Goal: Task Accomplishment & Management: Complete application form

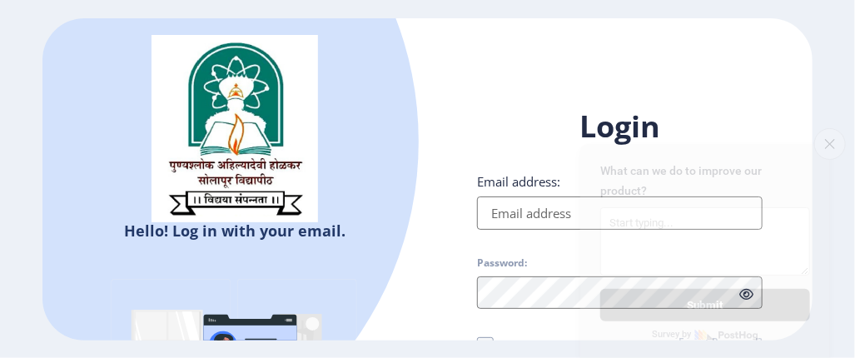
click at [523, 213] on input "Email address:" at bounding box center [619, 213] width 285 height 33
type input "[EMAIL_ADDRESS][DOMAIN_NAME]"
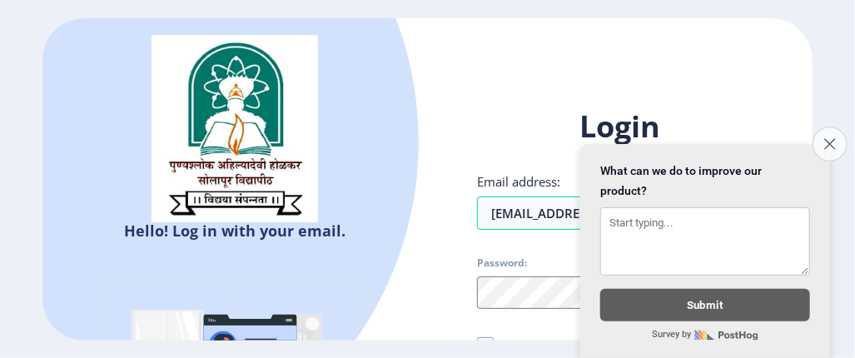
click at [829, 138] on icon "Close survey" at bounding box center [830, 143] width 11 height 11
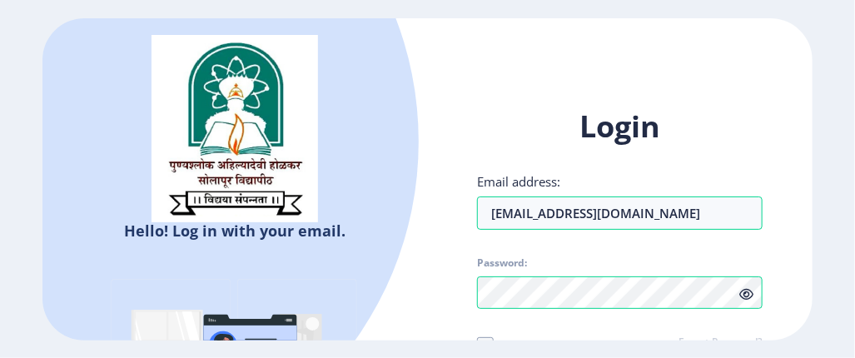
click at [746, 297] on icon at bounding box center [747, 294] width 14 height 12
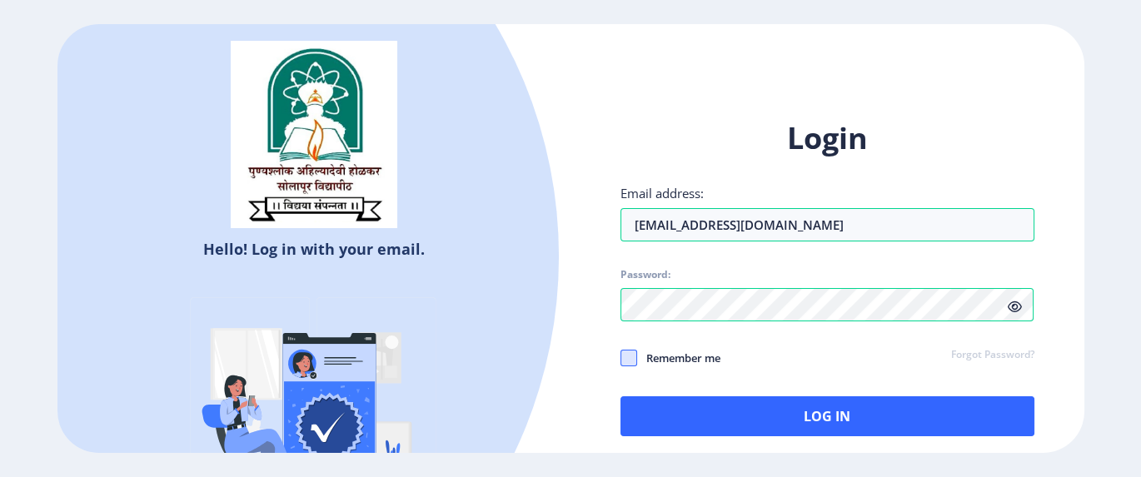
click at [621, 355] on span at bounding box center [629, 358] width 17 height 17
click at [621, 357] on input "Remember me" at bounding box center [621, 357] width 1 height 1
checkbox input "true"
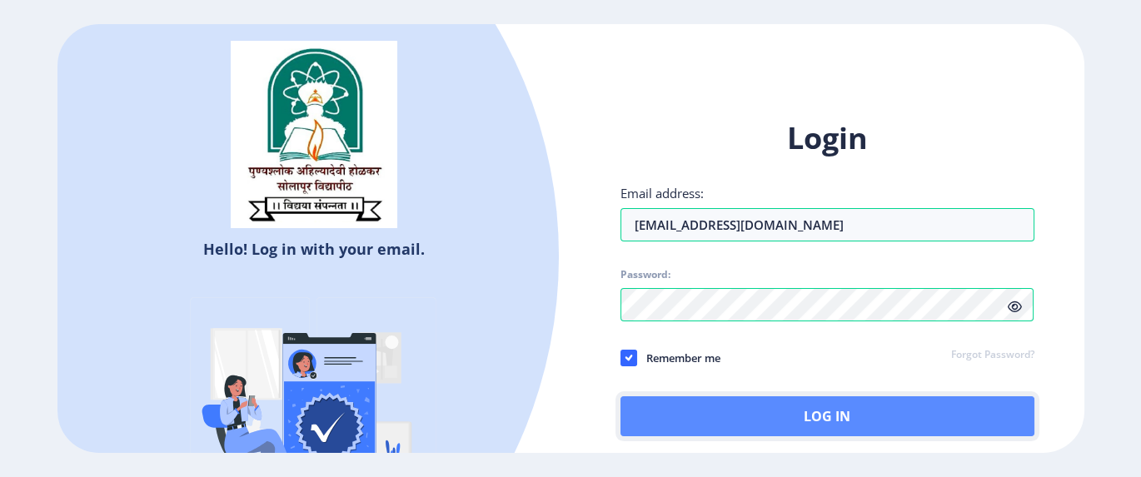
click at [826, 357] on button "Log In" at bounding box center [828, 417] width 414 height 40
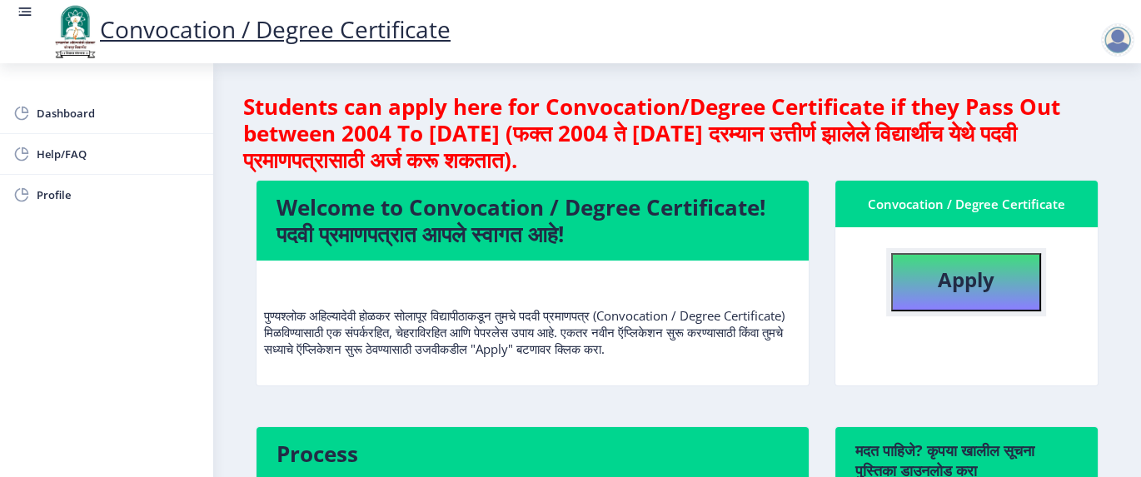
click at [855, 291] on b "Apply" at bounding box center [966, 279] width 57 height 27
select select
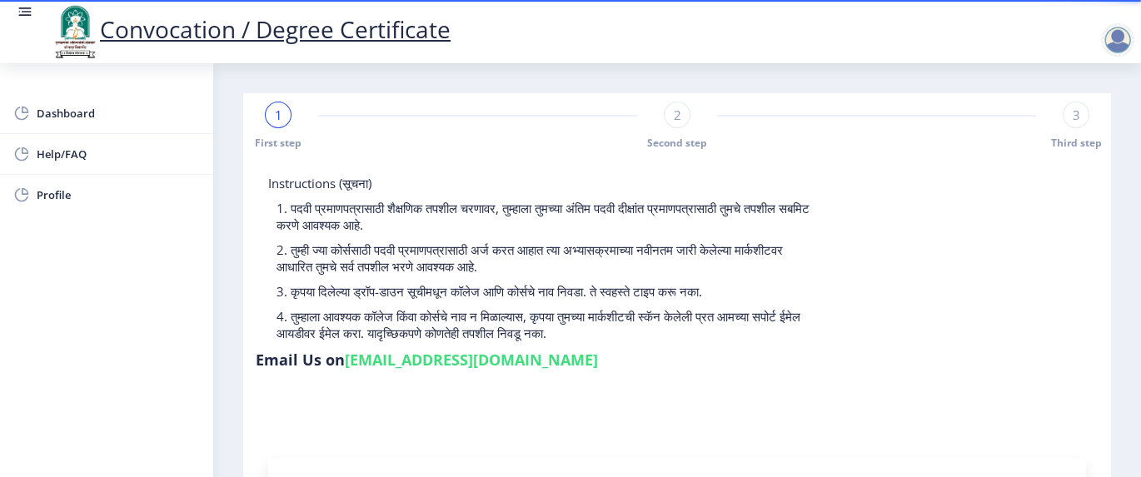
drag, startPoint x: 593, startPoint y: 247, endPoint x: 746, endPoint y: 267, distance: 153.7
click at [746, 267] on p "2. तुम्ही ज्या कोर्ससाठी पदवी प्रमाणपत्रासाठी अर्ज करत आहात त्या अभ्यासक्रमाच्य…" at bounding box center [545, 258] width 537 height 33
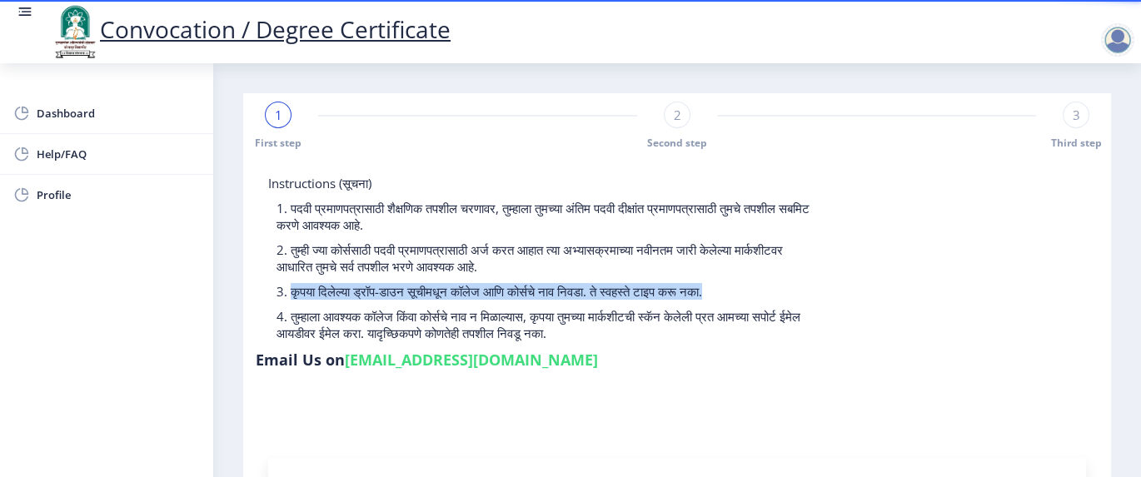
drag, startPoint x: 292, startPoint y: 292, endPoint x: 775, endPoint y: 292, distance: 483.1
click at [775, 292] on p "3. कृपया दिलेल्या ड्रॉप-डाउन सूचीमधून कॉलेज आणि कोर्सचे नाव निवडा. ते स्वहस्ते …" at bounding box center [545, 291] width 537 height 17
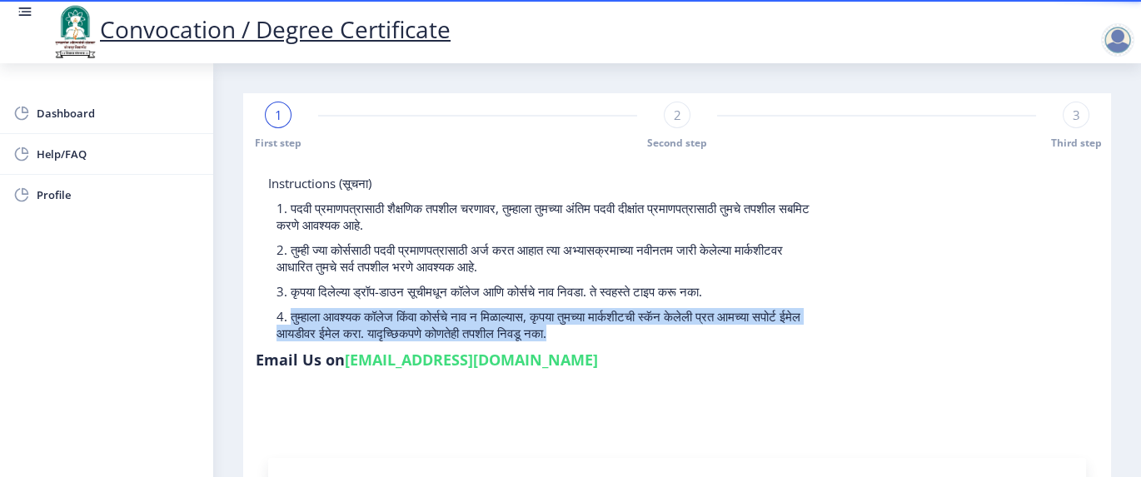
drag, startPoint x: 292, startPoint y: 315, endPoint x: 721, endPoint y: 327, distance: 429.2
click at [721, 327] on p "4. तुम्हाला आवश्यक कॉलेज किंवा कोर्सचे नाव न मिळाल्यास, कृपया तुमच्या मार्कशीटच…" at bounding box center [545, 324] width 537 height 33
drag, startPoint x: 721, startPoint y: 327, endPoint x: 653, endPoint y: 359, distance: 75.3
click at [653, 357] on div "Instructions (सूचना) 1. पदवी प्रमाणपत्रासाठी शैक्षणिक तपशील चरणावर, तुम्हाला तु…" at bounding box center [677, 276] width 843 height 202
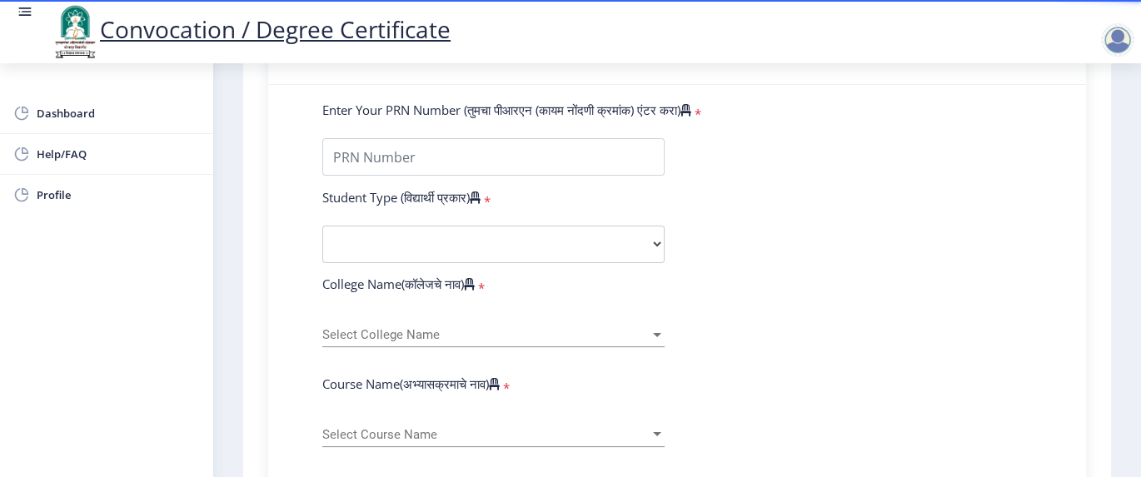
scroll to position [444, 0]
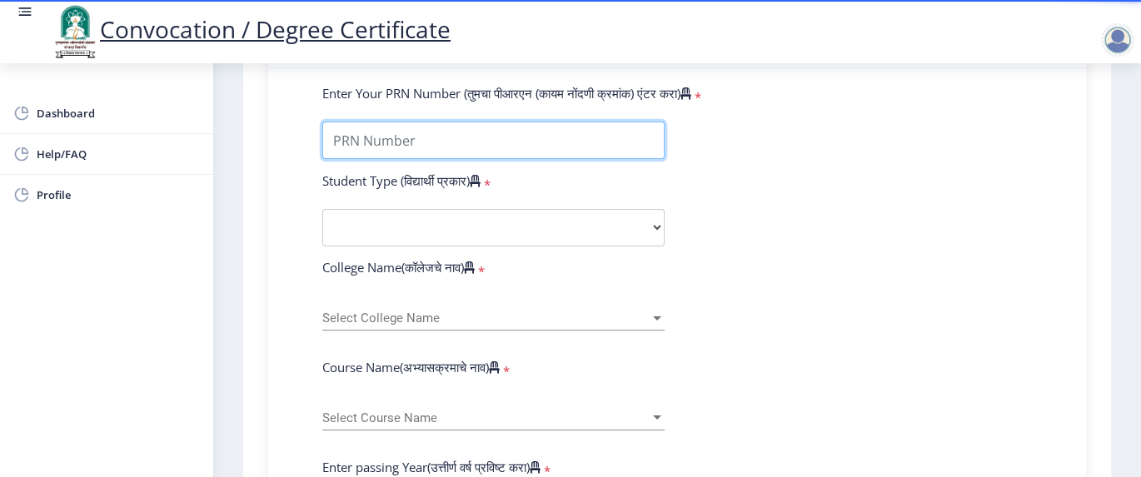
click at [378, 140] on input "Enter Your PRN Number (तुमचा पीआरएन (कायम नोंदणी क्रमांक) एंटर करा)" at bounding box center [493, 140] width 342 height 37
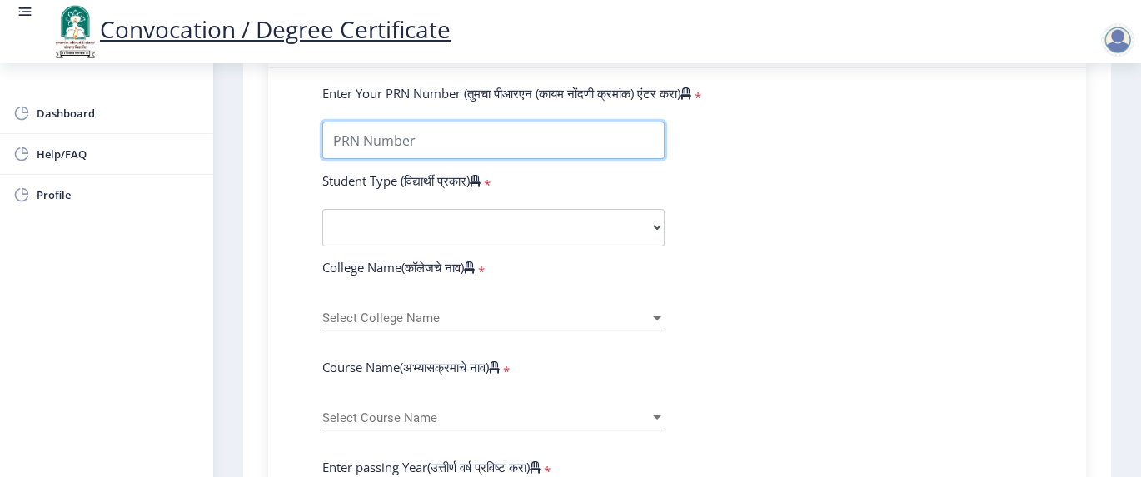
click at [367, 146] on input "Enter Your PRN Number (तुमचा पीआरएन (कायम नोंदणी क्रमांक) एंटर करा)" at bounding box center [493, 140] width 342 height 37
paste input "202301018076213"
type input "202301018076213"
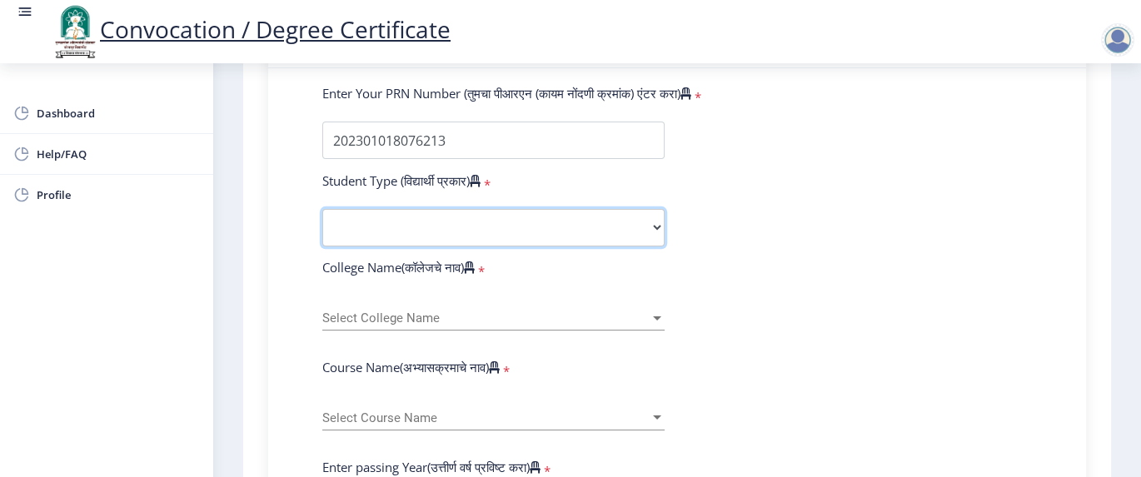
click at [652, 231] on select "Select Student Type Regular External" at bounding box center [493, 227] width 342 height 37
select select "Regular"
click at [322, 209] on select "Select Student Type Regular External" at bounding box center [493, 227] width 342 height 37
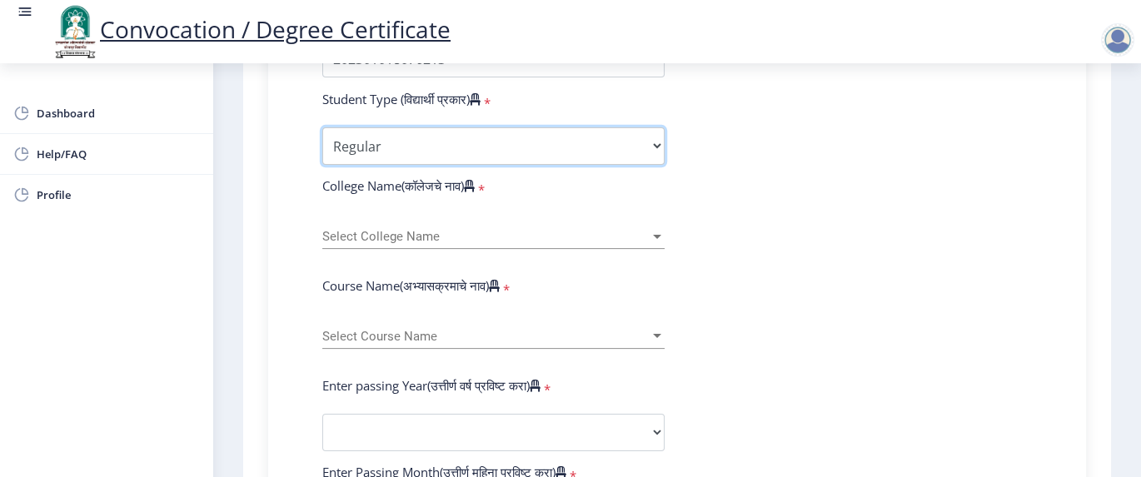
scroll to position [555, 0]
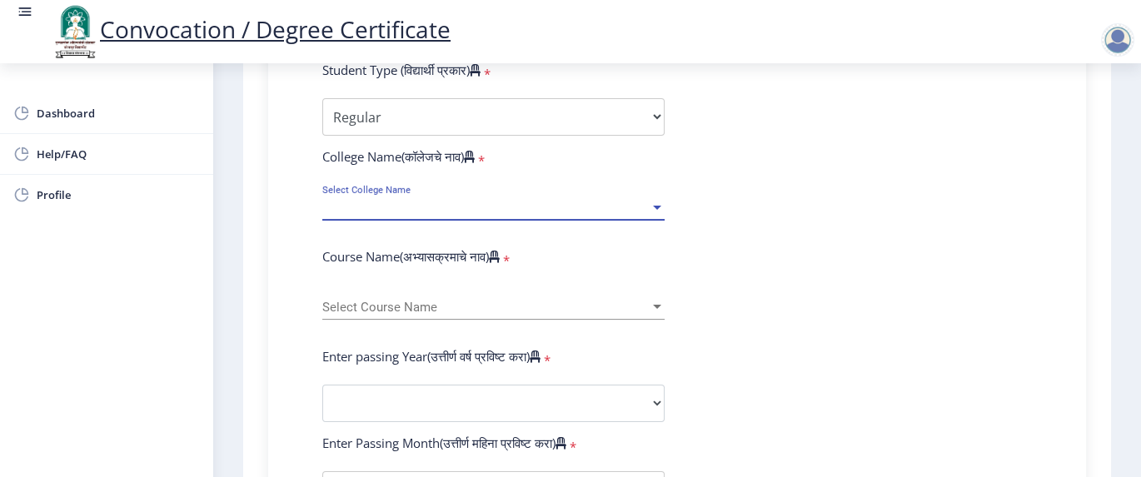
click at [644, 201] on span "Select College Name" at bounding box center [485, 208] width 327 height 14
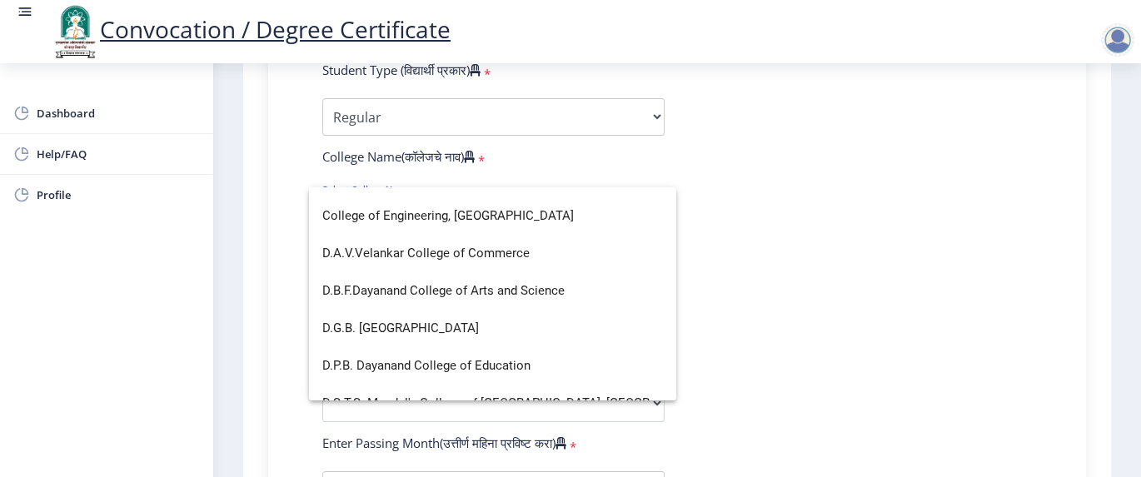
scroll to position [888, 0]
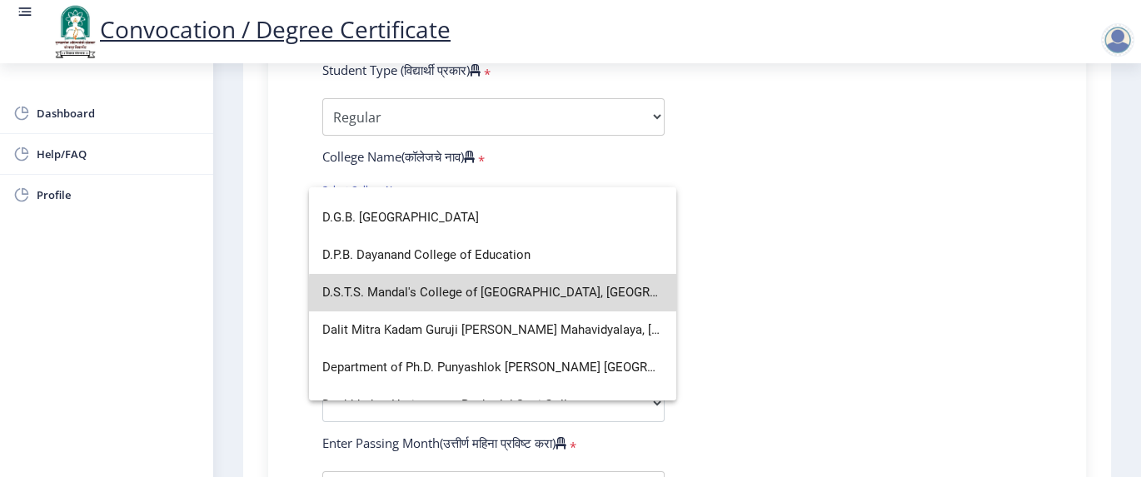
click at [528, 297] on span "D.S.T.S. Mandal's College of Pharmacy, Solapur" at bounding box center [492, 292] width 341 height 37
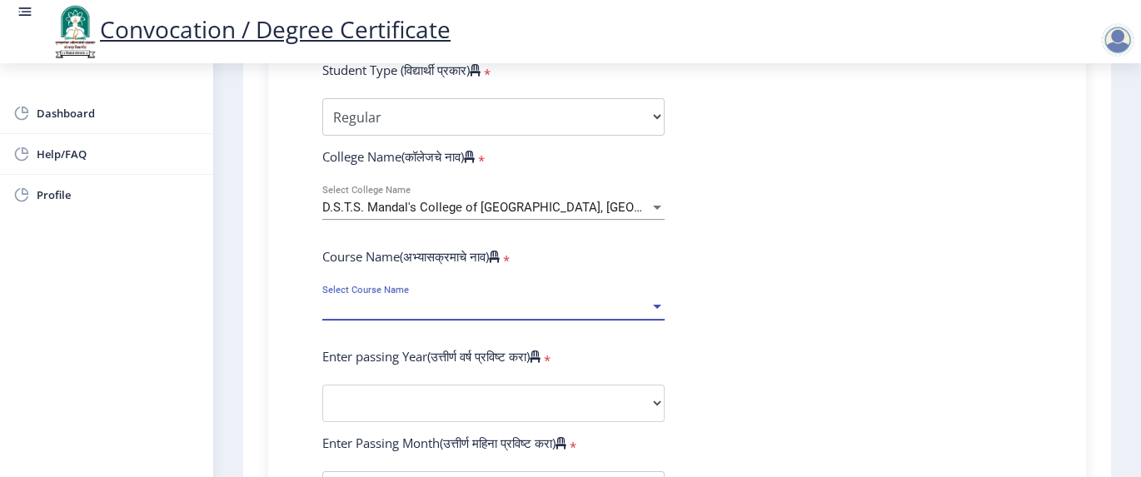
click at [655, 305] on div at bounding box center [657, 307] width 8 height 4
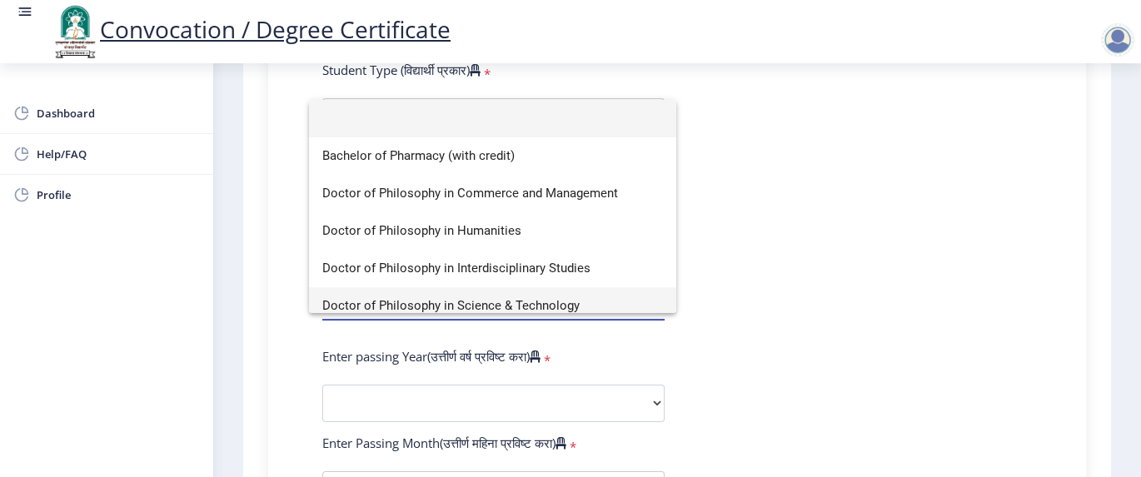
scroll to position [86, 0]
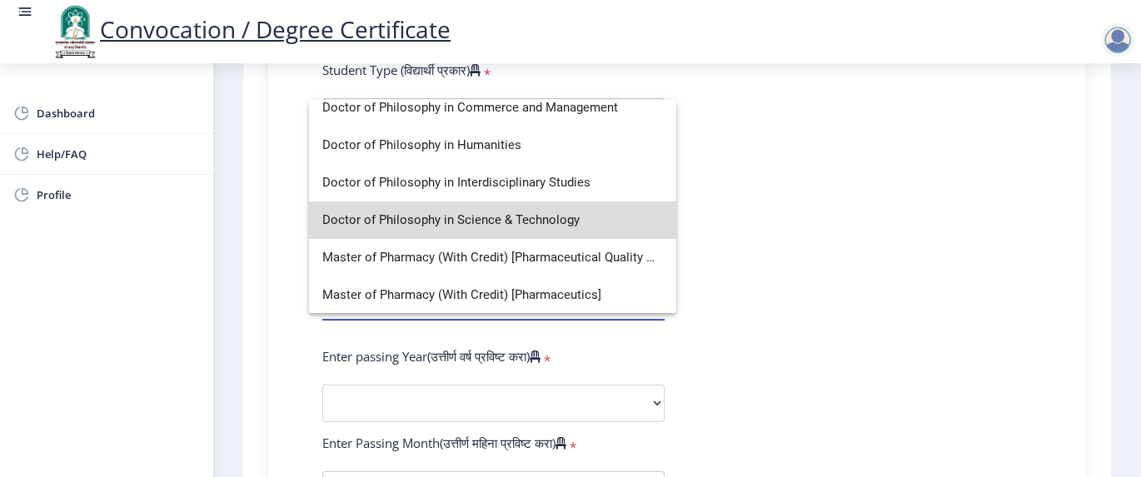
click at [546, 222] on span "Doctor of Philosophy in Science & Technology" at bounding box center [492, 220] width 341 height 37
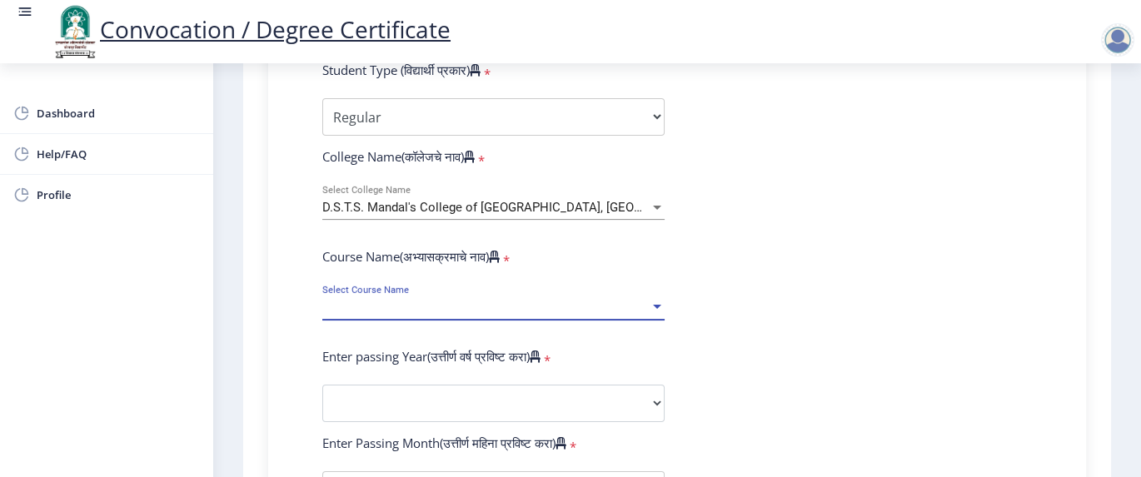
select select "January"
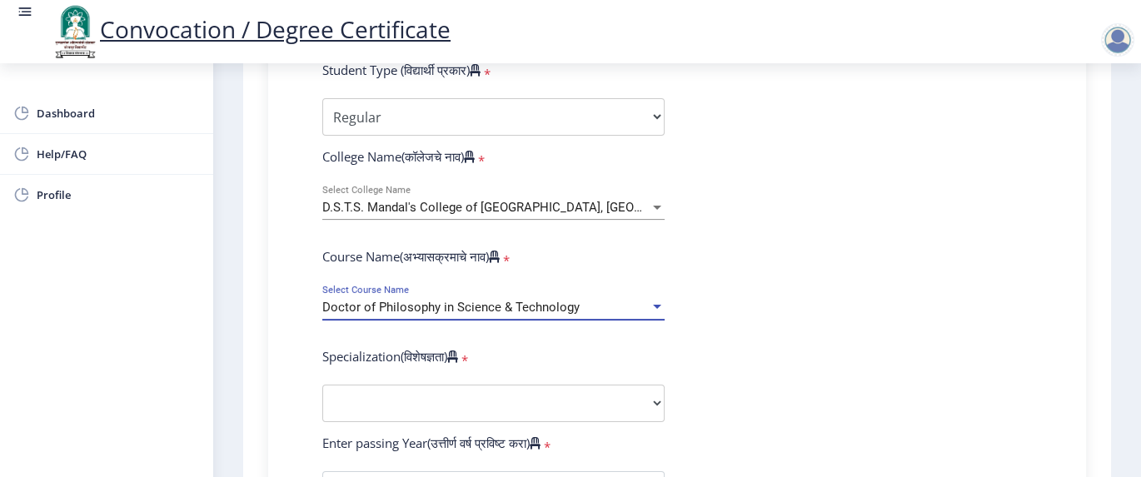
scroll to position [666, 0]
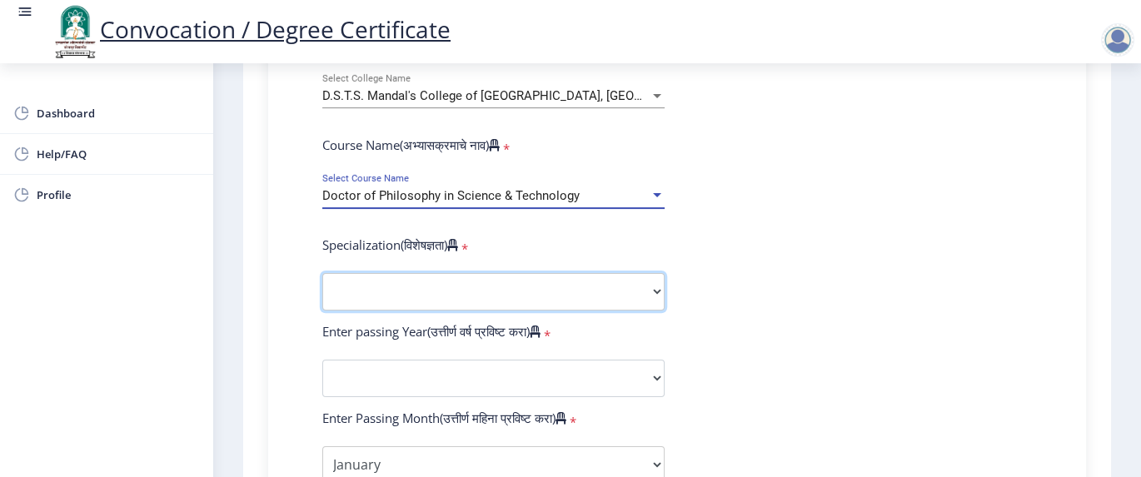
click at [378, 292] on select "Specialization Biotechnology Botany Chemistry Civil Engineering Computer Scienc…" at bounding box center [493, 291] width 342 height 37
select select "Pharmacy"
click at [322, 273] on select "Specialization Biotechnology Botany Chemistry Civil Engineering Computer Scienc…" at bounding box center [493, 291] width 342 height 37
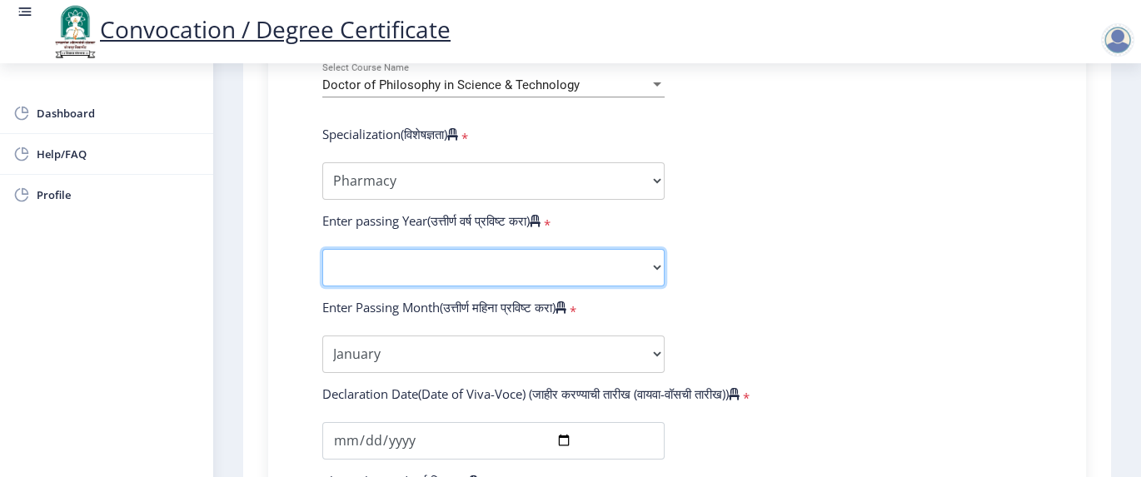
click at [533, 261] on select "2025 2024 2023 2022 2021 2020 2019 2018 2017 2016 2015 2014 2013 2012 2011 2010…" at bounding box center [493, 267] width 342 height 37
select select "2025"
click at [322, 249] on select "2025 2024 2023 2022 2021 2020 2019 2018 2017 2016 2015 2014 2013 2012 2011 2010…" at bounding box center [493, 267] width 342 height 37
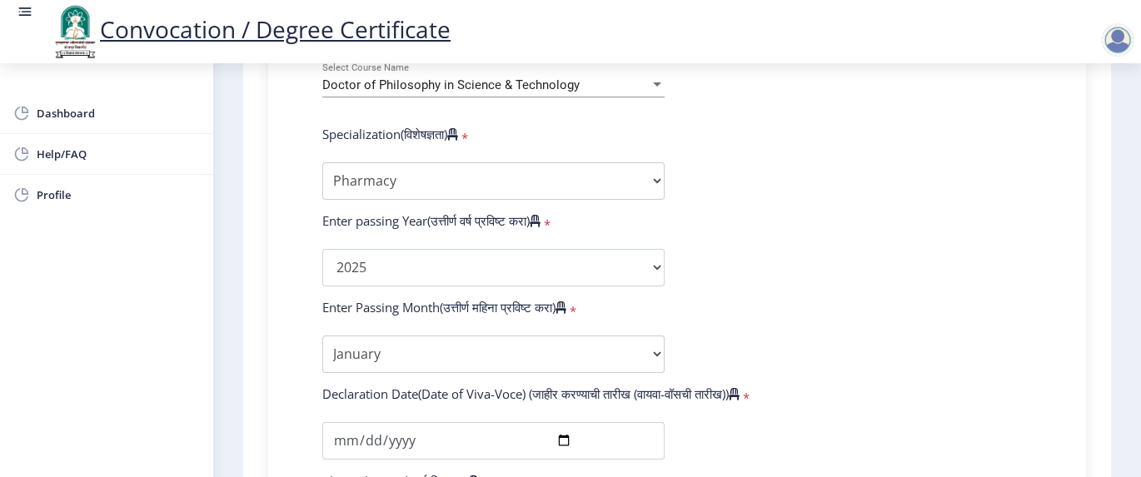
click at [855, 288] on form "Enter Your PRN Number (तुमचा पीआरएन (कायम नोंदणी क्रमांक) एंटर करा) * Student T…" at bounding box center [677, 280] width 735 height 1057
click at [635, 350] on select "Enter Passing Month January February March April May June July August September…" at bounding box center [493, 354] width 342 height 37
select select "April"
click at [322, 336] on select "Enter Passing Month January February March April May June July August September…" at bounding box center [493, 354] width 342 height 37
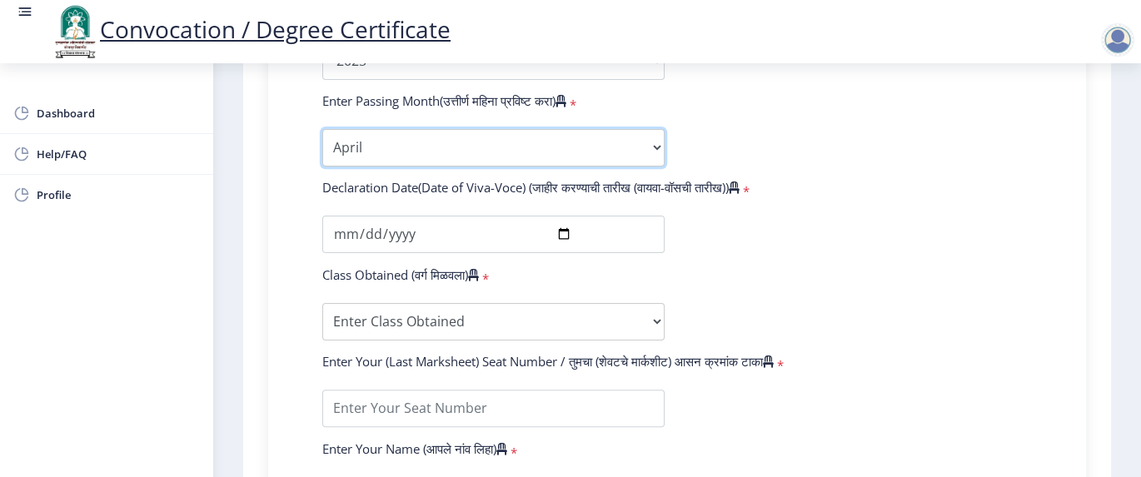
scroll to position [1000, 0]
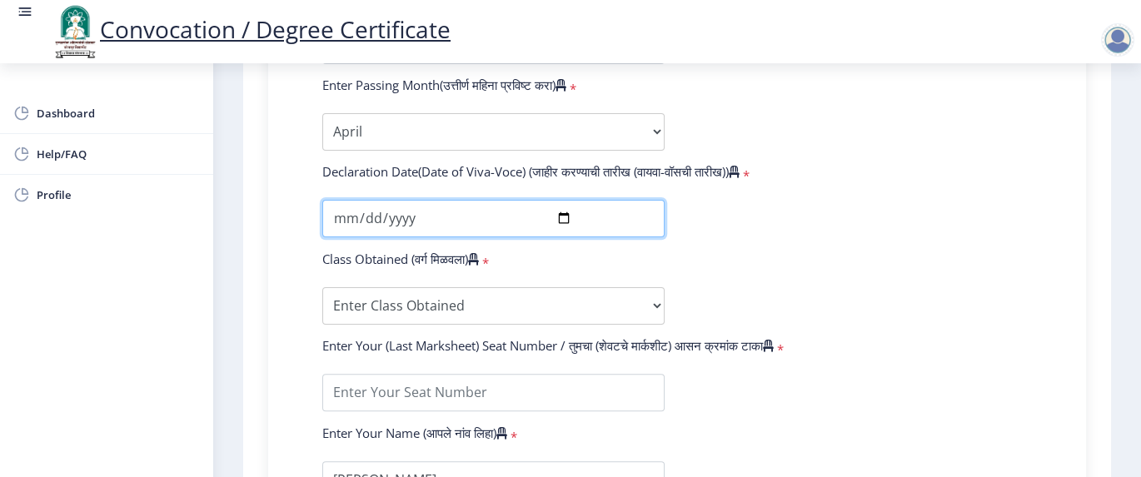
click at [557, 212] on input "date" at bounding box center [493, 218] width 342 height 37
type input "2025-04-15"
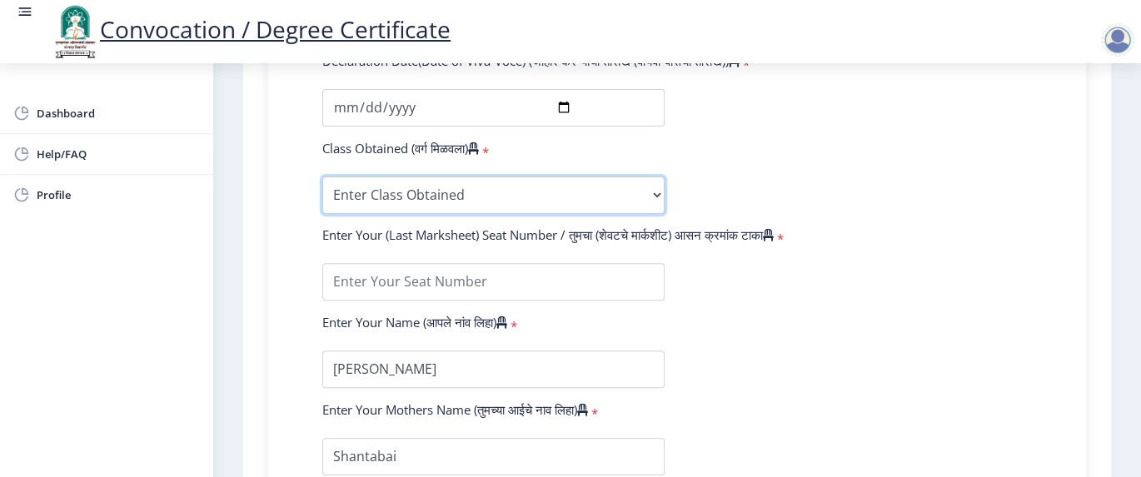
click at [622, 192] on select "Enter Class Obtained FIRST CLASS WITH DISTINCTION FIRST CLASS HIGHER SECOND CLA…" at bounding box center [493, 195] width 342 height 37
click at [610, 191] on select "Enter Class Obtained FIRST CLASS WITH DISTINCTION FIRST CLASS HIGHER SECOND CLA…" at bounding box center [493, 195] width 342 height 37
select select "Grade A"
click at [322, 177] on select "Enter Class Obtained FIRST CLASS WITH DISTINCTION FIRST CLASS HIGHER SECOND CLA…" at bounding box center [493, 195] width 342 height 37
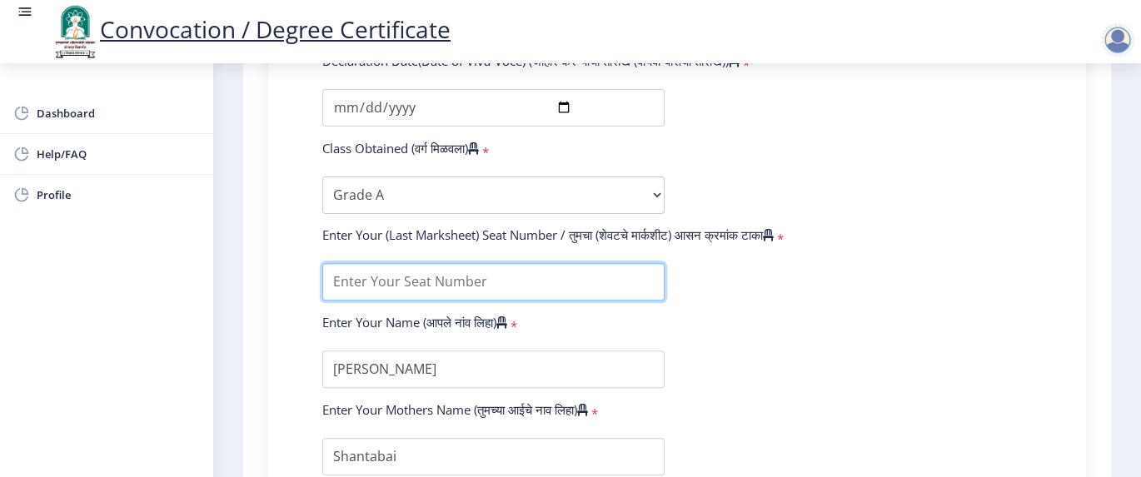
click at [402, 286] on input "textarea" at bounding box center [493, 281] width 342 height 37
paste input "2022011004"
type input "2022011004"
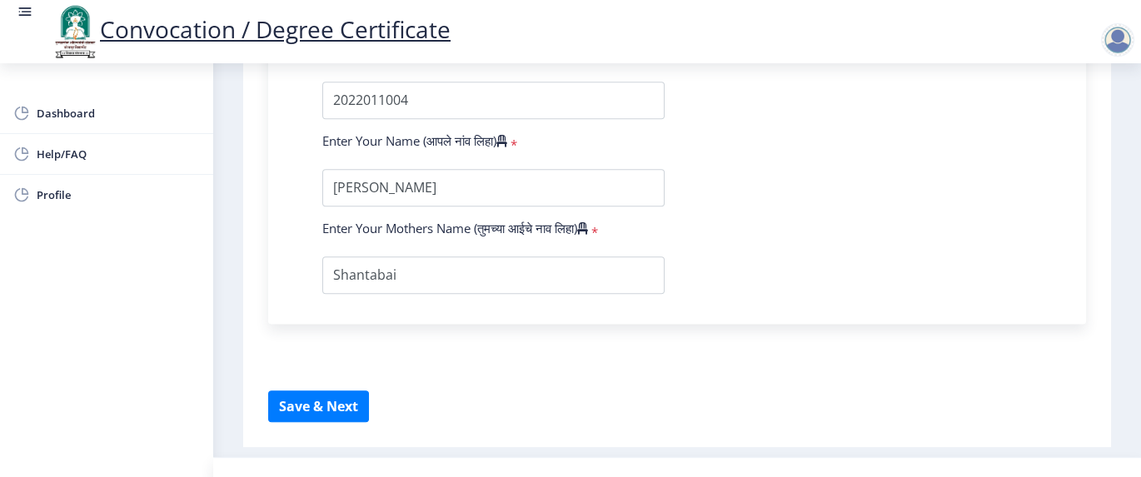
scroll to position [1320, 0]
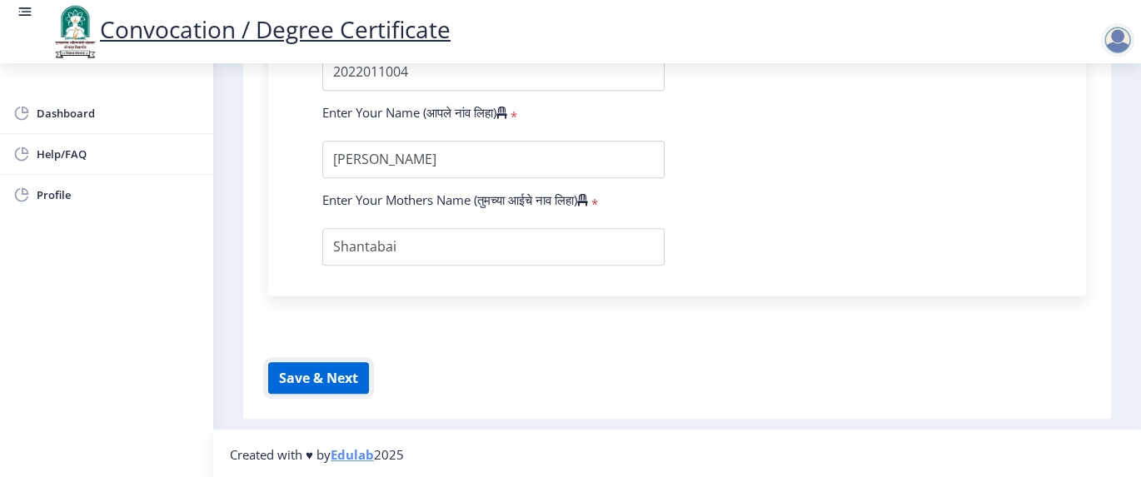
click at [304, 357] on button "Save & Next" at bounding box center [318, 378] width 101 height 32
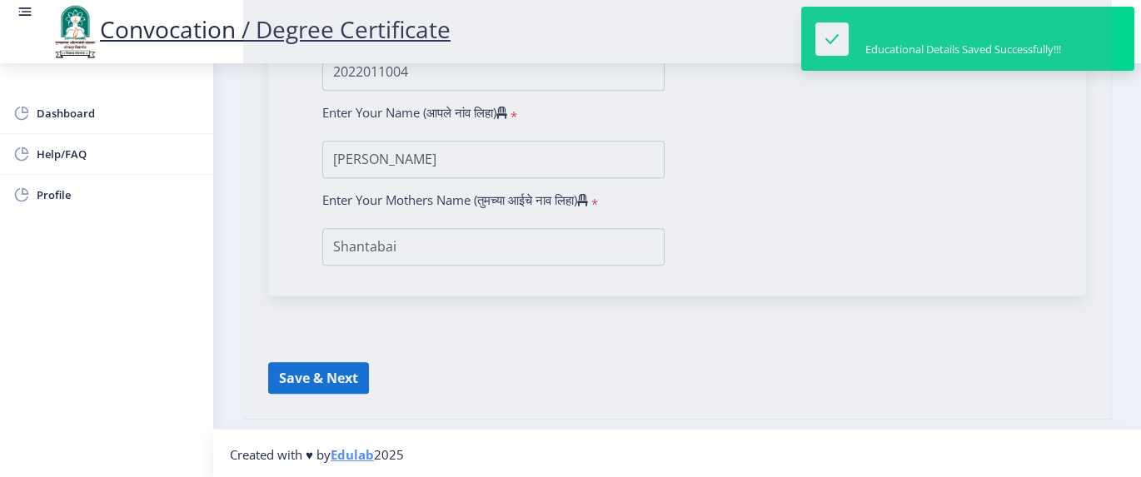
select select
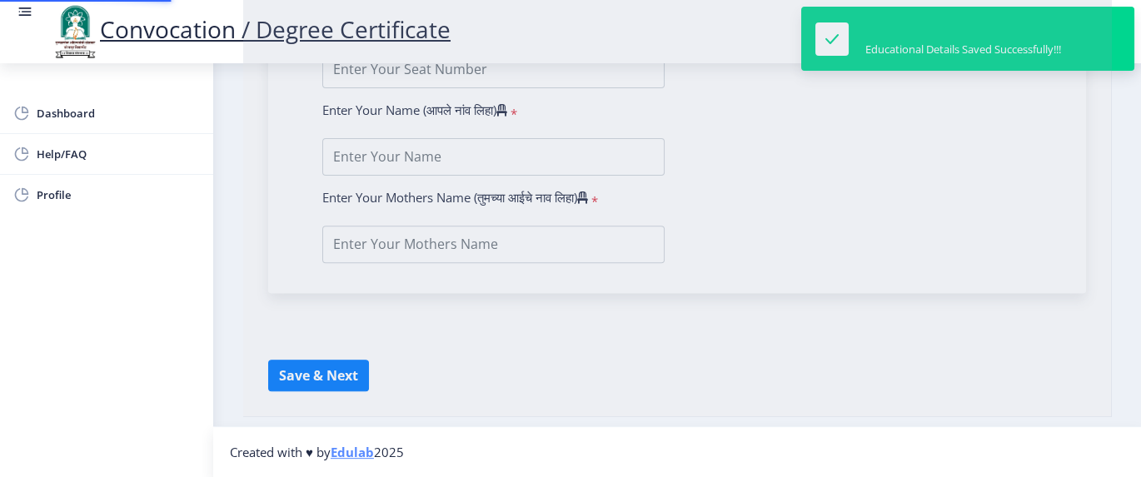
type input "[PERSON_NAME]"
type input "Shantabai"
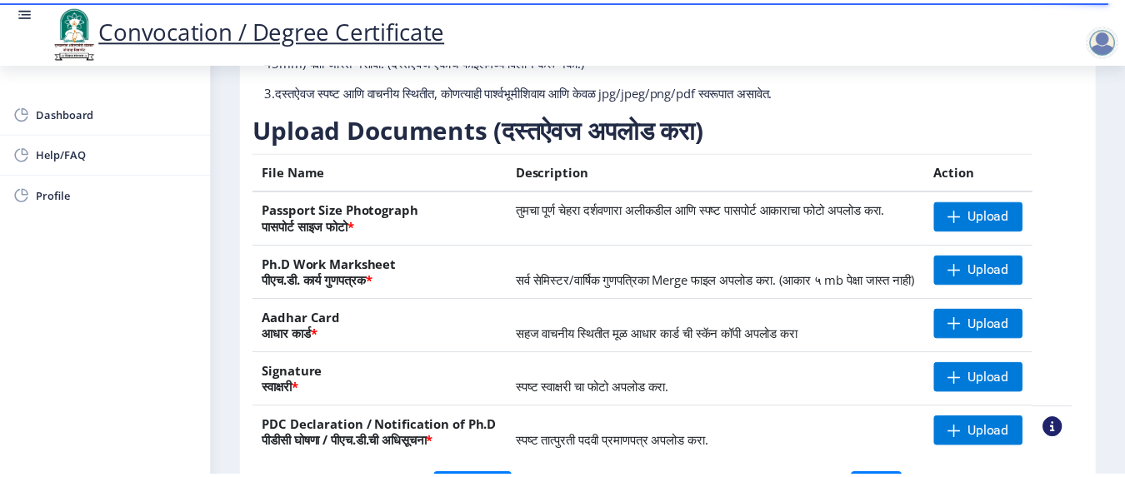
scroll to position [222, 0]
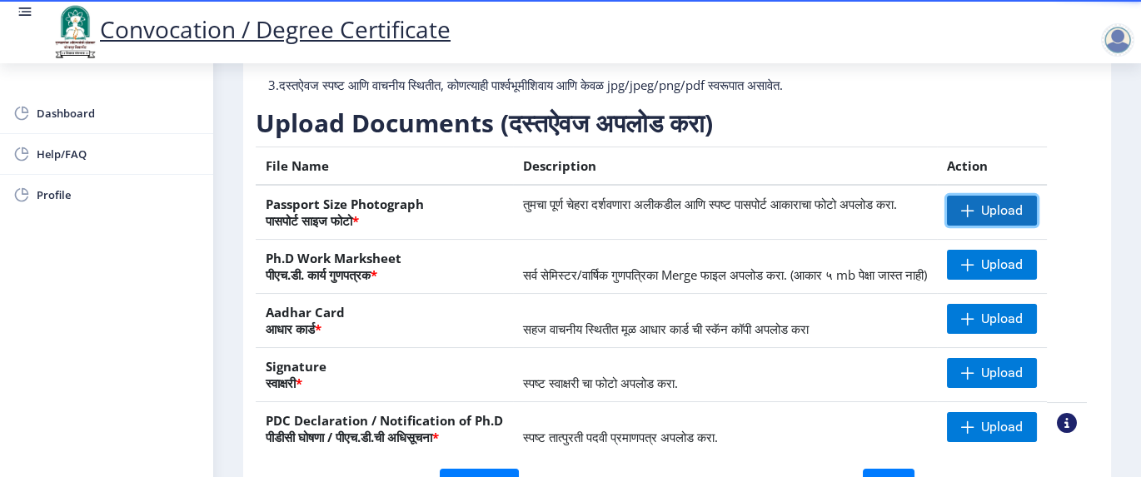
click at [855, 219] on span "Upload" at bounding box center [1002, 210] width 42 height 17
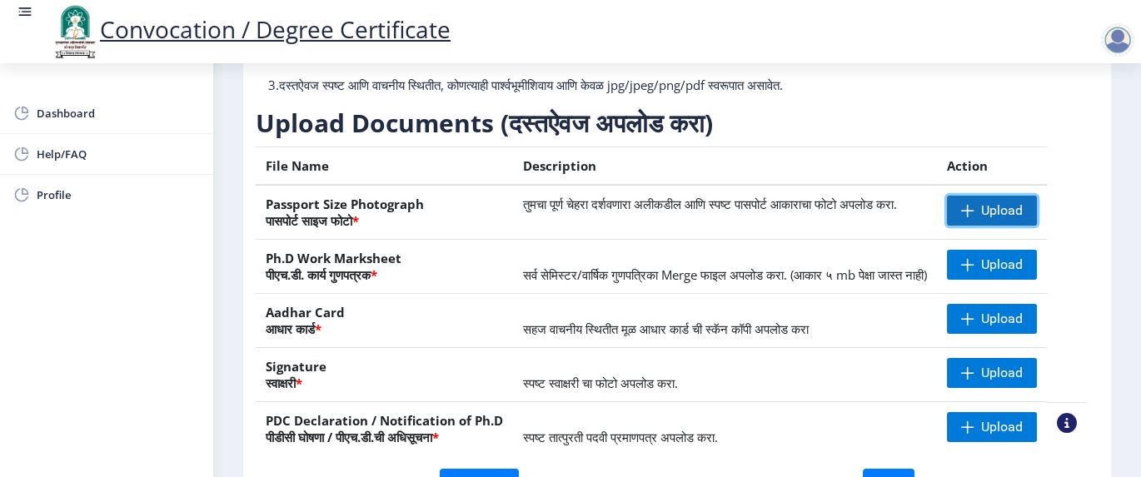
click at [855, 219] on span "Upload" at bounding box center [1002, 210] width 42 height 17
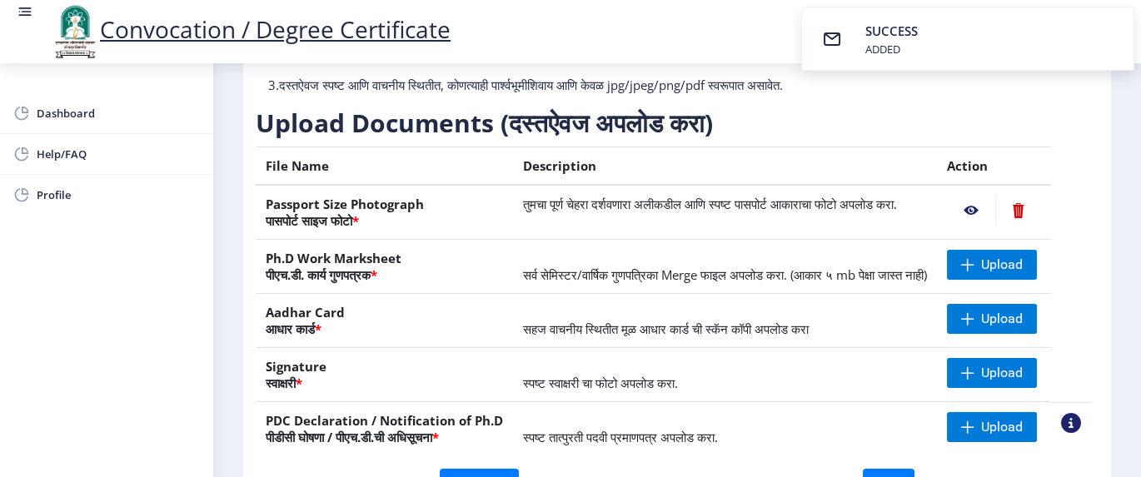
click at [855, 226] on nb-action at bounding box center [971, 211] width 48 height 30
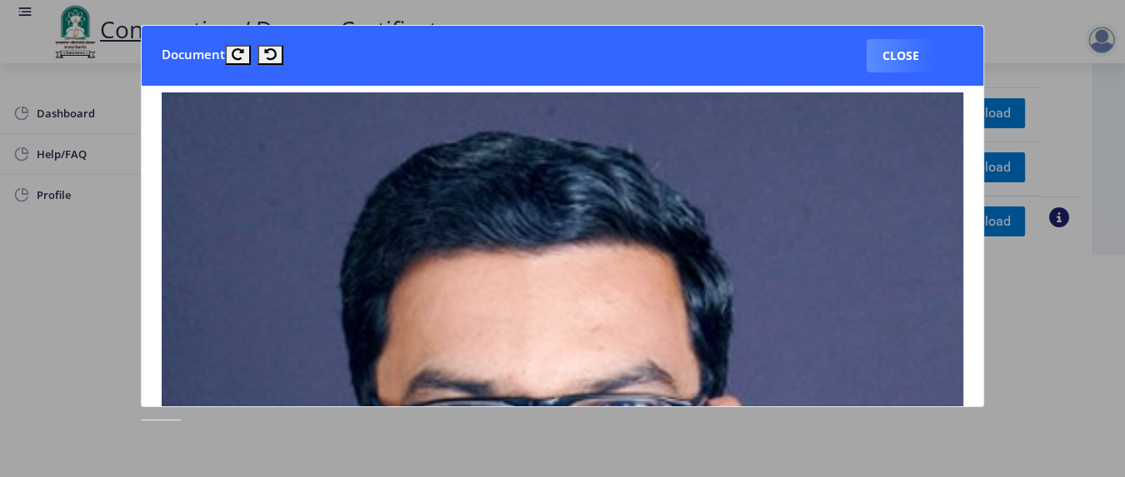
scroll to position [0, 0]
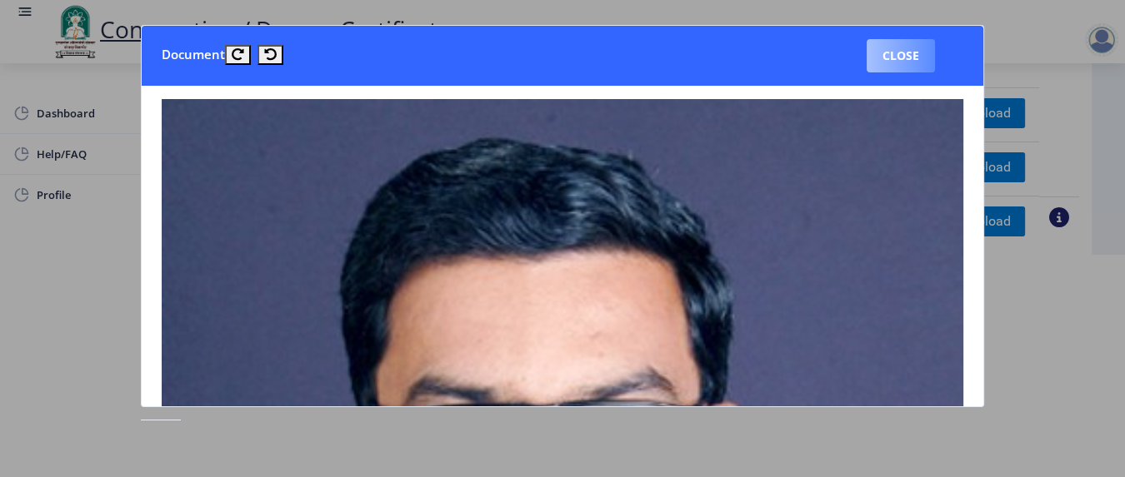
click at [855, 47] on button "Close" at bounding box center [900, 55] width 68 height 33
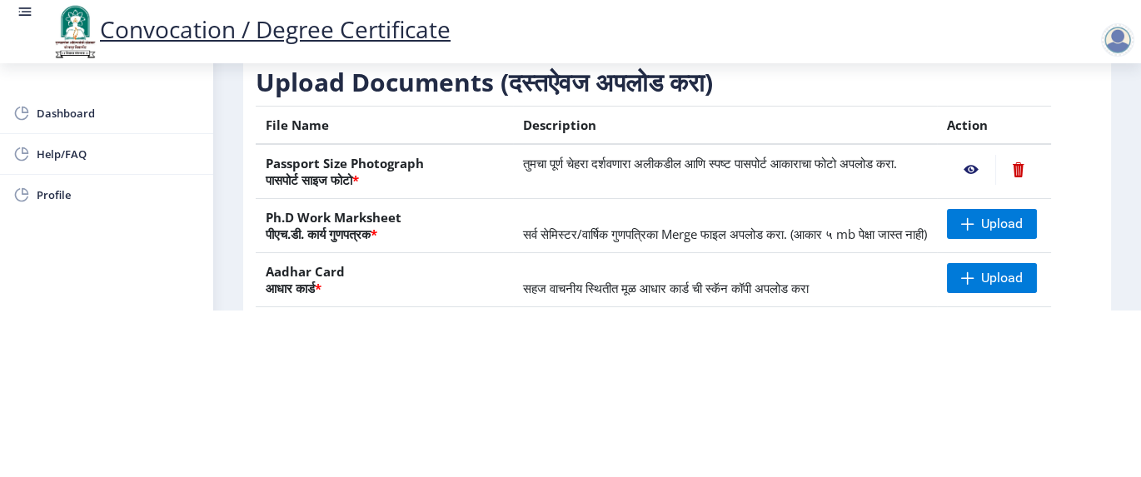
scroll to position [111, 0]
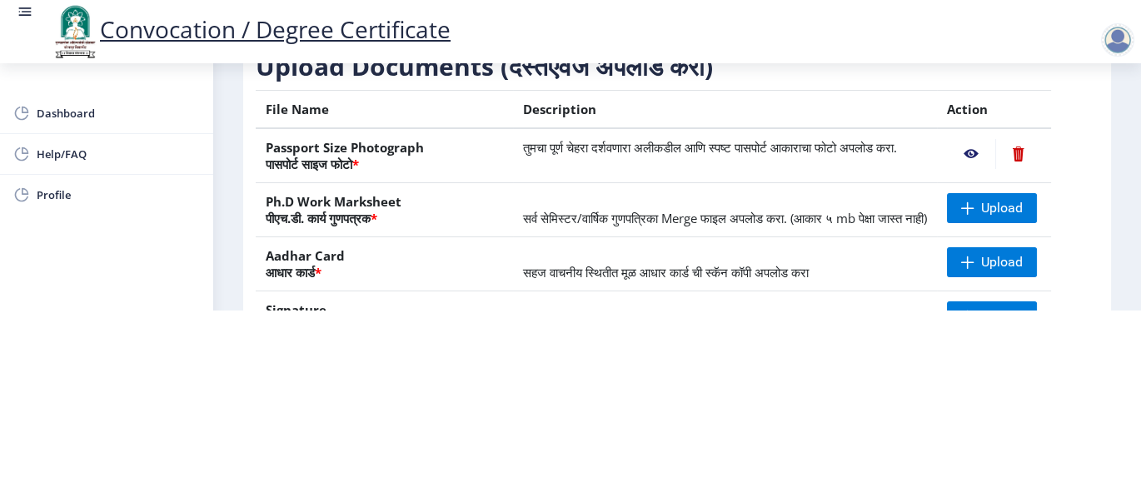
click at [855, 139] on nb-action at bounding box center [1018, 154] width 46 height 30
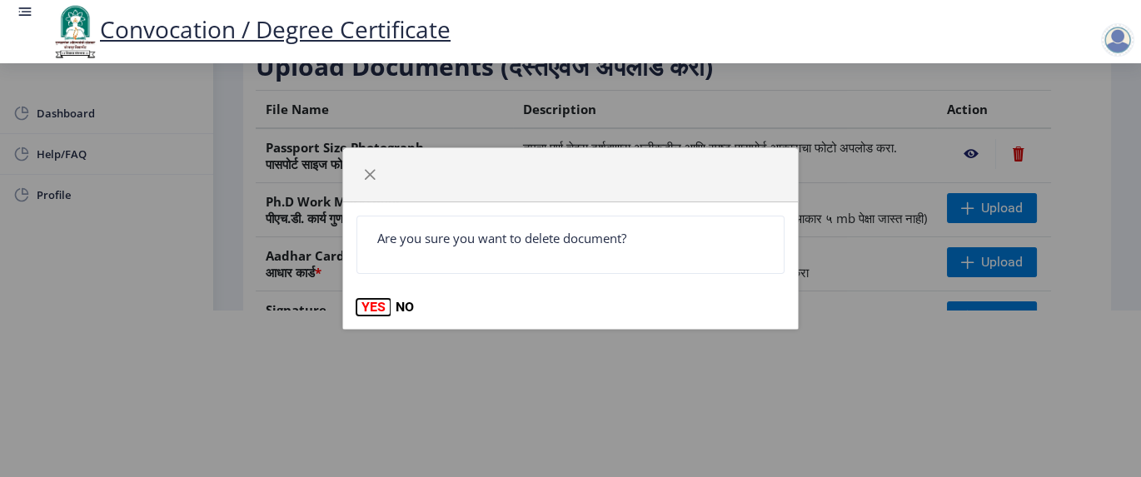
click at [371, 307] on button "YES" at bounding box center [374, 307] width 34 height 17
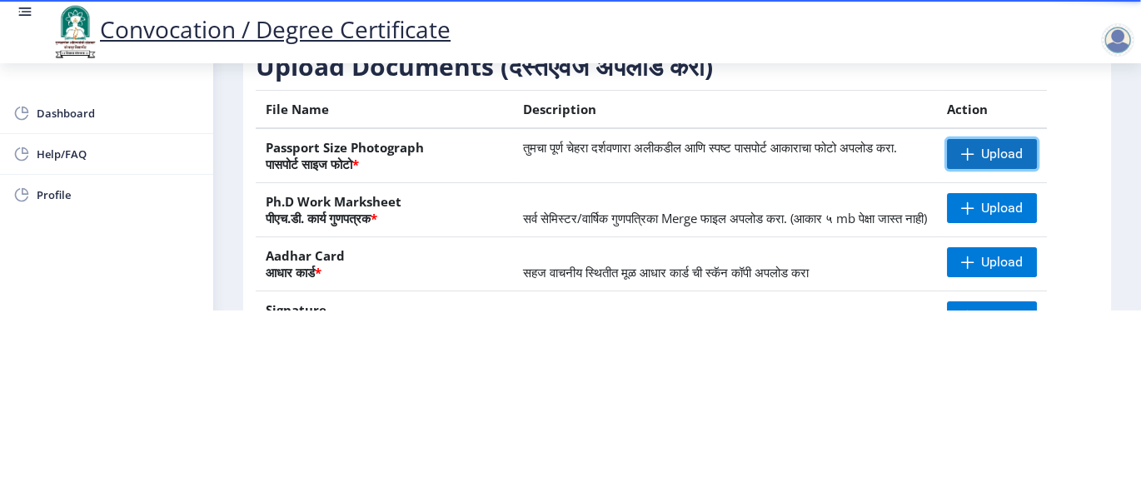
click at [855, 147] on span at bounding box center [967, 153] width 13 height 13
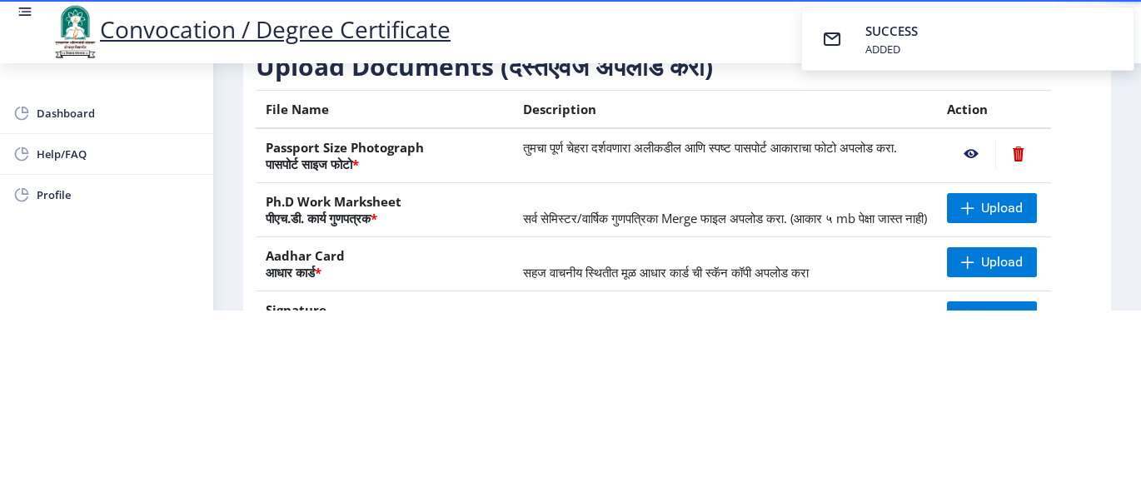
click at [855, 139] on nb-action at bounding box center [971, 154] width 48 height 30
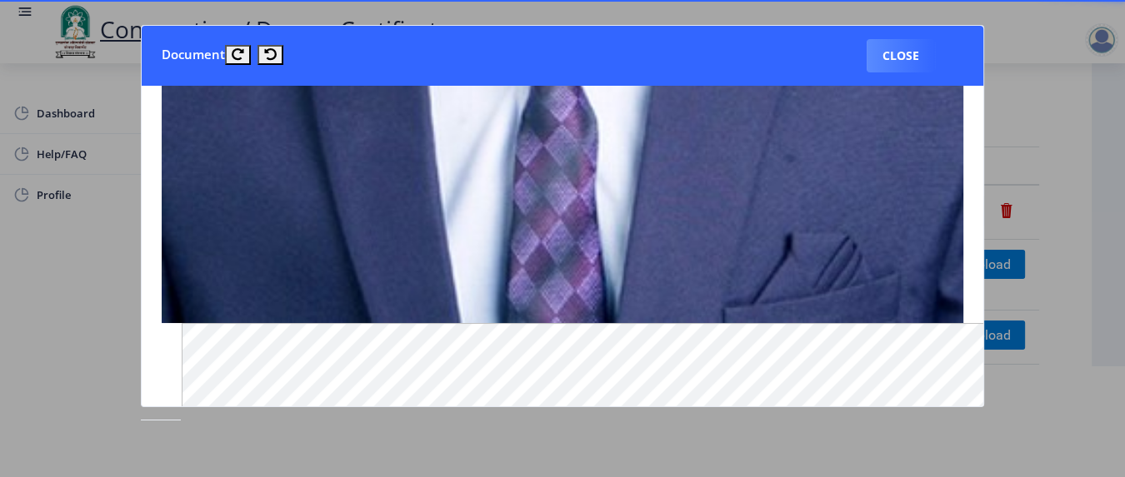
scroll to position [777, 0]
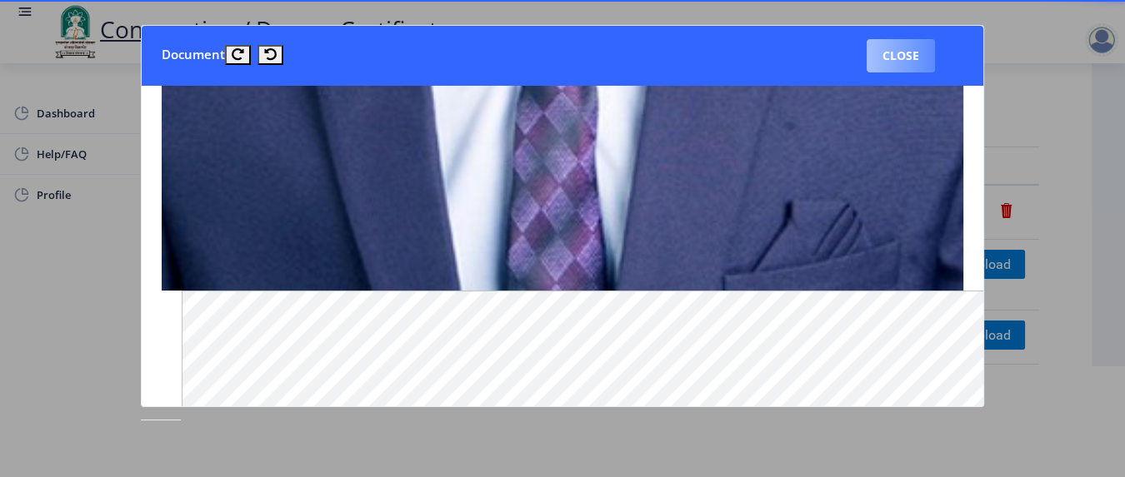
click at [855, 62] on button "Close" at bounding box center [900, 55] width 68 height 33
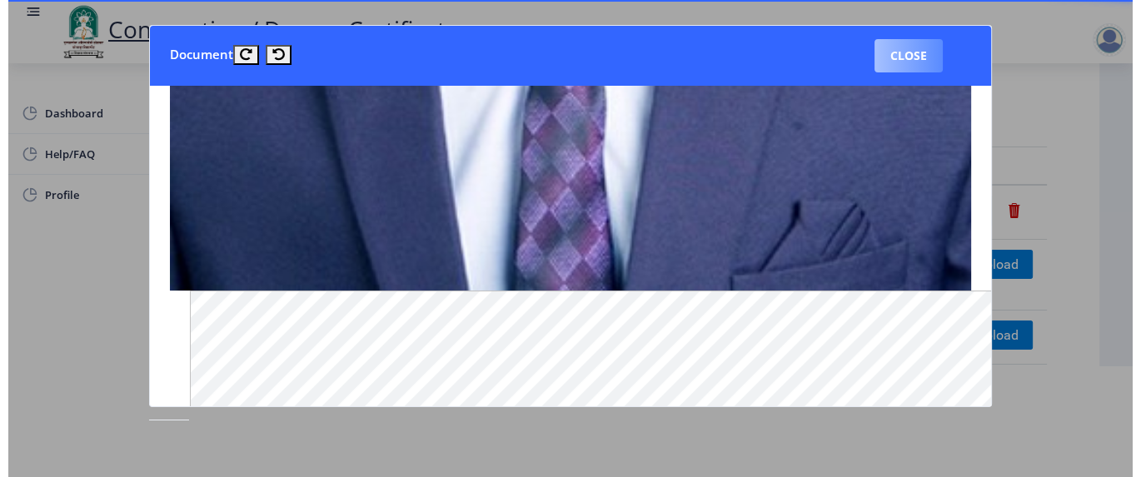
scroll to position [110, 0]
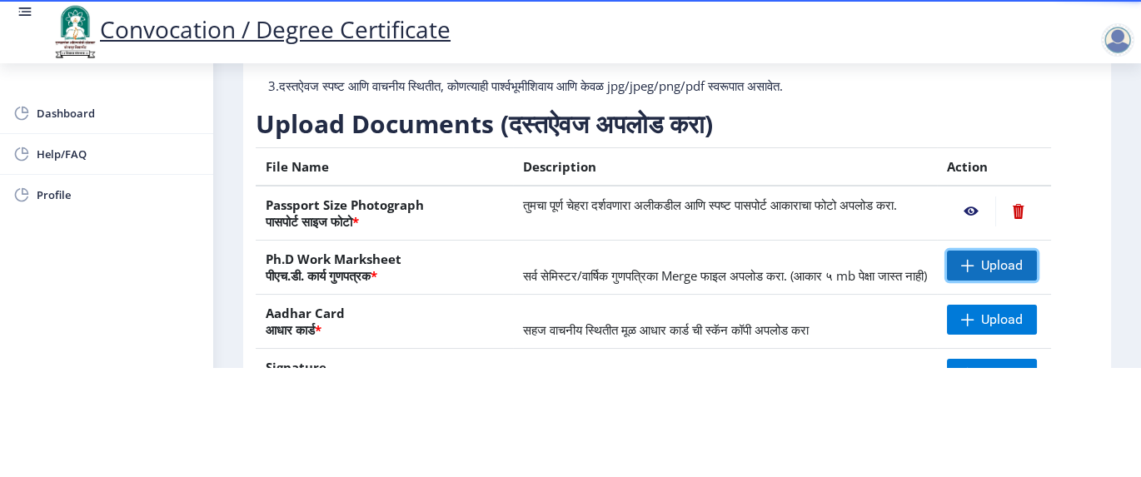
click at [855, 274] on span "Upload" at bounding box center [1002, 265] width 42 height 17
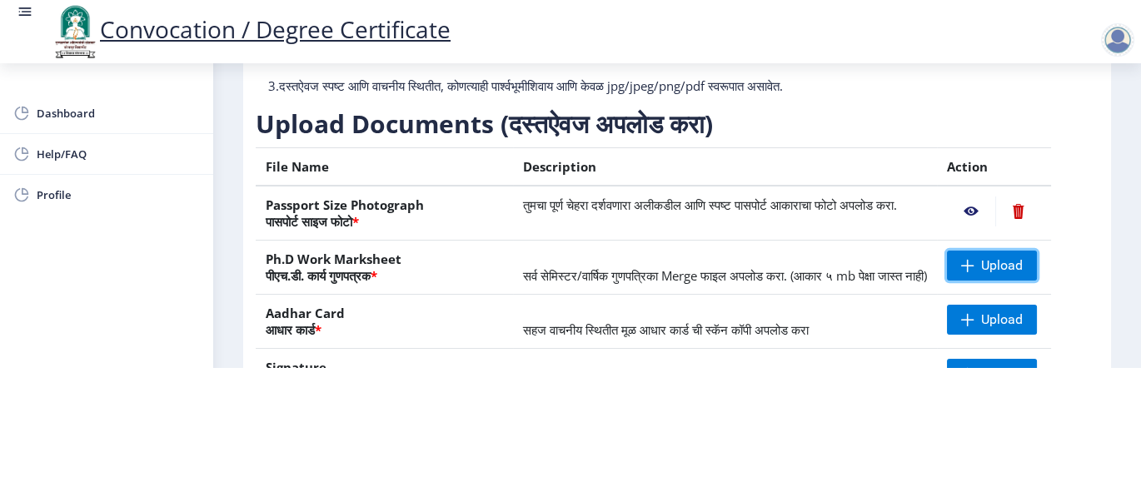
scroll to position [222, 0]
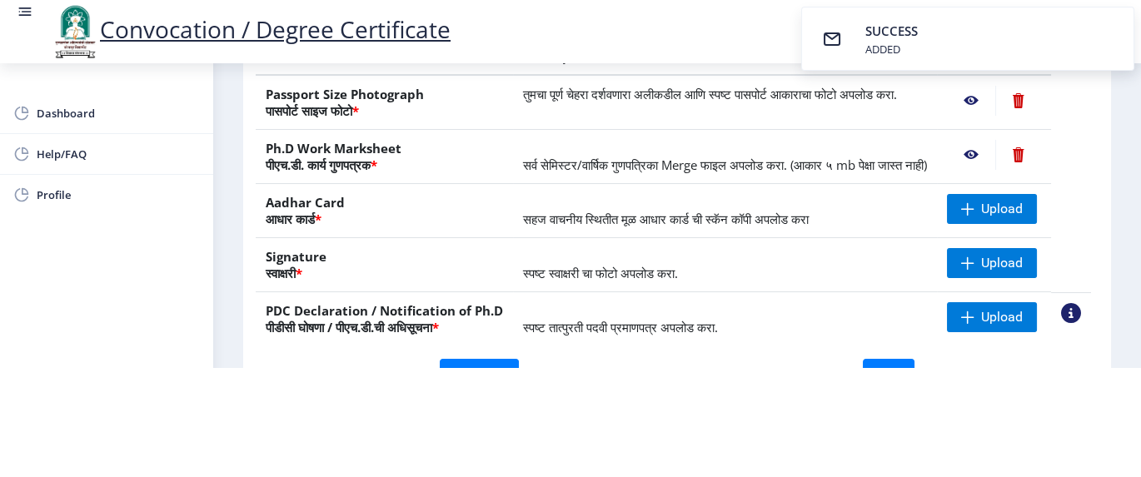
click at [855, 169] on nb-action at bounding box center [971, 155] width 48 height 30
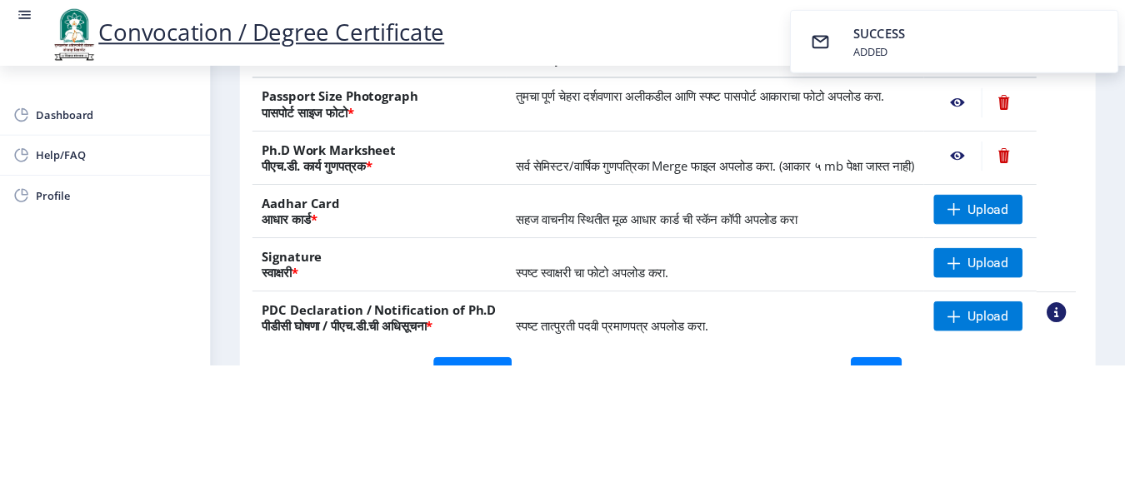
scroll to position [0, 0]
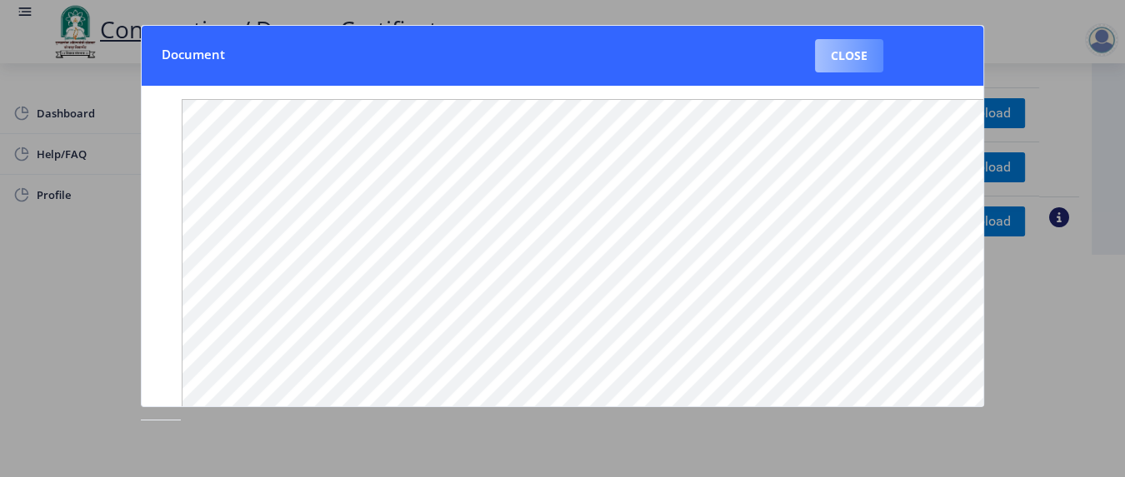
click at [852, 49] on button "Close" at bounding box center [849, 55] width 68 height 33
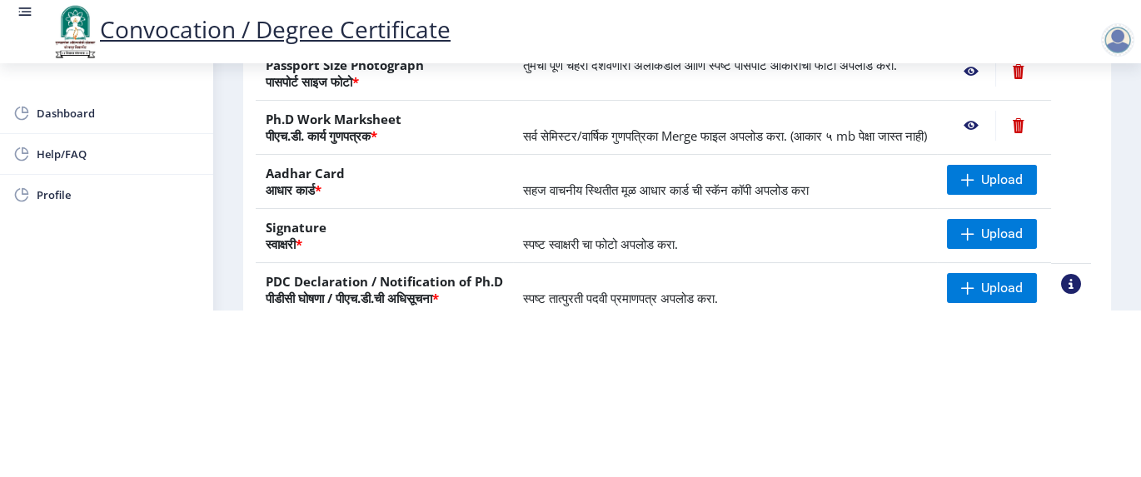
scroll to position [222, 0]
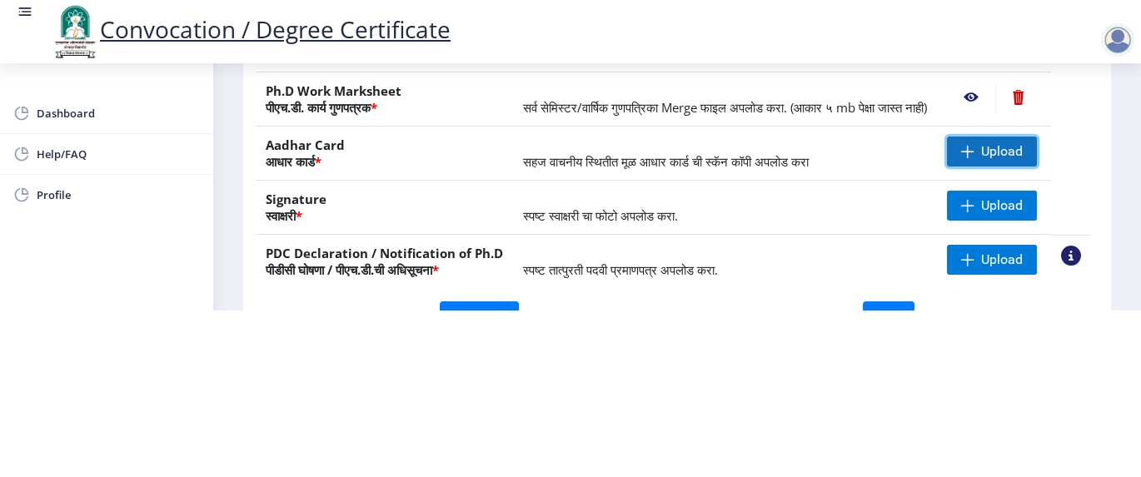
click at [855, 147] on span at bounding box center [967, 151] width 13 height 13
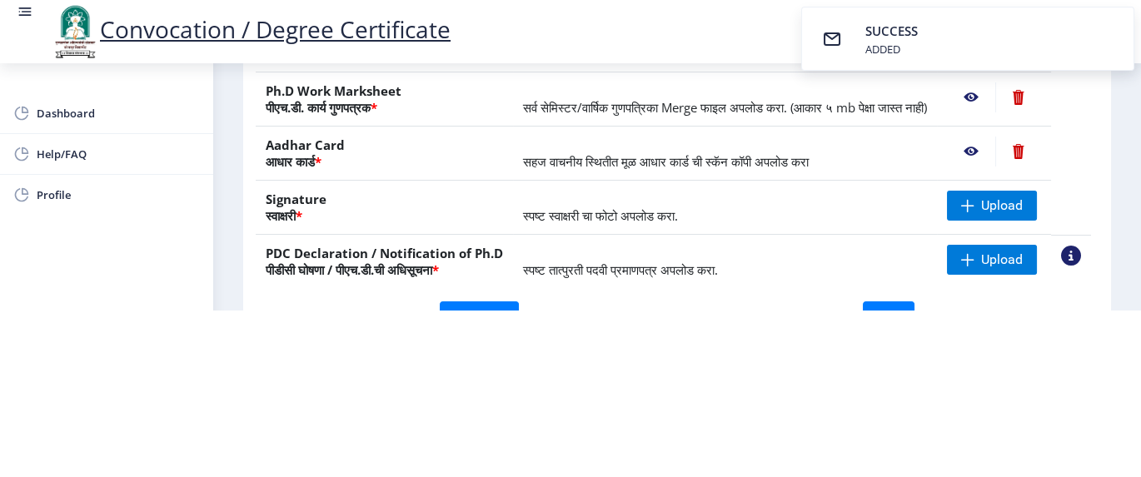
click at [855, 153] on nb-action at bounding box center [971, 152] width 48 height 30
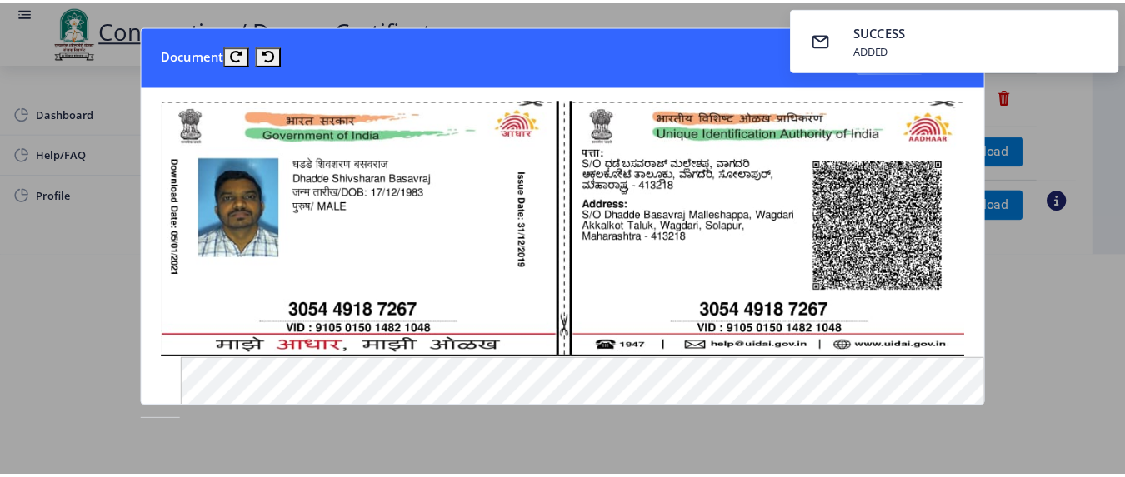
scroll to position [0, 0]
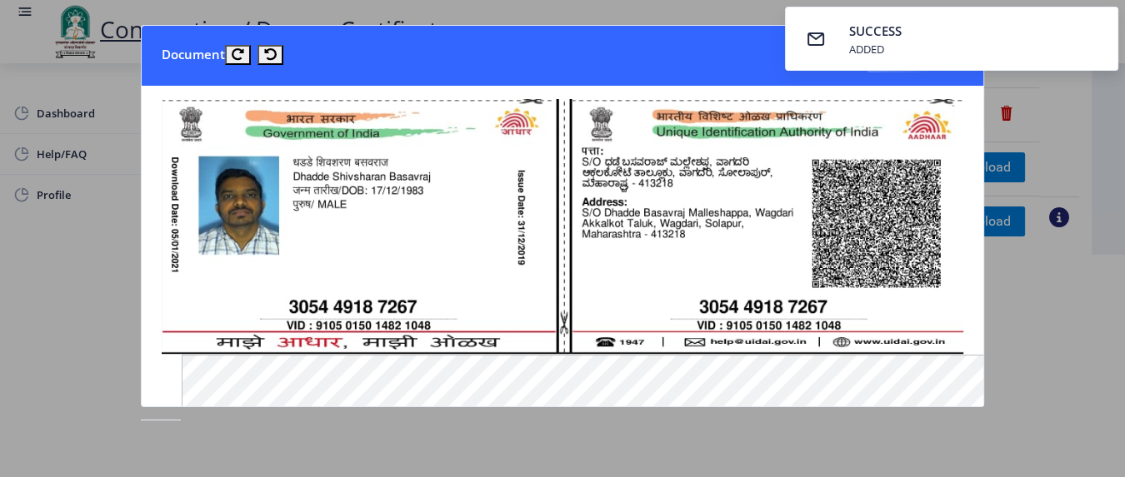
click at [855, 319] on div at bounding box center [562, 238] width 1125 height 477
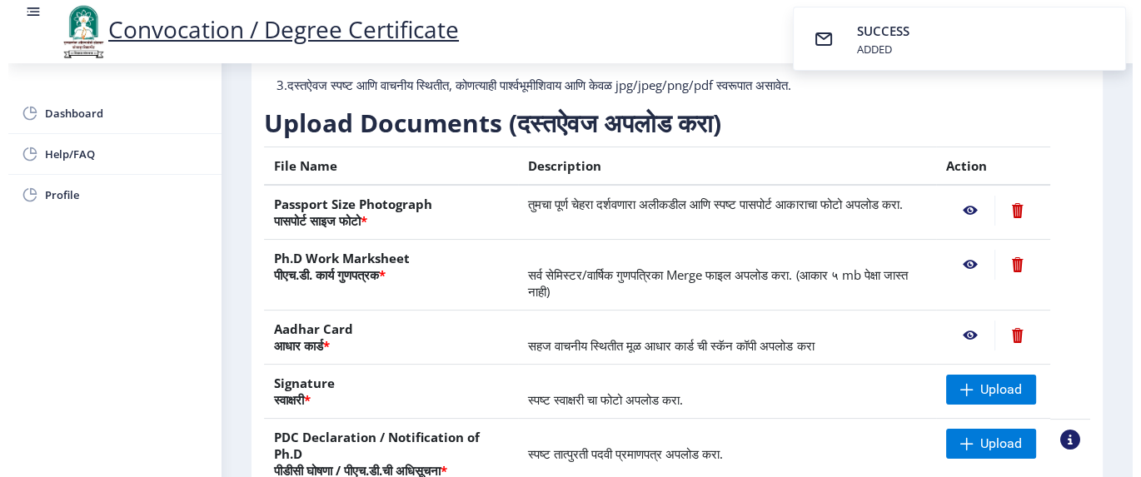
scroll to position [197, 0]
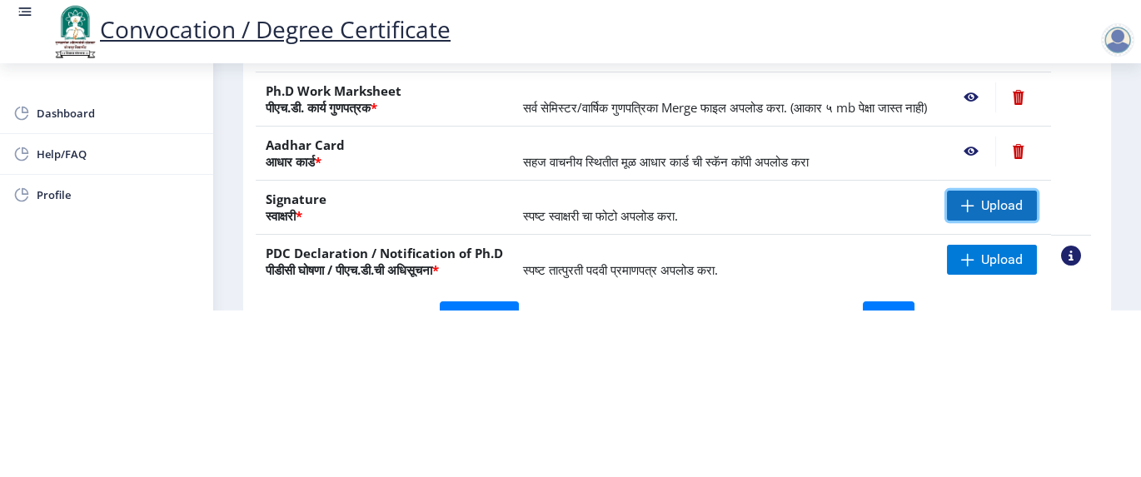
click at [855, 212] on span "Upload" at bounding box center [992, 206] width 90 height 30
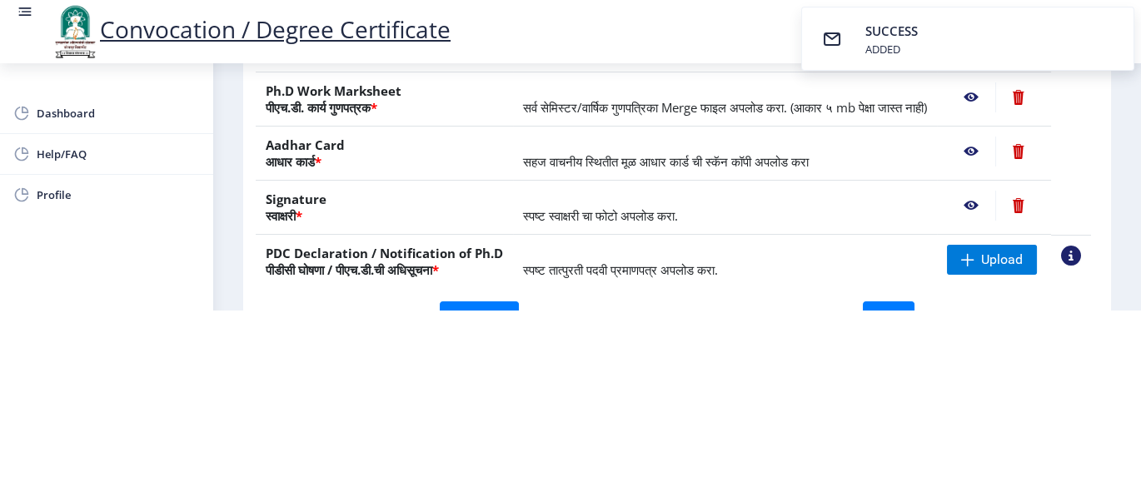
click at [855, 207] on nb-action at bounding box center [971, 206] width 48 height 30
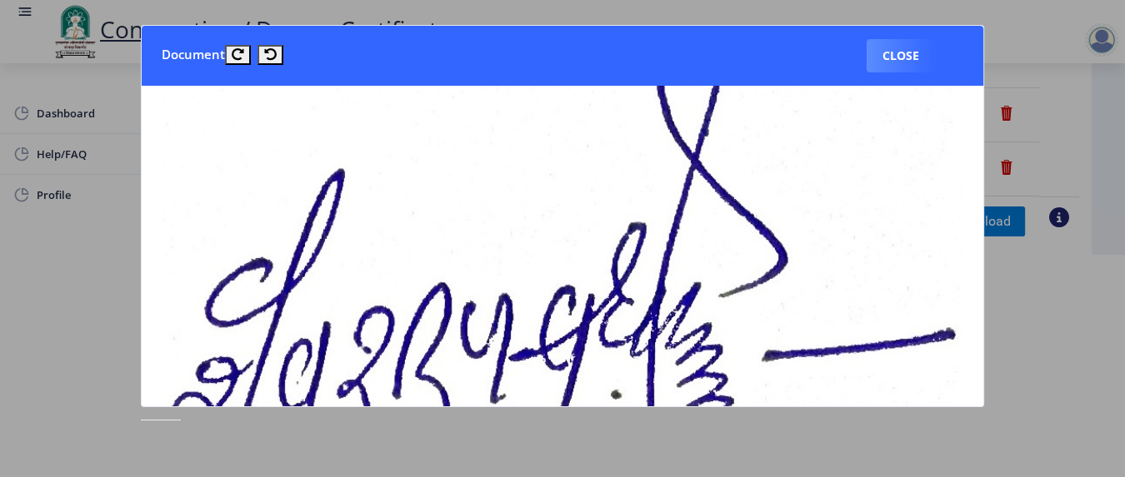
scroll to position [0, 0]
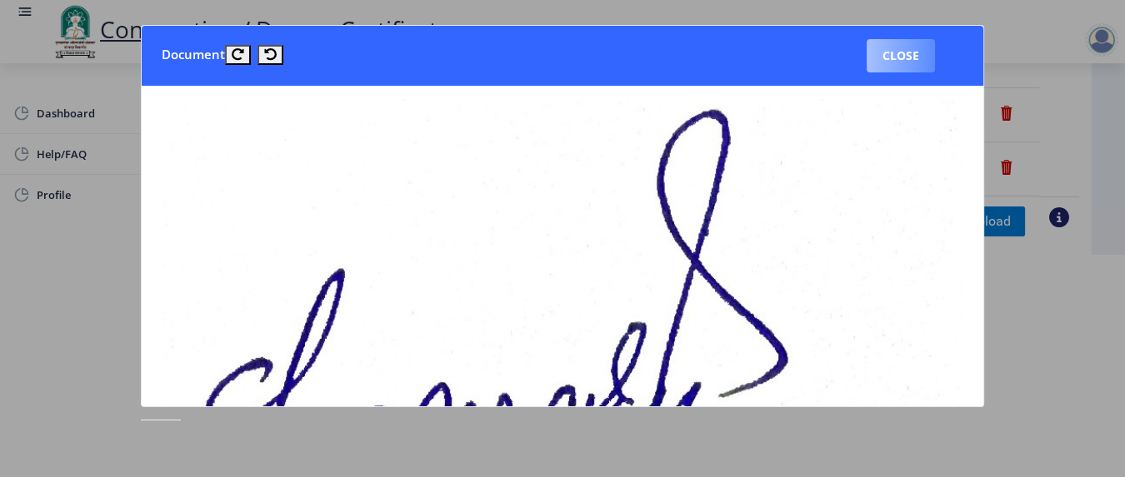
click at [855, 60] on button "Close" at bounding box center [900, 55] width 68 height 33
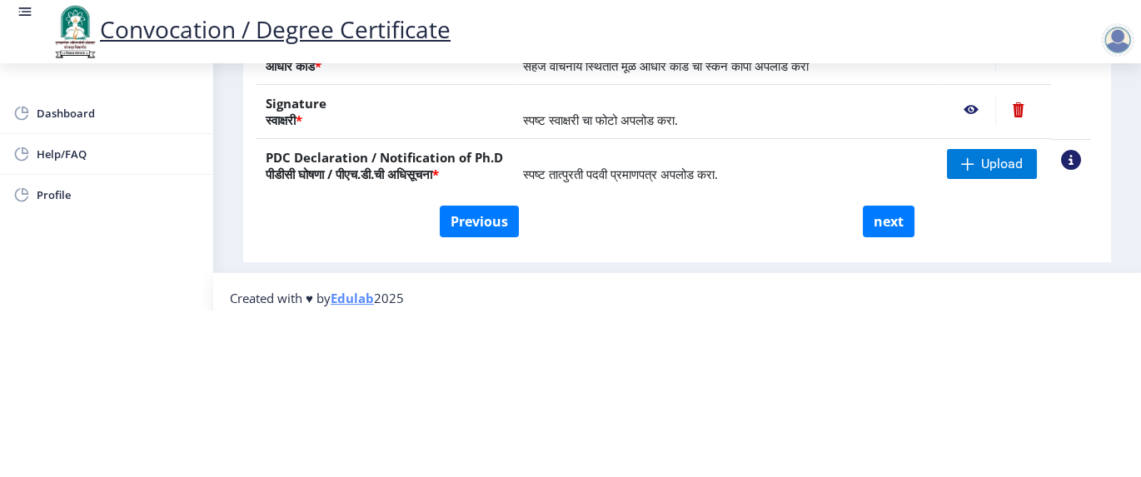
scroll to position [333, 0]
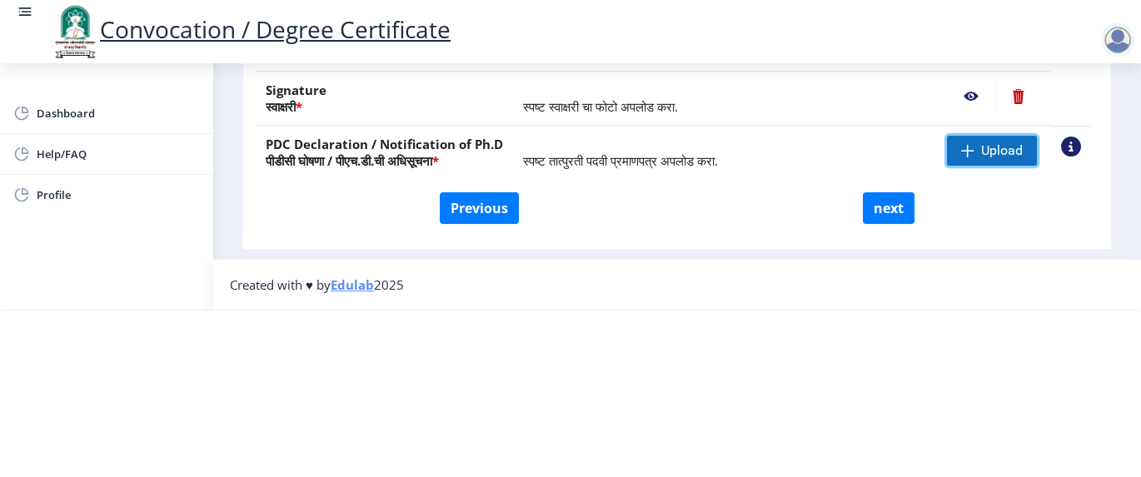
click at [855, 148] on span "Upload" at bounding box center [992, 151] width 90 height 30
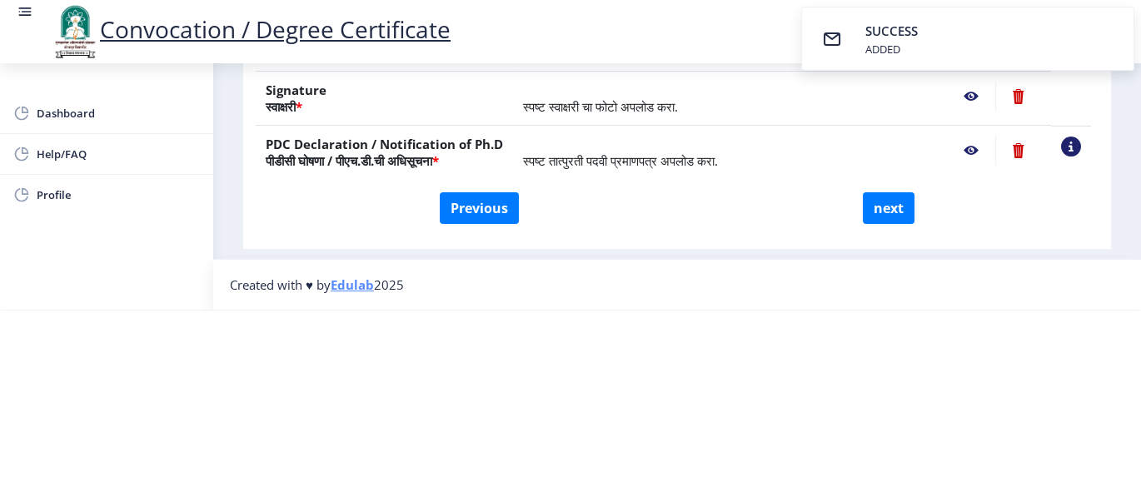
click at [855, 147] on nb-action at bounding box center [971, 151] width 48 height 30
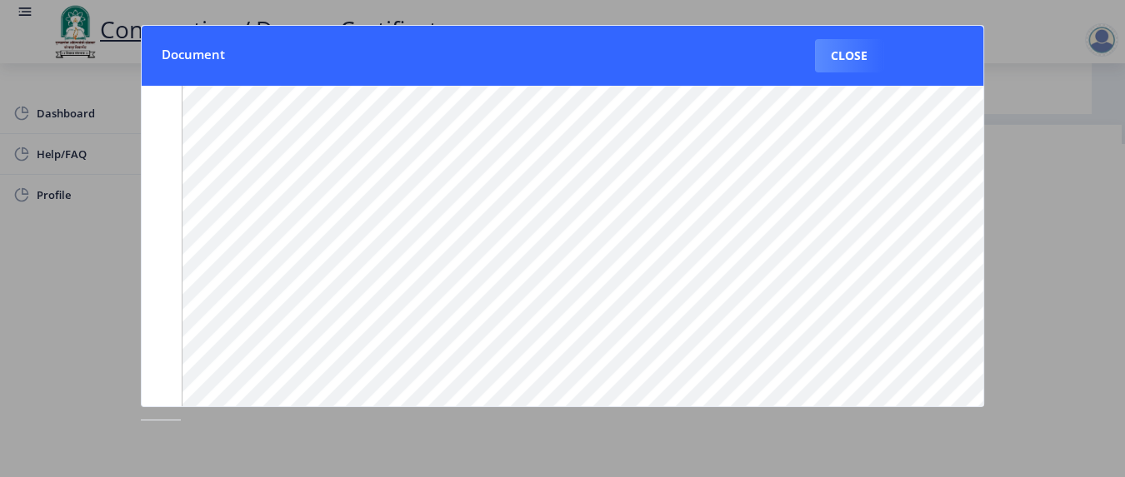
scroll to position [296, 0]
click at [839, 58] on button "Close" at bounding box center [849, 55] width 68 height 33
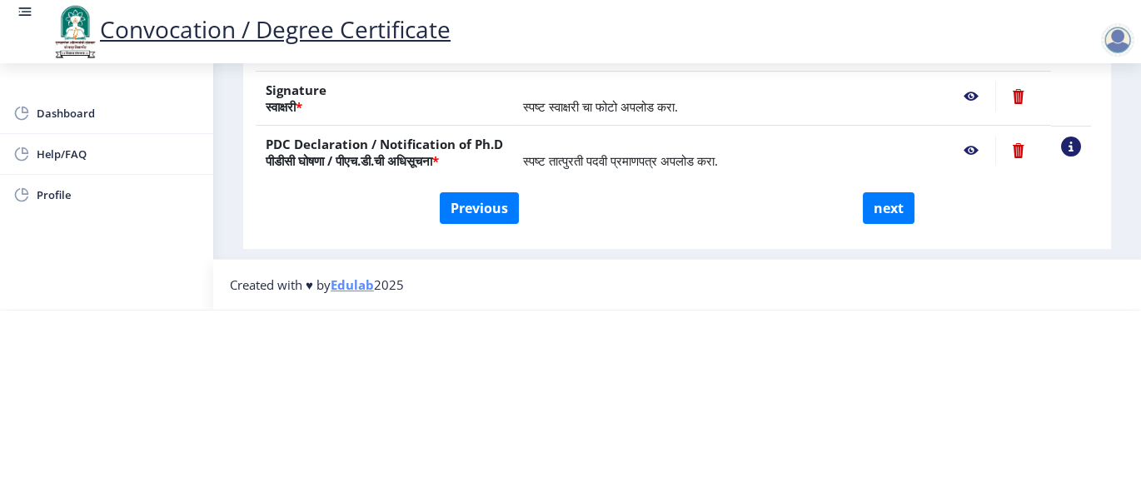
scroll to position [377, 0]
click at [855, 192] on button "next" at bounding box center [889, 208] width 52 height 32
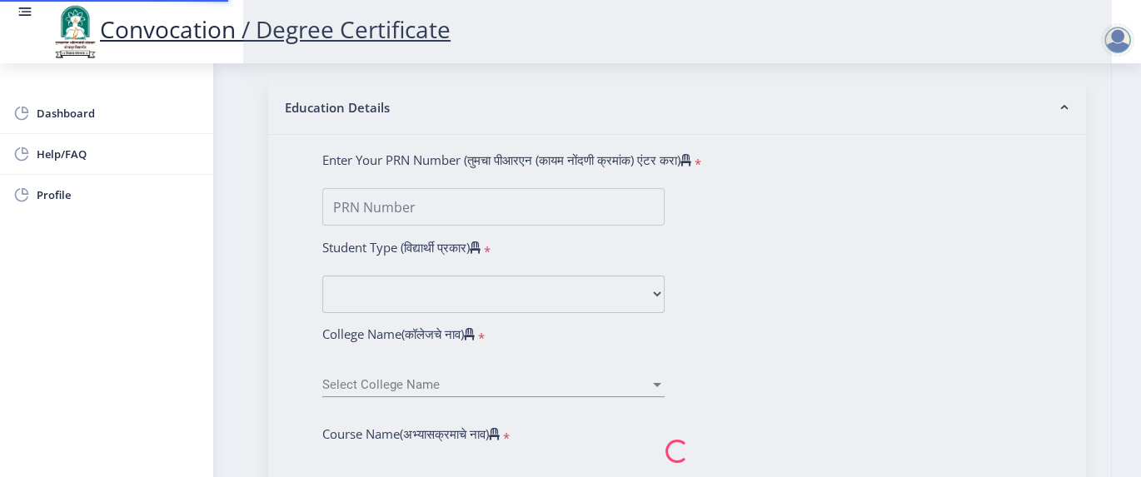
select select
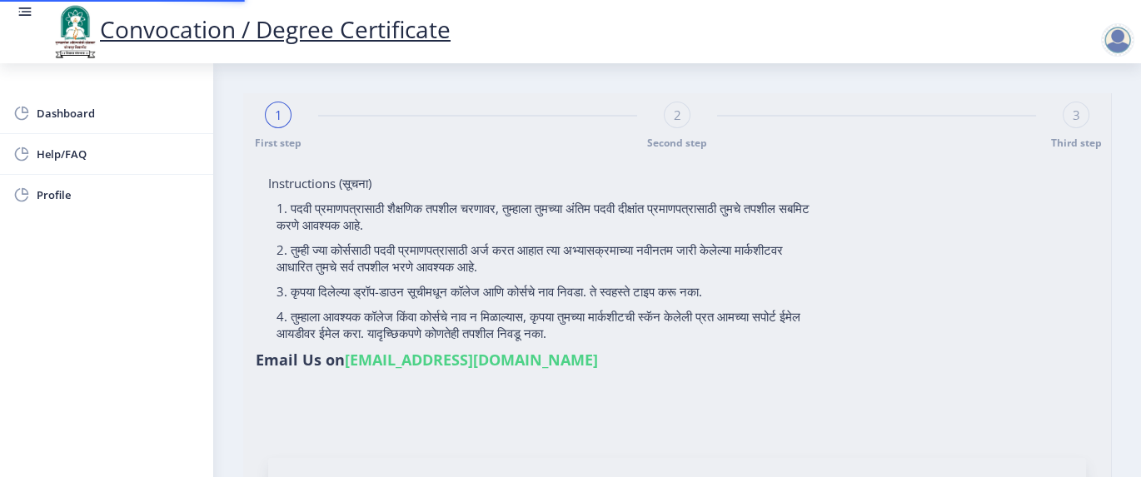
type input "[PERSON_NAME]"
type input "Shantabai"
type input "202301018076213"
select select "Regular"
select select "2025"
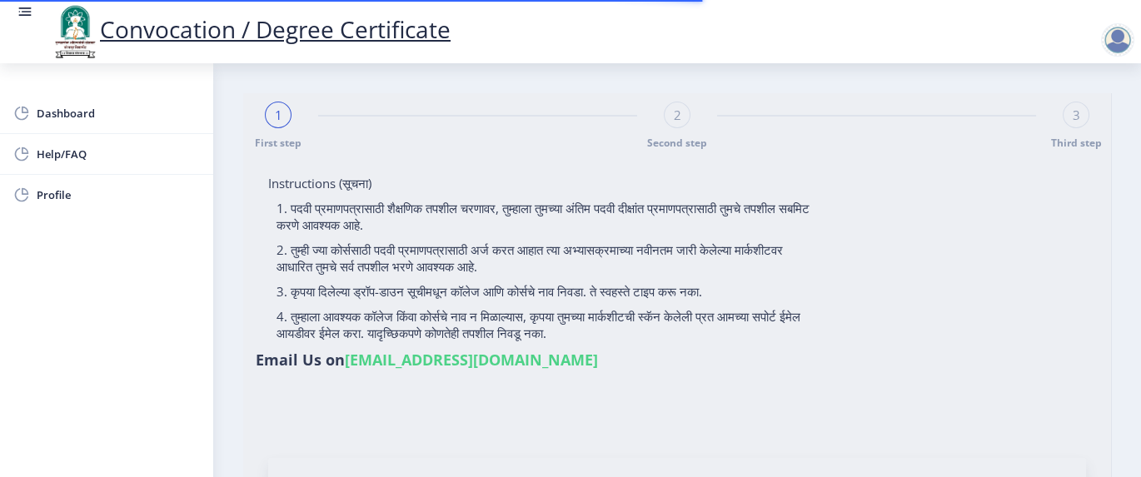
select select "Grade A"
type input "2022011004"
select select "April"
select select "Pharmacy"
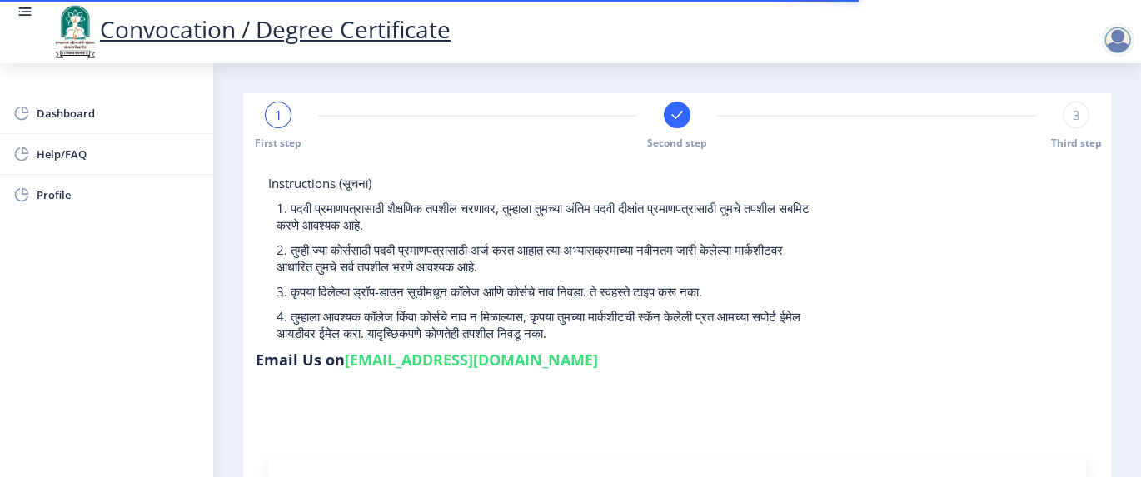
select select
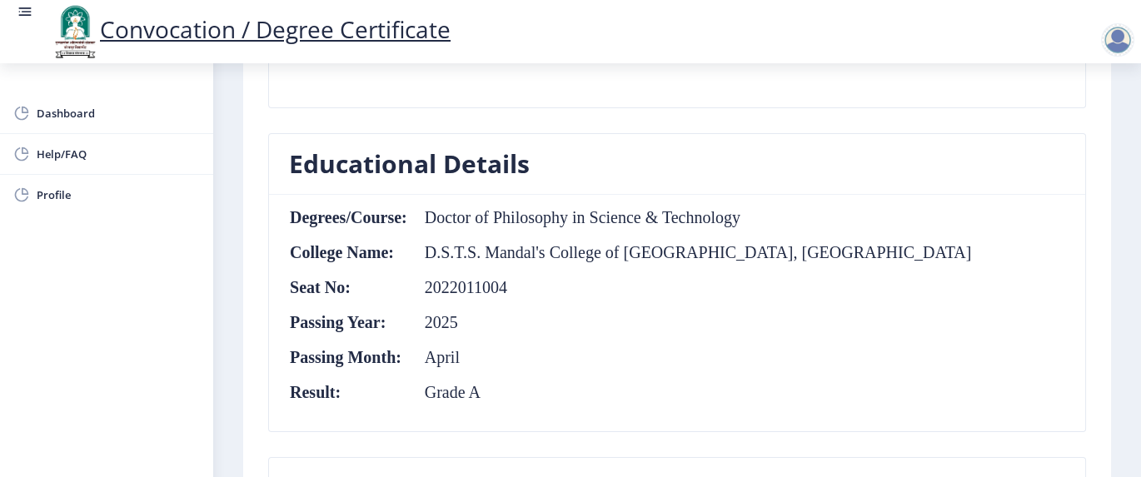
scroll to position [666, 0]
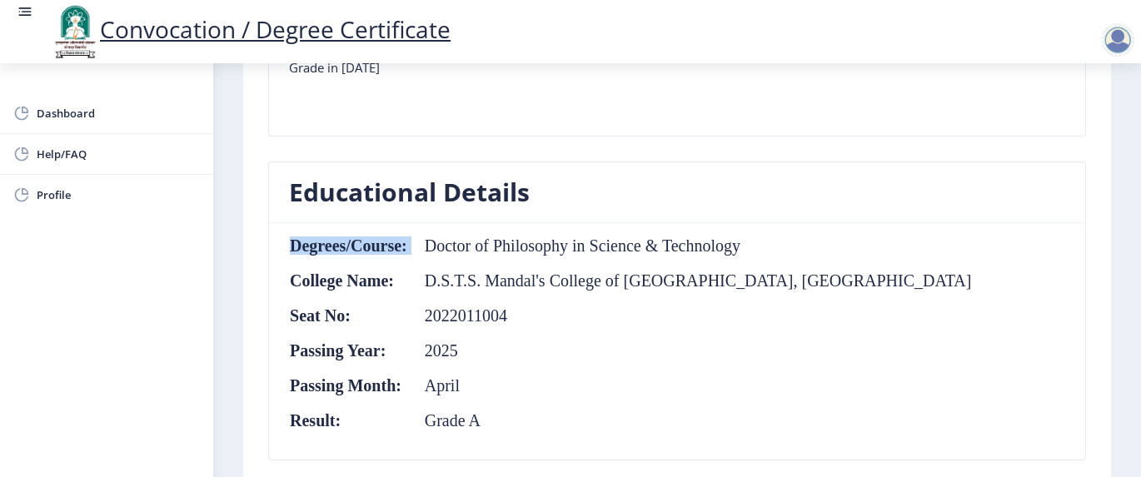
drag, startPoint x: 429, startPoint y: 222, endPoint x: 741, endPoint y: 214, distance: 312.5
click at [741, 223] on nb-card-body "Degrees/Course: Doctor of Philosophy in Science & Technology College Name: D.S.…" at bounding box center [677, 341] width 816 height 237
click at [806, 272] on nb-card-body "Degrees/Course: Doctor of Philosophy in Science & Technology College Name: D.S.…" at bounding box center [677, 341] width 816 height 237
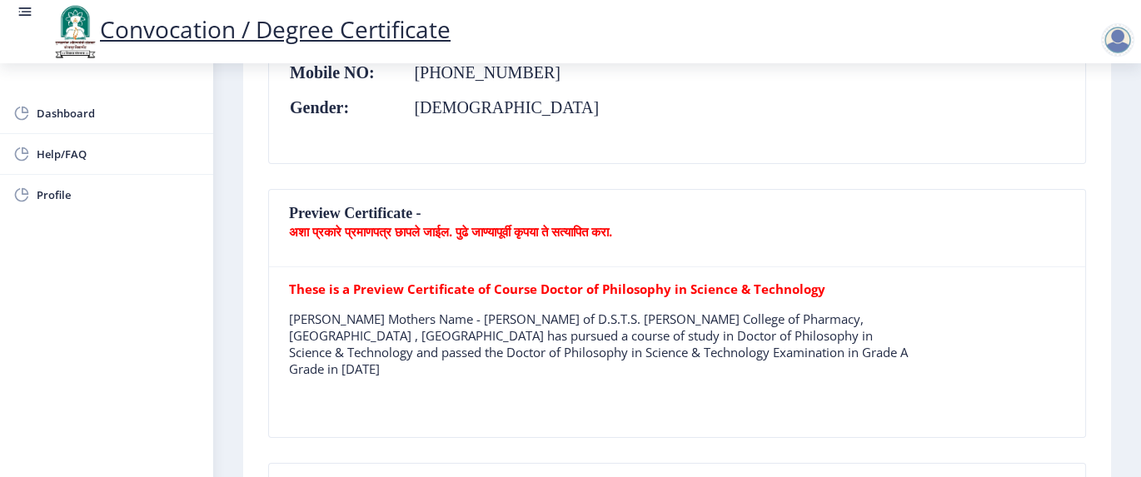
scroll to position [362, 0]
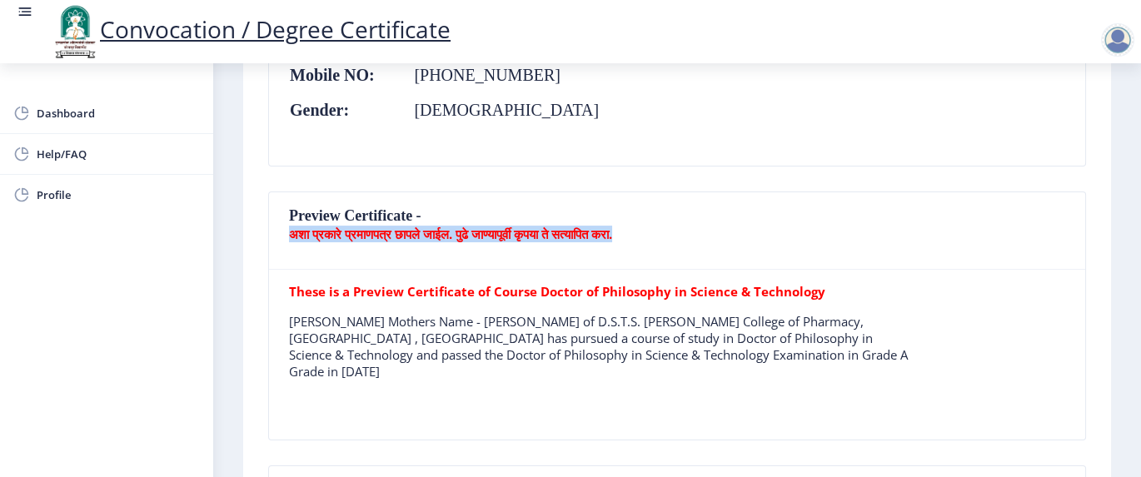
drag, startPoint x: 294, startPoint y: 232, endPoint x: 691, endPoint y: 232, distance: 396.5
click at [691, 232] on p "अशा प्रकारे प्रमाणपत्र छापले जाईल. पुढे जाण्यापूर्वी कृपया ते सत्यापित करा." at bounding box center [677, 234] width 776 height 17
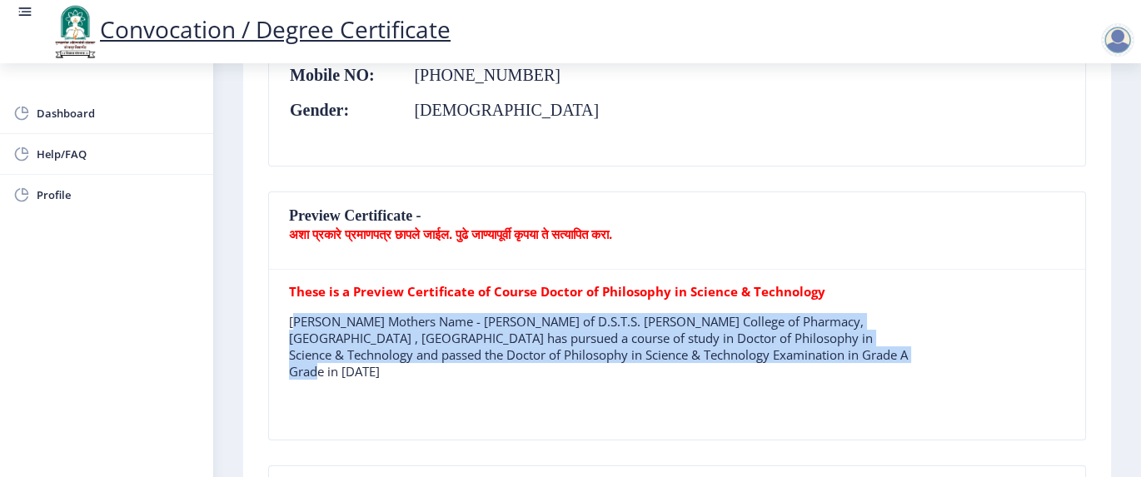
drag, startPoint x: 289, startPoint y: 319, endPoint x: 823, endPoint y: 349, distance: 534.8
click at [823, 349] on p "Dhadde Shivsharan Basavraj Mothers Name - Shantabai of D.S.T.S. Mandal's Colleg…" at bounding box center [599, 346] width 621 height 67
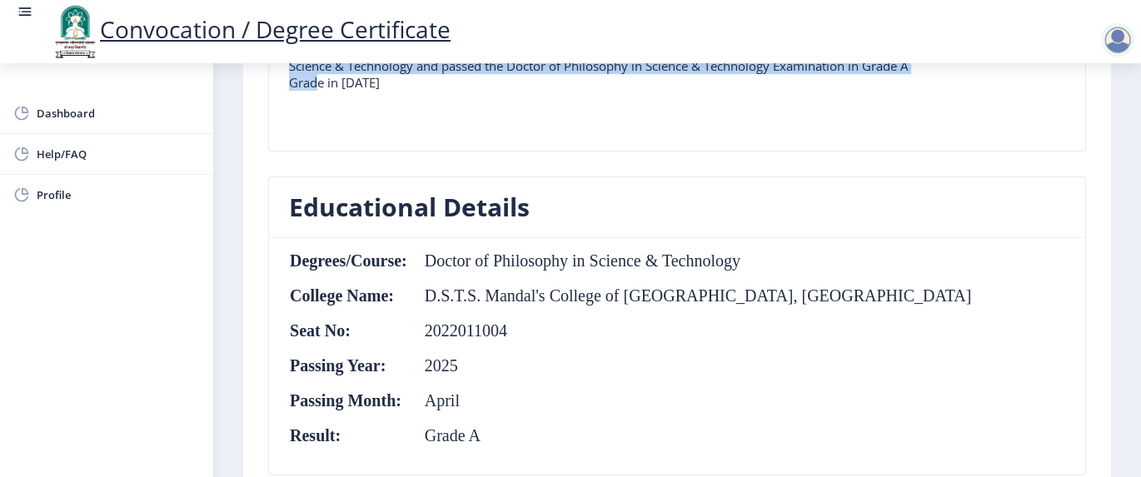
scroll to position [666, 0]
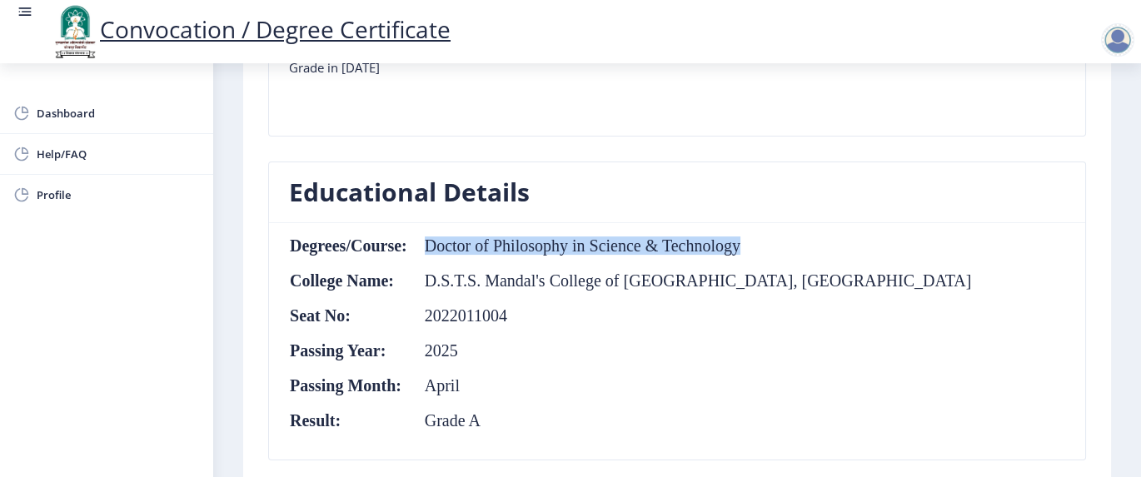
drag, startPoint x: 425, startPoint y: 225, endPoint x: 749, endPoint y: 230, distance: 324.1
click at [749, 237] on td "Doctor of Philosophy in Science & Technology" at bounding box center [690, 246] width 565 height 18
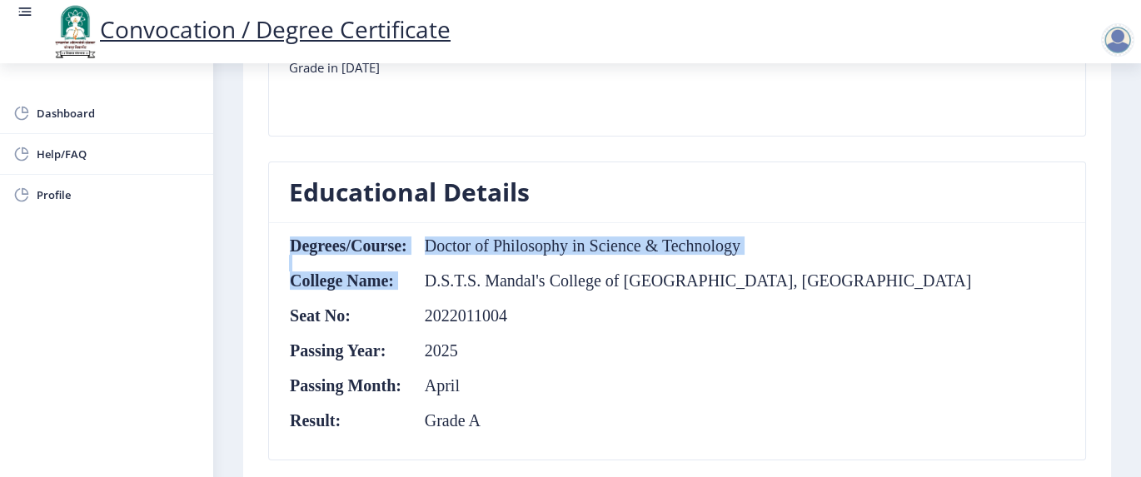
drag, startPoint x: 425, startPoint y: 260, endPoint x: 751, endPoint y: 266, distance: 326.6
click at [751, 266] on nb-card-body "Degrees/Course: Doctor of Philosophy in Science & Technology College Name: D.S.…" at bounding box center [677, 341] width 816 height 237
click at [556, 342] on td "2025" at bounding box center [690, 351] width 565 height 18
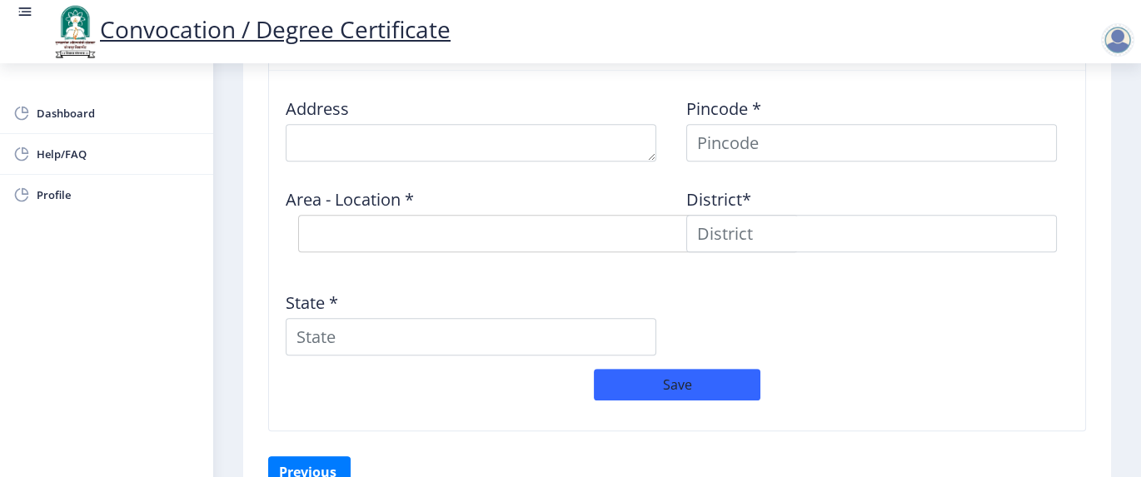
scroll to position [1474, 0]
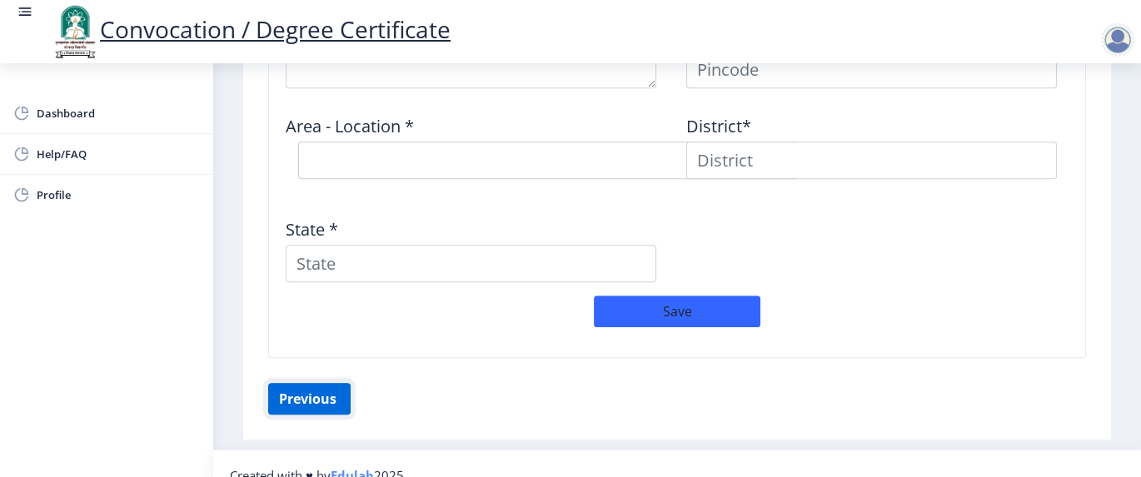
click at [317, 357] on button "Previous ‍" at bounding box center [309, 399] width 82 height 32
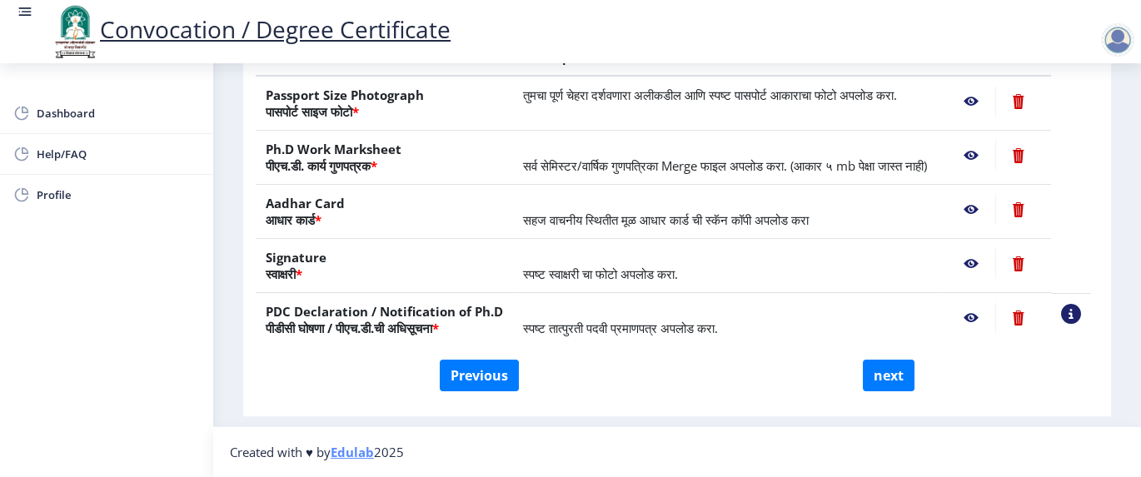
scroll to position [377, 0]
click at [471, 357] on button "Previous" at bounding box center [479, 376] width 79 height 32
select select "Regular"
select select "Pharmacy"
select select "April"
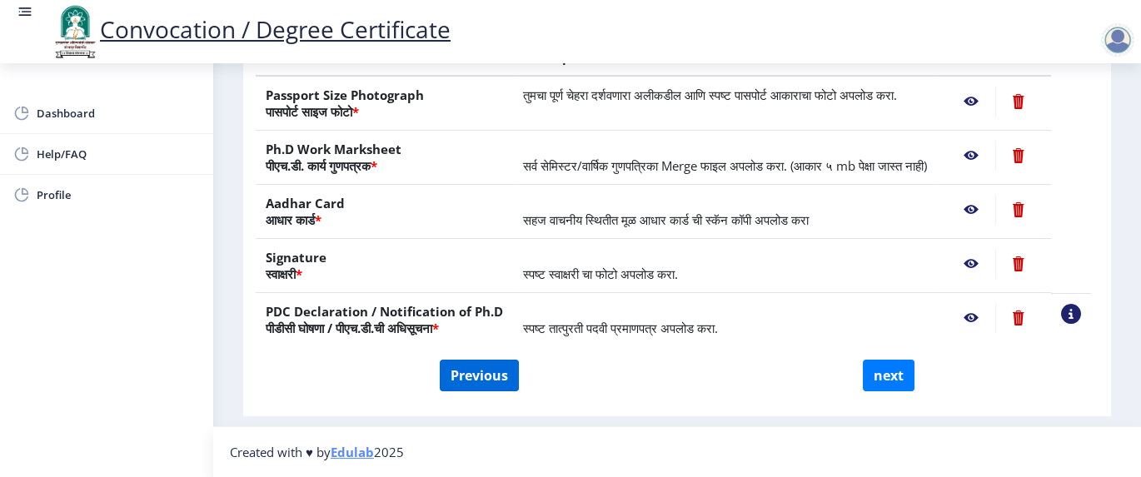
select select "Grade A"
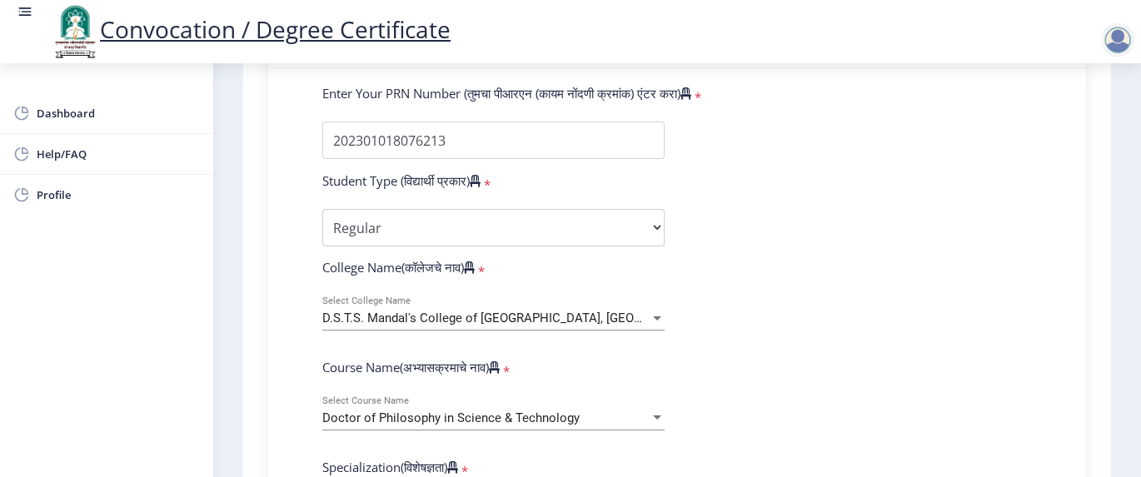
scroll to position [555, 0]
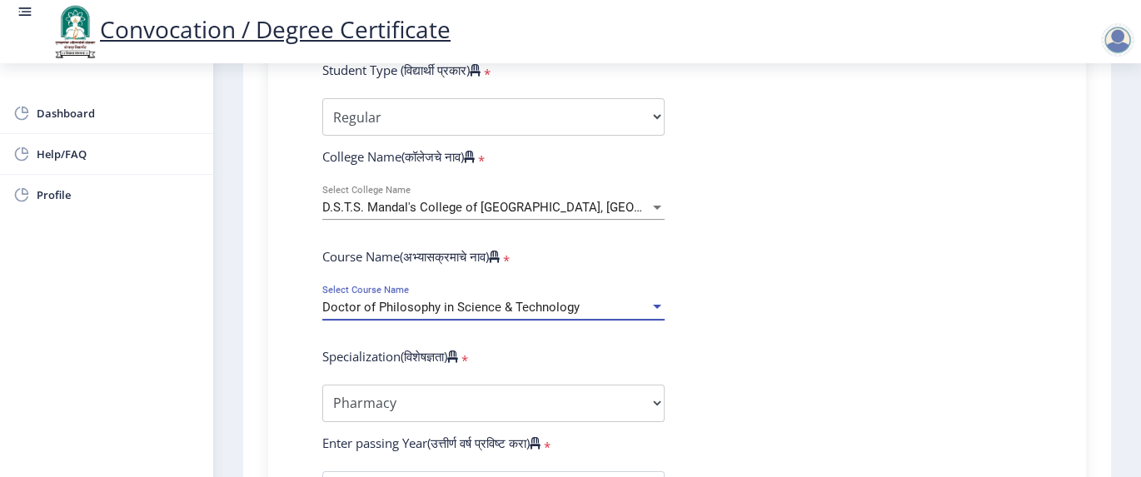
click at [656, 306] on div at bounding box center [657, 307] width 8 height 4
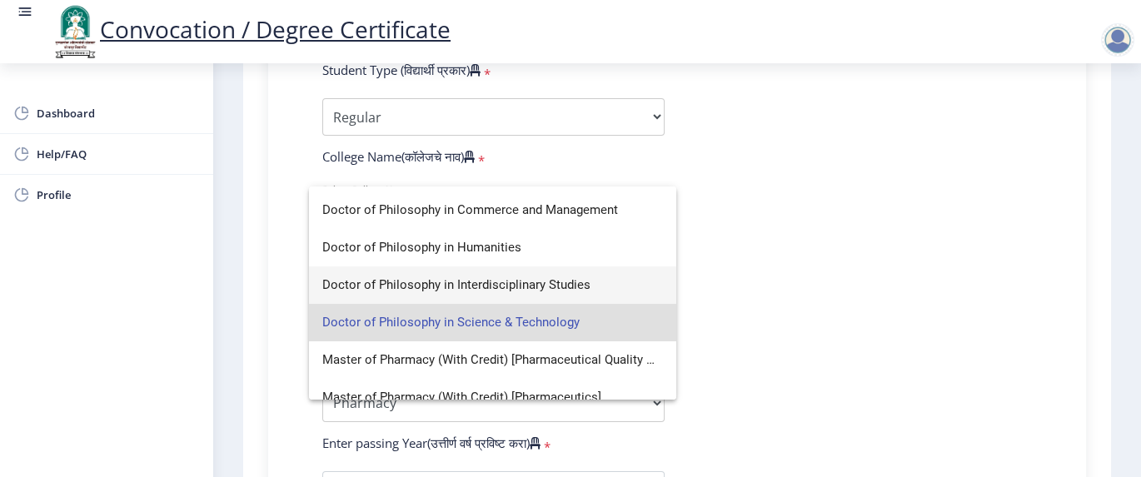
scroll to position [86, 0]
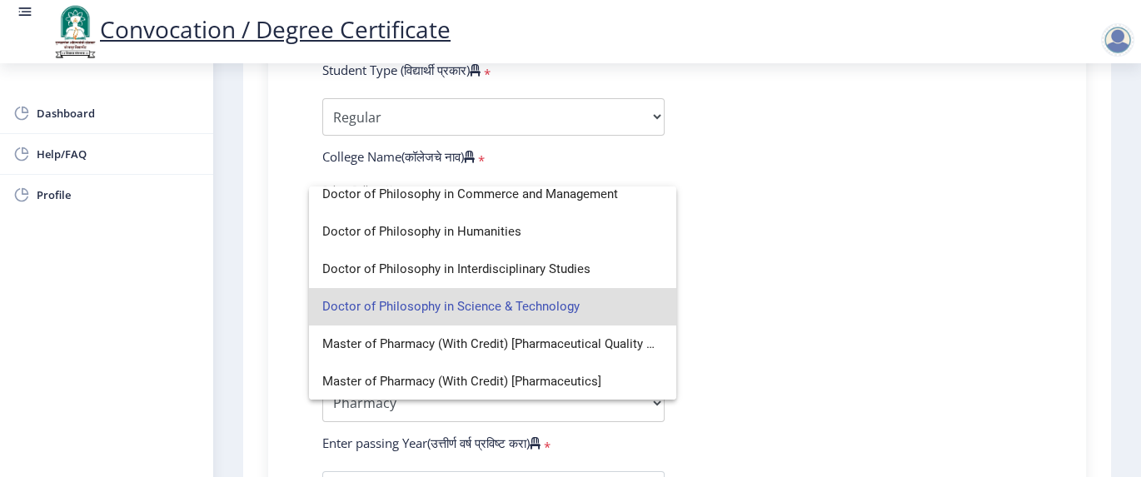
click at [846, 297] on div at bounding box center [570, 238] width 1141 height 477
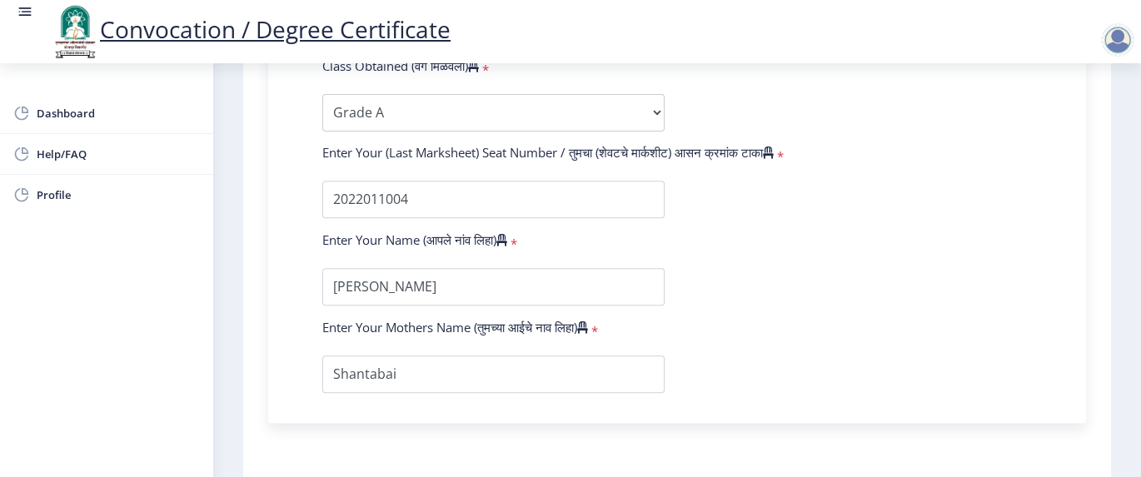
scroll to position [1221, 0]
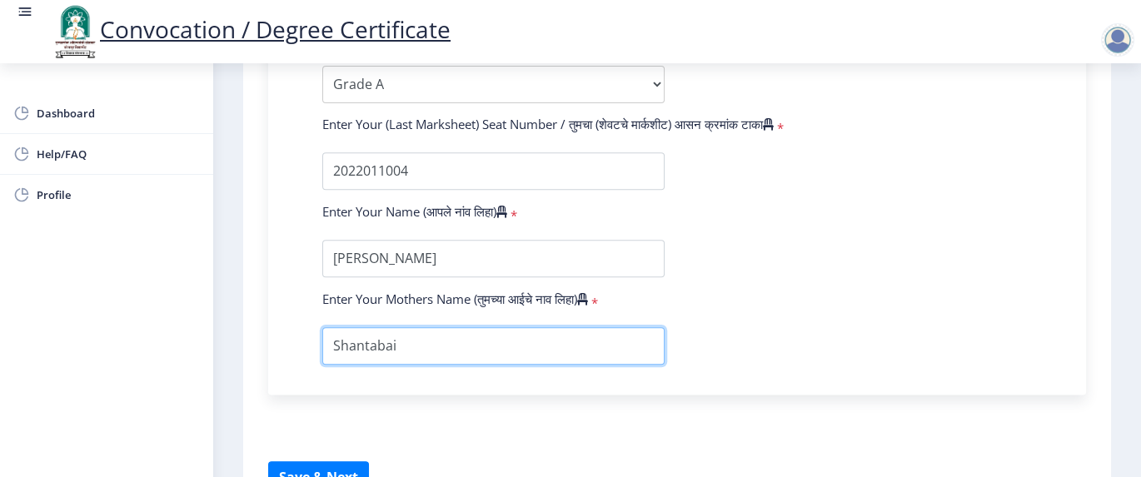
click at [444, 348] on input "textarea" at bounding box center [493, 345] width 342 height 37
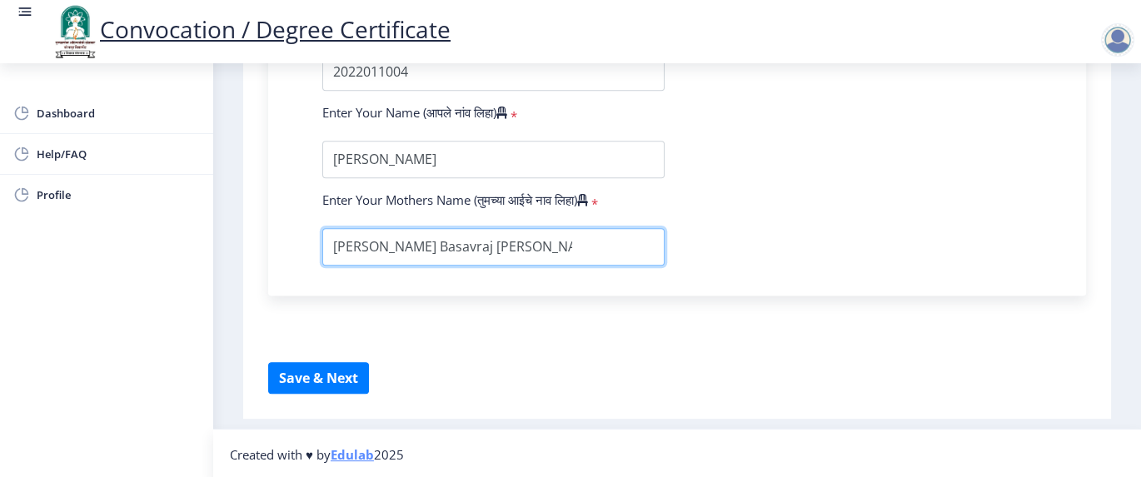
drag, startPoint x: 455, startPoint y: 242, endPoint x: 509, endPoint y: 242, distance: 54.2
click at [509, 242] on input "textarea" at bounding box center [493, 246] width 342 height 37
paste input "[PERSON_NAME]"
type input "Dhadde Shantabai Basavraj"
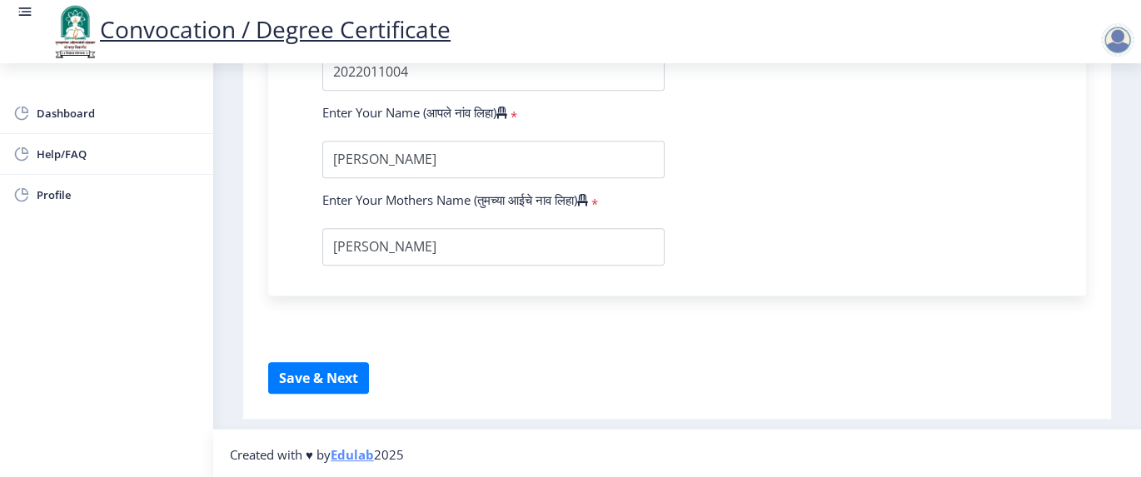
click at [323, 357] on button "Save & Next" at bounding box center [318, 378] width 101 height 32
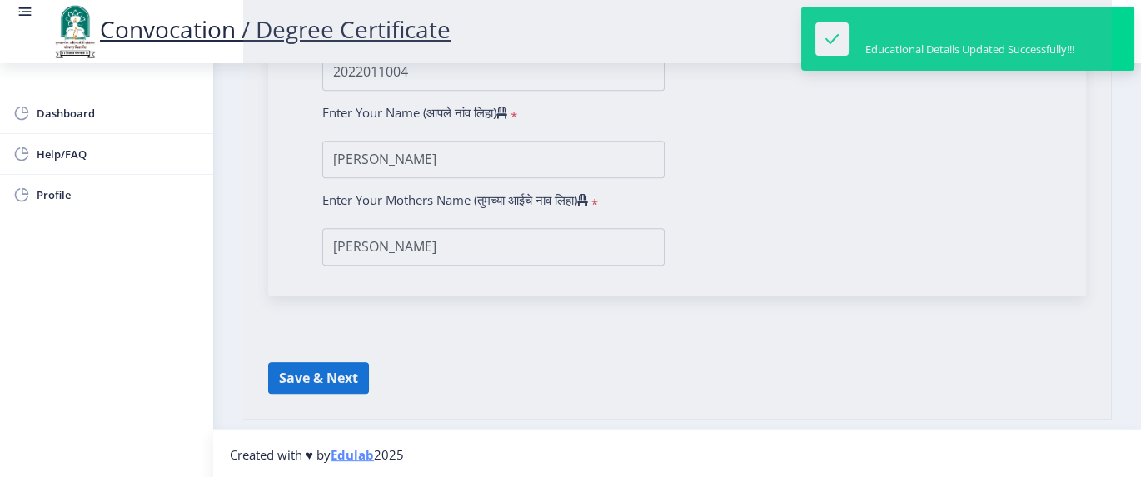
select select
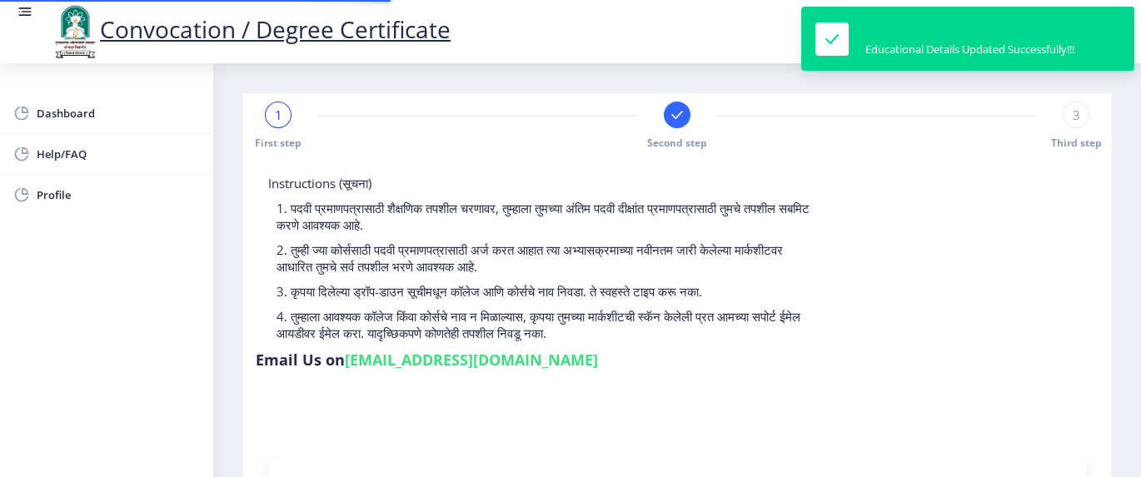
select select
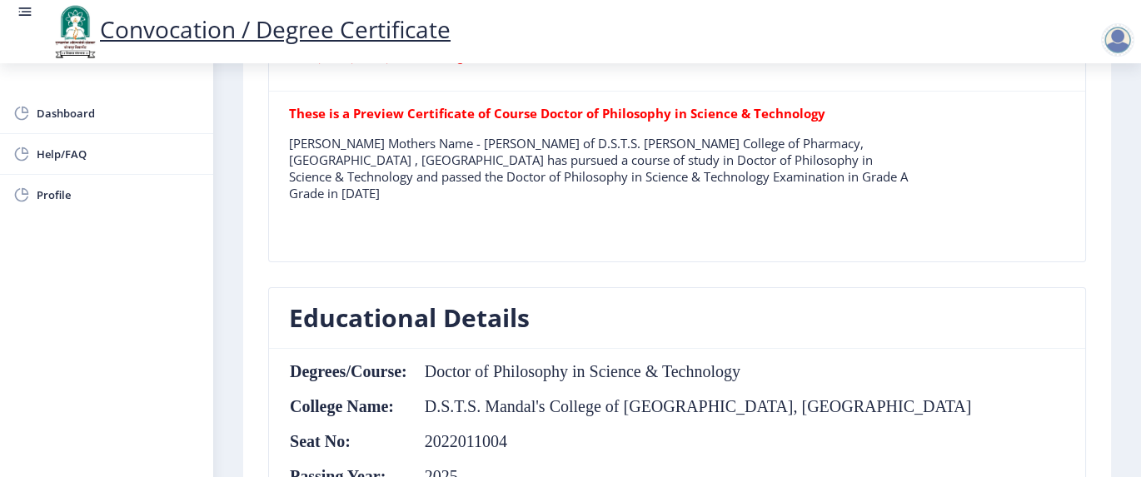
scroll to position [555, 0]
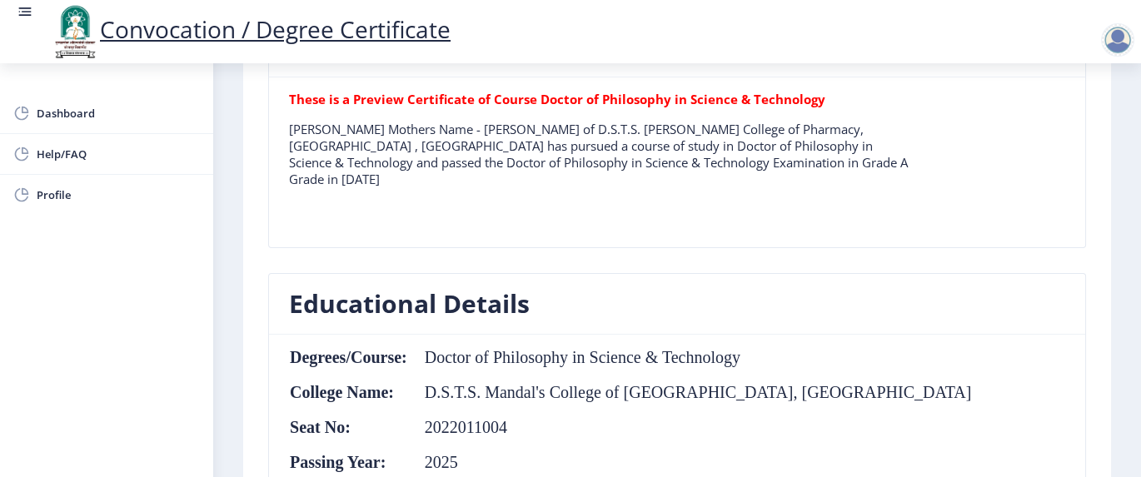
click at [400, 142] on p "Dhadde Shivsharan Basavraj Mothers Name - Dhadde Shantabai Basavraj of D.S.T.S.…" at bounding box center [599, 154] width 621 height 67
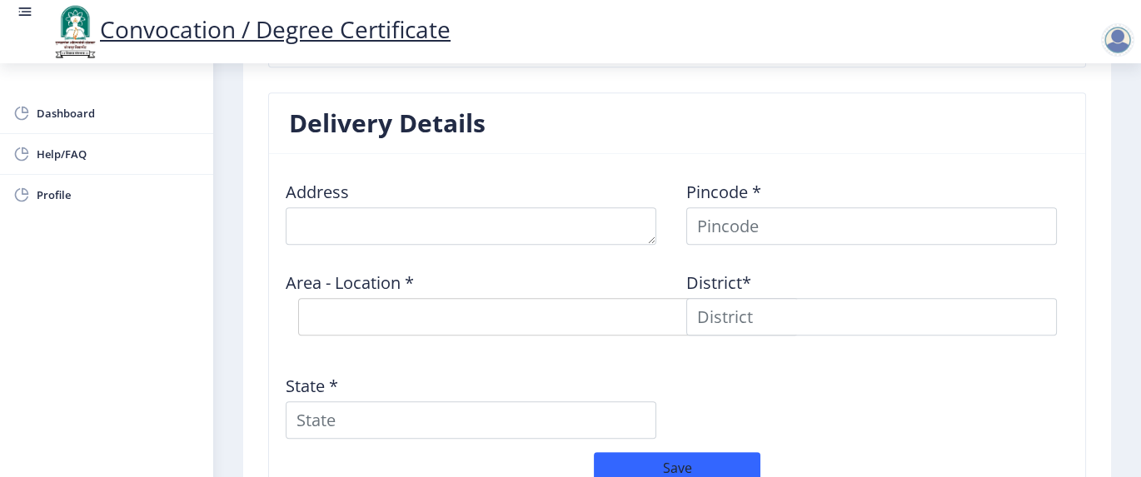
scroll to position [1333, 0]
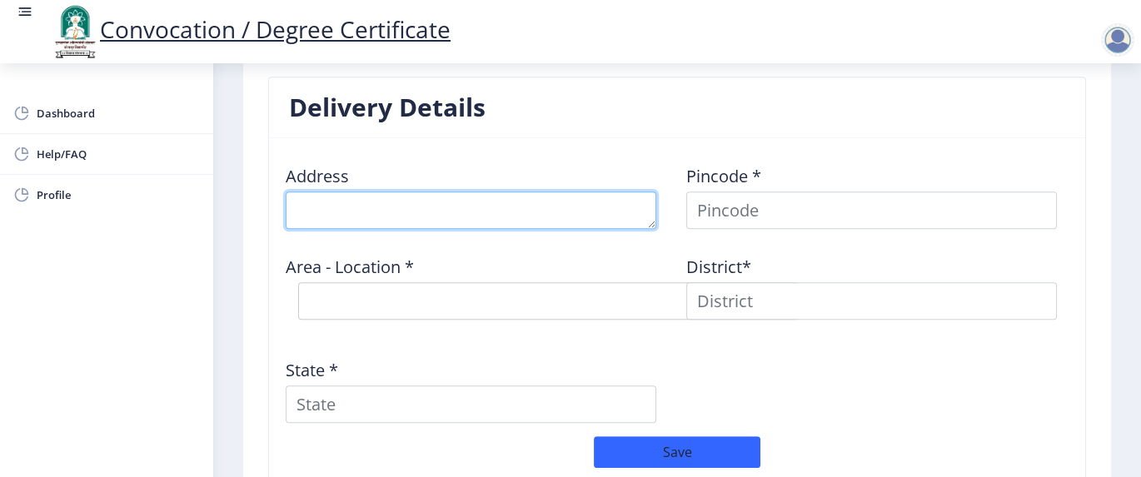
click at [519, 212] on textarea at bounding box center [471, 210] width 371 height 37
type textarea "A/P: Wagdari, Tal.: Akkalkot, Dist.: Solapur"
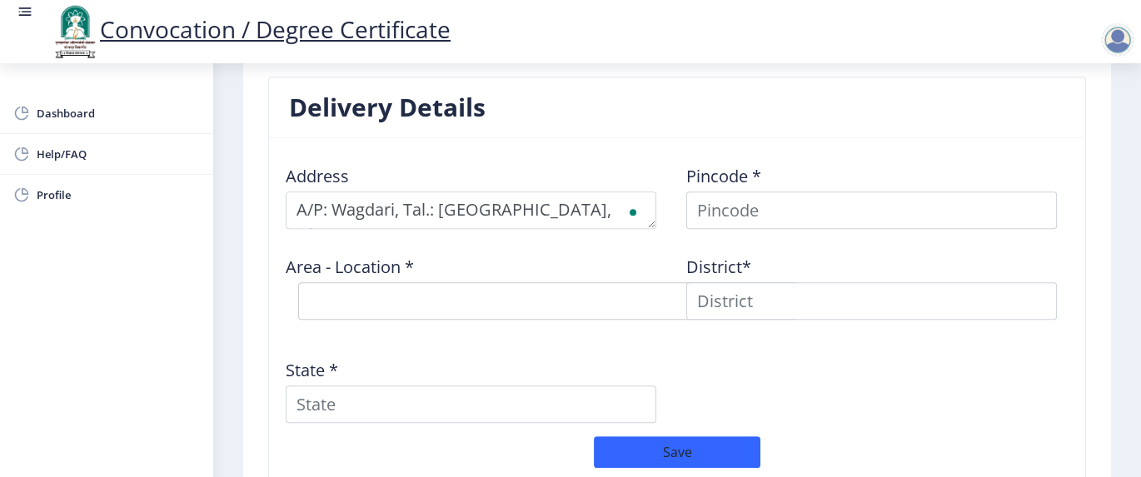
click at [855, 125] on nb-card-header "Delivery Details" at bounding box center [677, 107] width 816 height 61
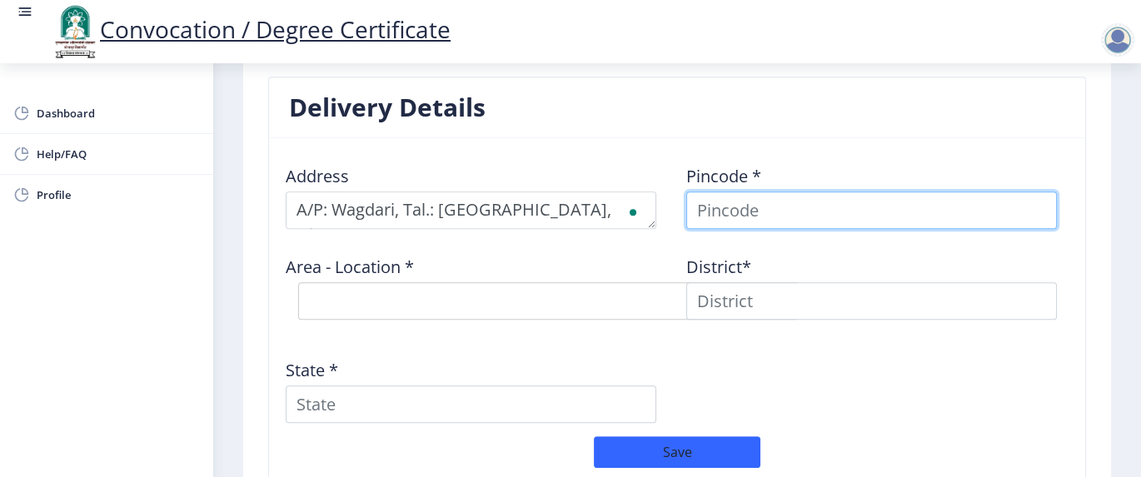
click at [758, 209] on input at bounding box center [871, 210] width 371 height 37
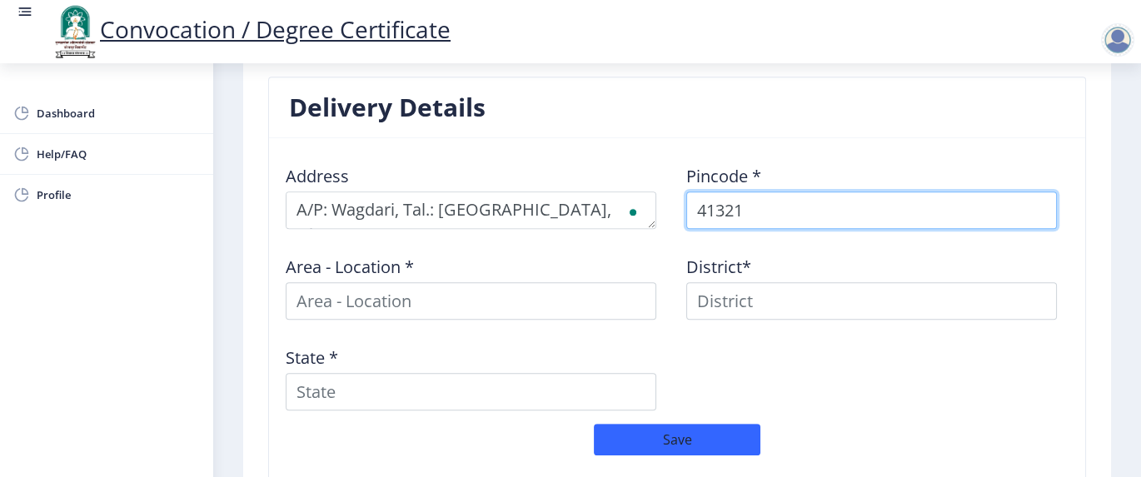
type input "413218"
select select
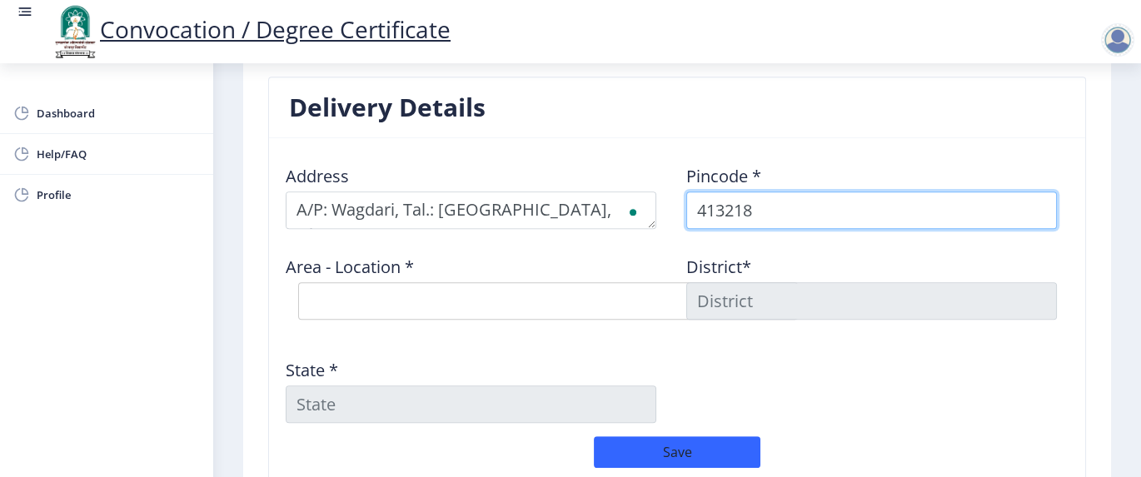
type input "413218"
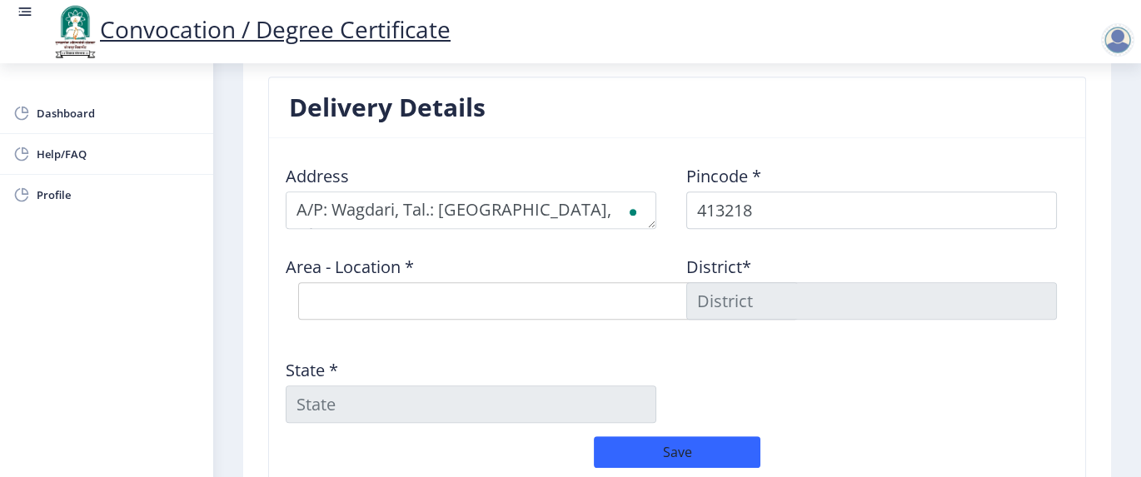
click at [855, 357] on div "Address Pincode * 413218 Area - Location * Select Area Location Badole BK B.O B…" at bounding box center [677, 294] width 801 height 285
click at [556, 293] on select "Select Area Location Badole BK B.O Bhurikavathe B.O Borgaon B.O Gholasgaon B.O …" at bounding box center [548, 300] width 500 height 37
select select "7: Object"
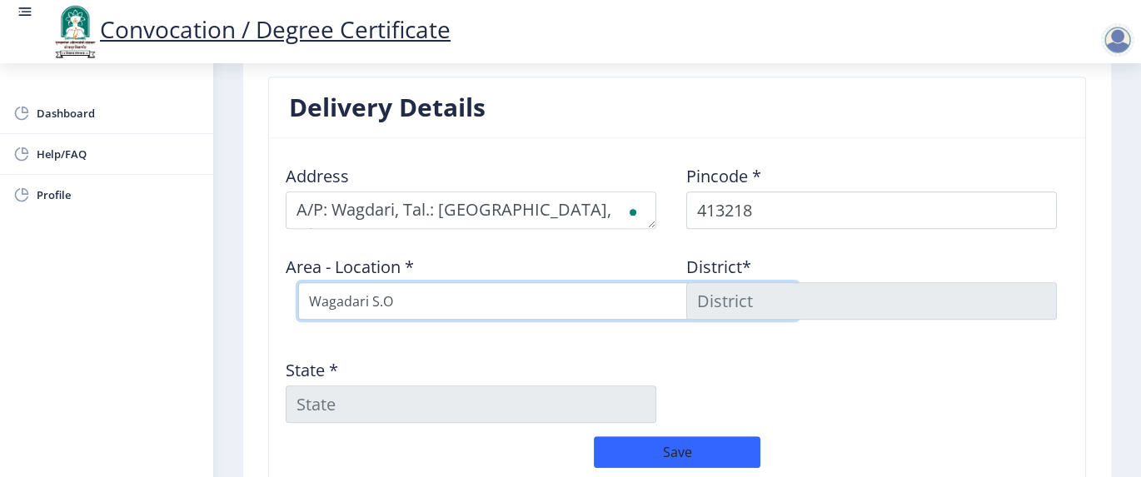
click at [298, 282] on select "Select Area Location Badole BK B.O Bhurikavathe B.O Borgaon B.O Gholasgaon B.O …" at bounding box center [548, 300] width 500 height 37
type input "SOLAPUR"
type input "Maharashtra"
click at [396, 298] on select "Select Area Location Badole BK B.O Bhurikavathe B.O Borgaon B.O Gholasgaon B.O …" at bounding box center [548, 300] width 500 height 37
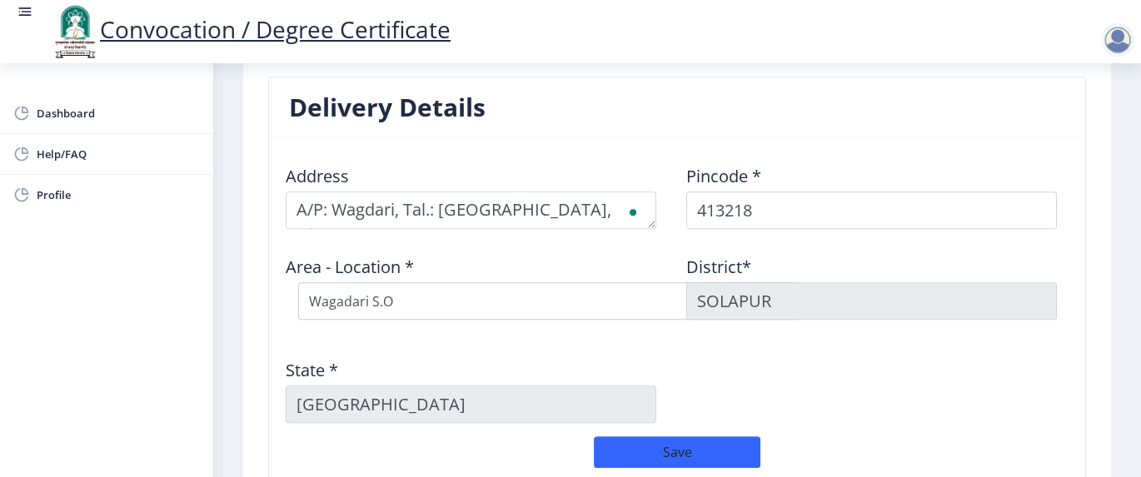
click at [779, 357] on div "Address Pincode * 413218 Area - Location * Select Area Location Badole BK B.O B…" at bounding box center [677, 294] width 801 height 285
click at [814, 349] on div "Address Pincode * 413218 Area - Location * Select Area Location Badole BK B.O B…" at bounding box center [677, 294] width 801 height 285
click at [781, 352] on div "Address Pincode * 413218 Area - Location * Select Area Location Badole BK B.O B…" at bounding box center [677, 294] width 801 height 285
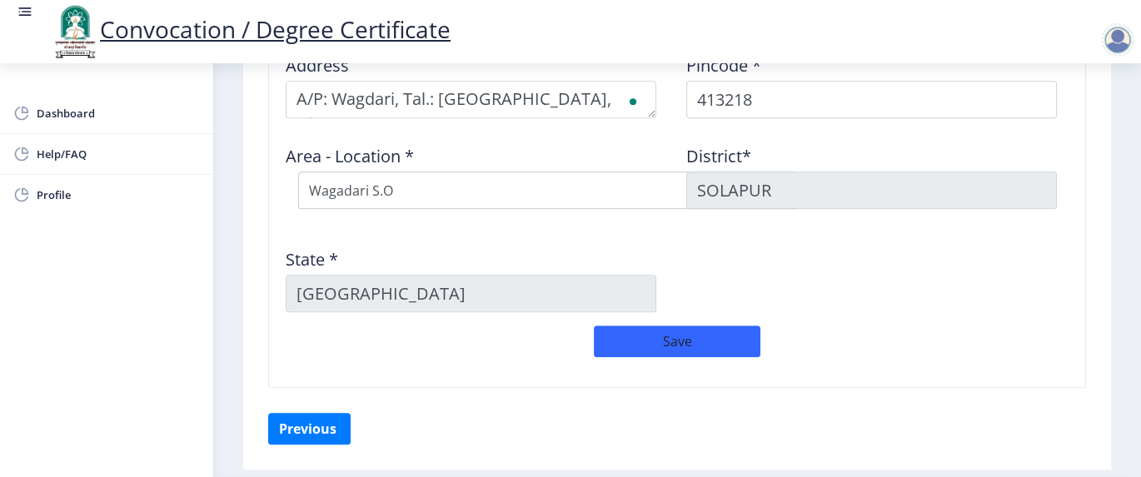
scroll to position [1490, 0]
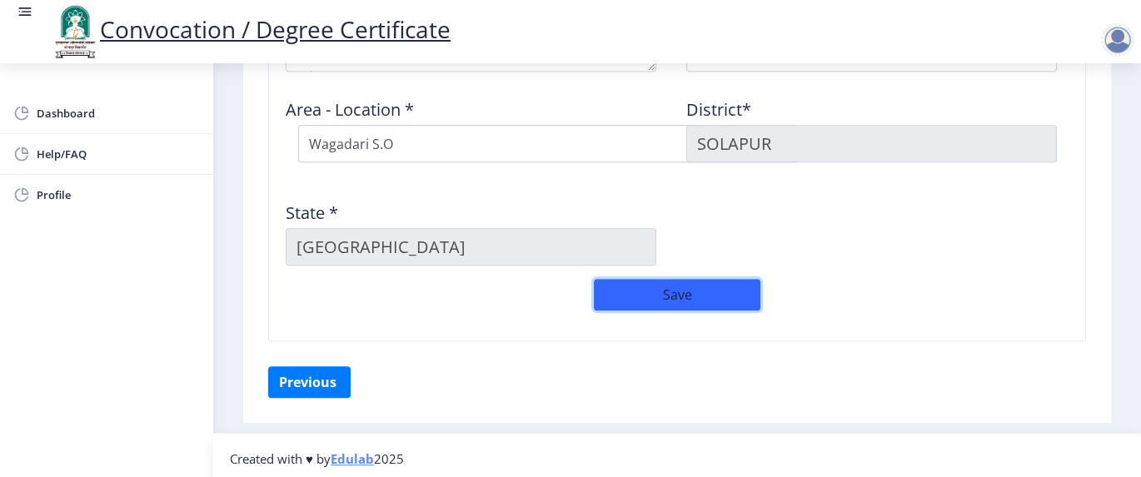
click at [683, 290] on button "Save" at bounding box center [677, 295] width 167 height 32
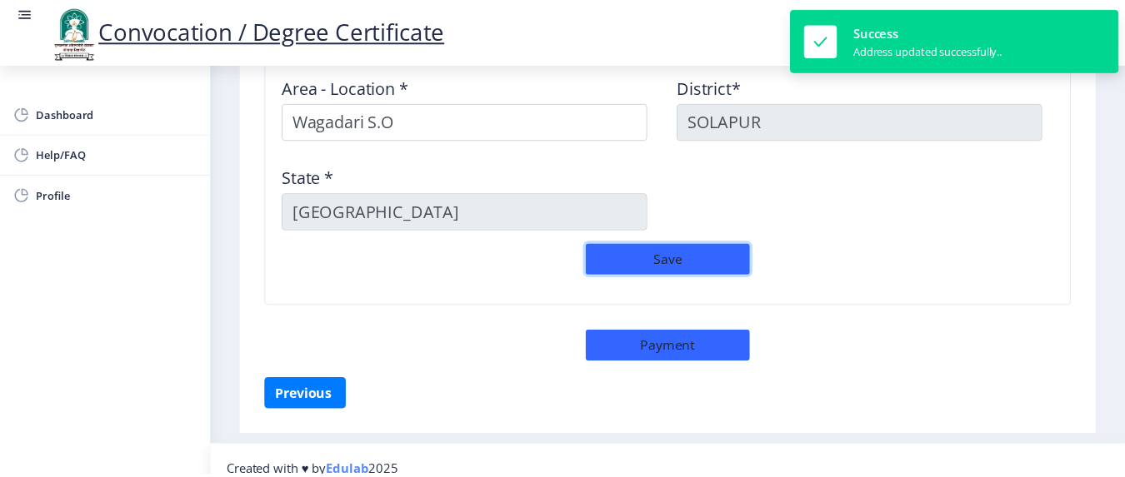
scroll to position [1525, 0]
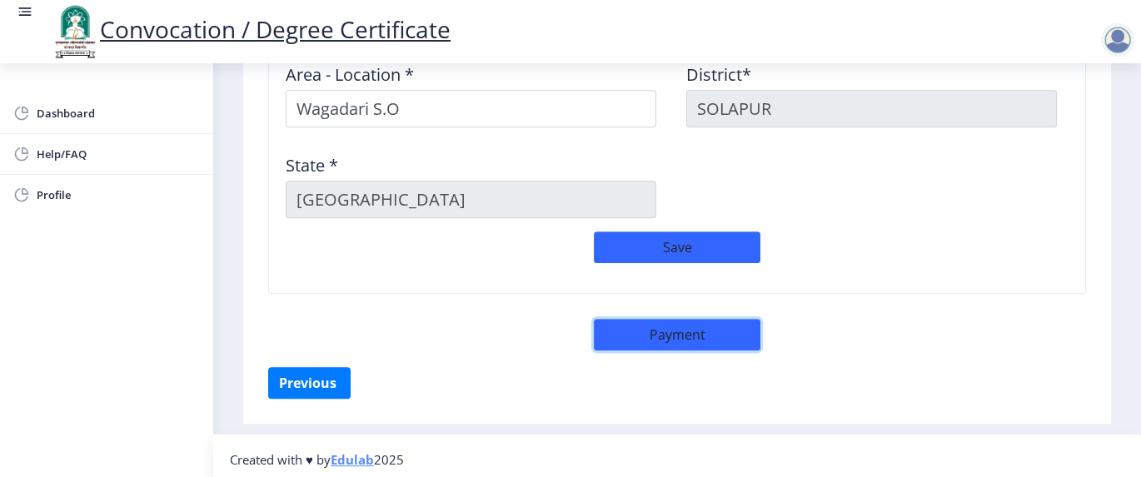
click at [665, 330] on button "Payment" at bounding box center [677, 335] width 167 height 32
select select "sealed"
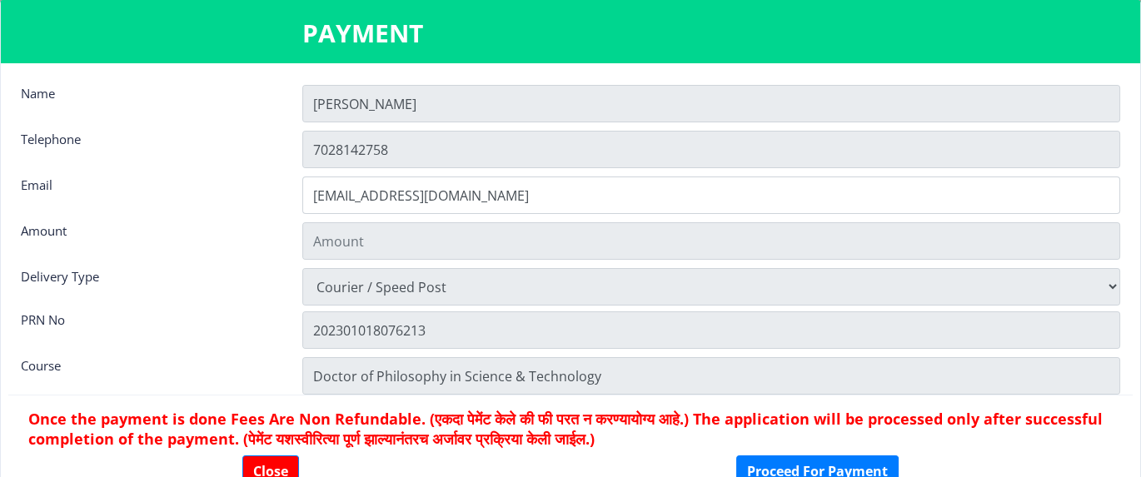
type input "1885"
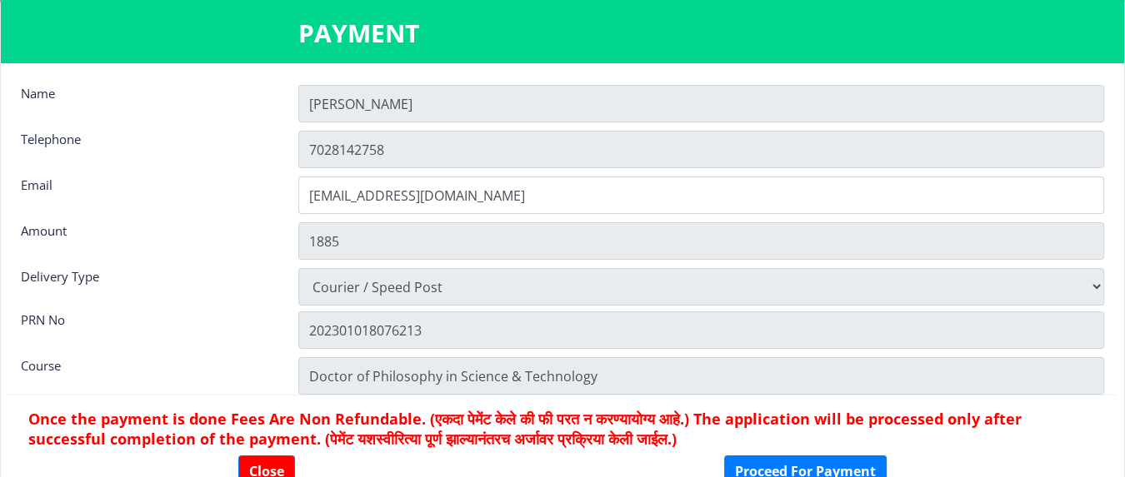
scroll to position [21, 0]
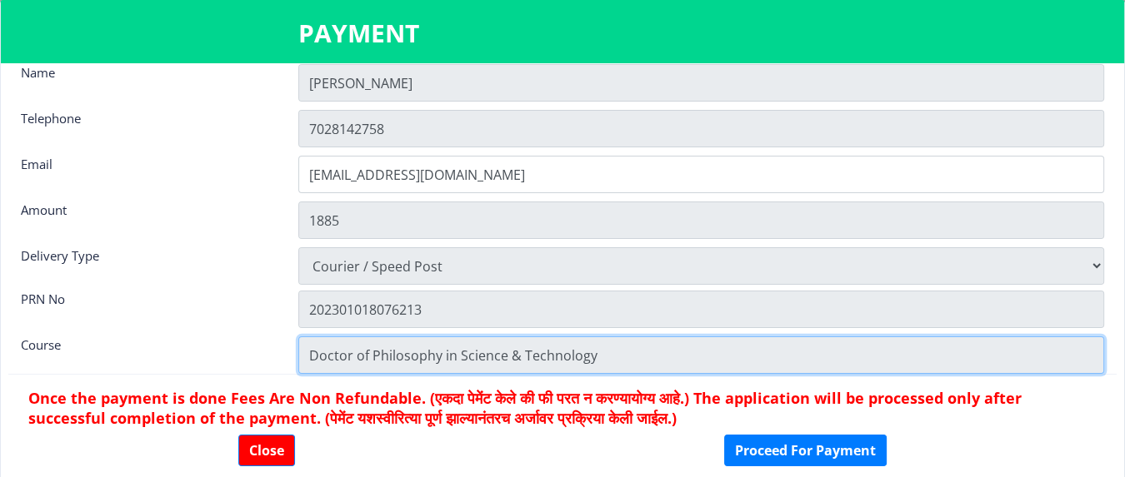
click at [652, 341] on input "Doctor of Philosophy in Science & Technology" at bounding box center [701, 355] width 806 height 37
click at [610, 353] on input "Doctor of Philosophy in Science & Technology" at bounding box center [701, 355] width 806 height 37
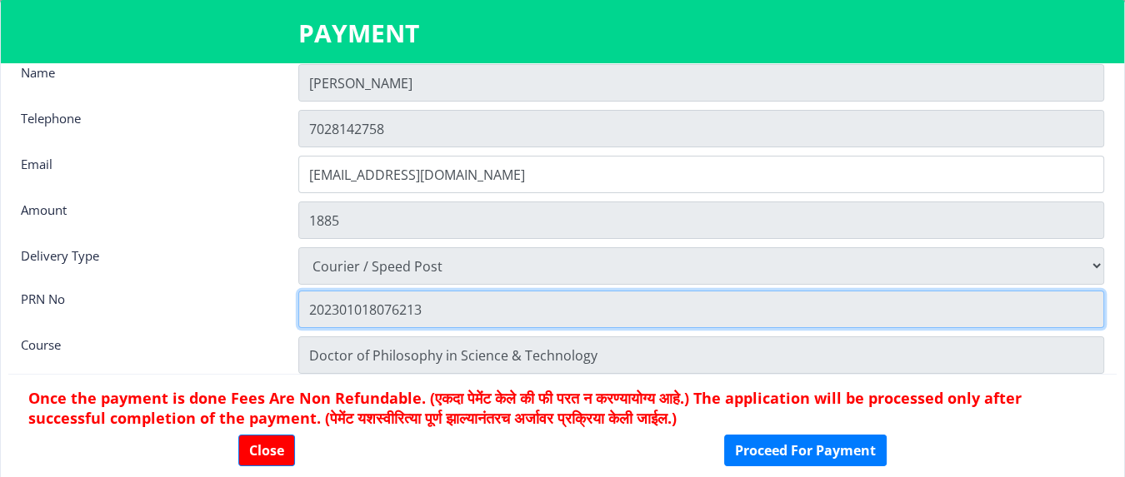
click at [567, 312] on input "202301018076213" at bounding box center [701, 309] width 806 height 37
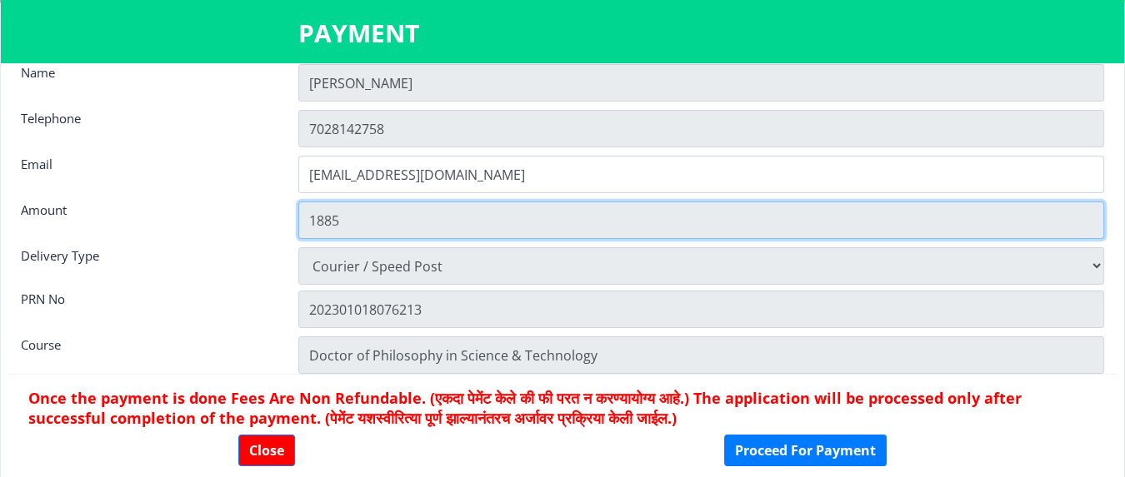
click at [355, 209] on input "1885" at bounding box center [701, 220] width 806 height 37
click at [356, 216] on input "1885" at bounding box center [701, 220] width 806 height 37
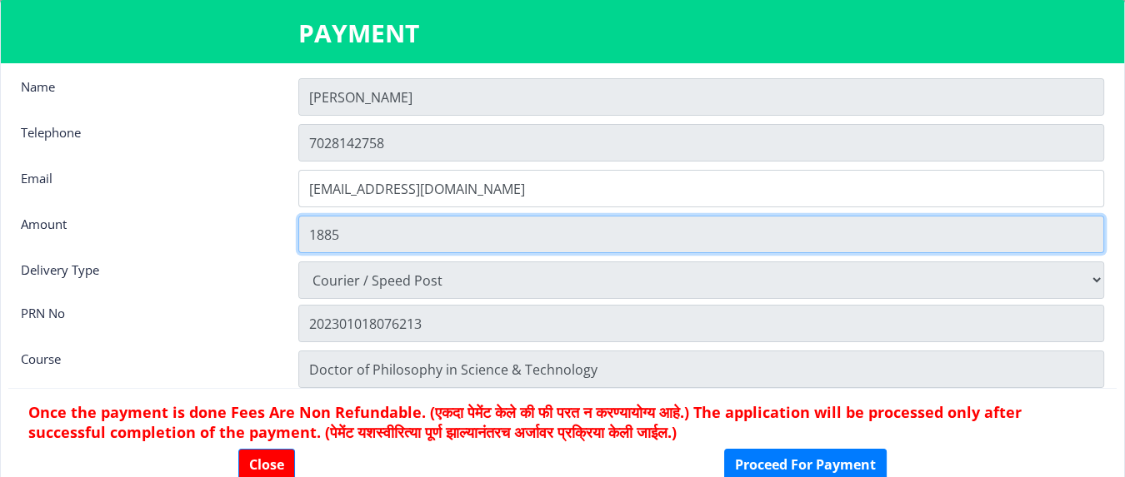
scroll to position [0, 0]
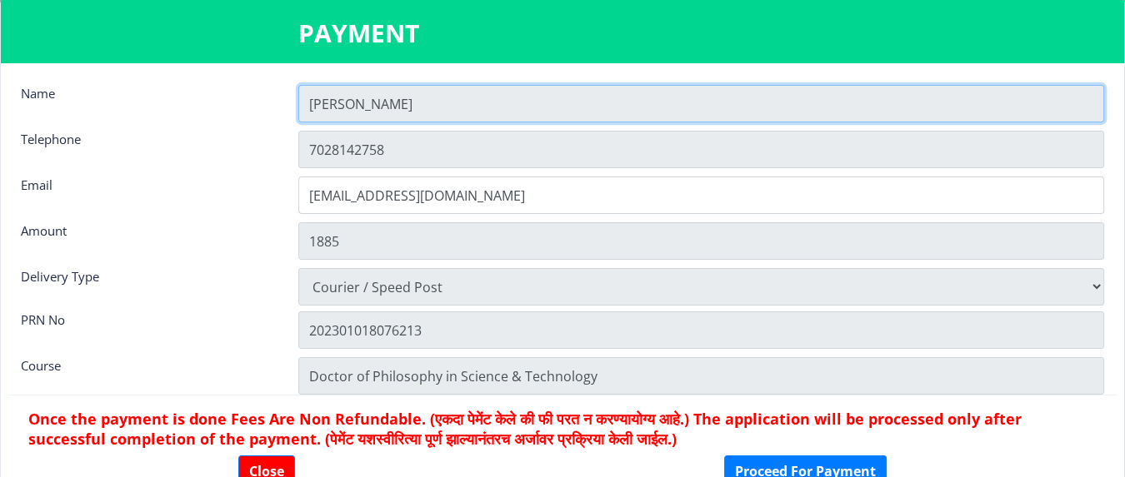
click at [307, 101] on input "[PERSON_NAME]" at bounding box center [701, 103] width 806 height 37
click at [378, 98] on input "[PERSON_NAME]" at bounding box center [701, 103] width 806 height 37
click at [315, 104] on input "[PERSON_NAME]" at bounding box center [701, 103] width 806 height 37
click at [307, 103] on input "[PERSON_NAME]" at bounding box center [701, 103] width 806 height 37
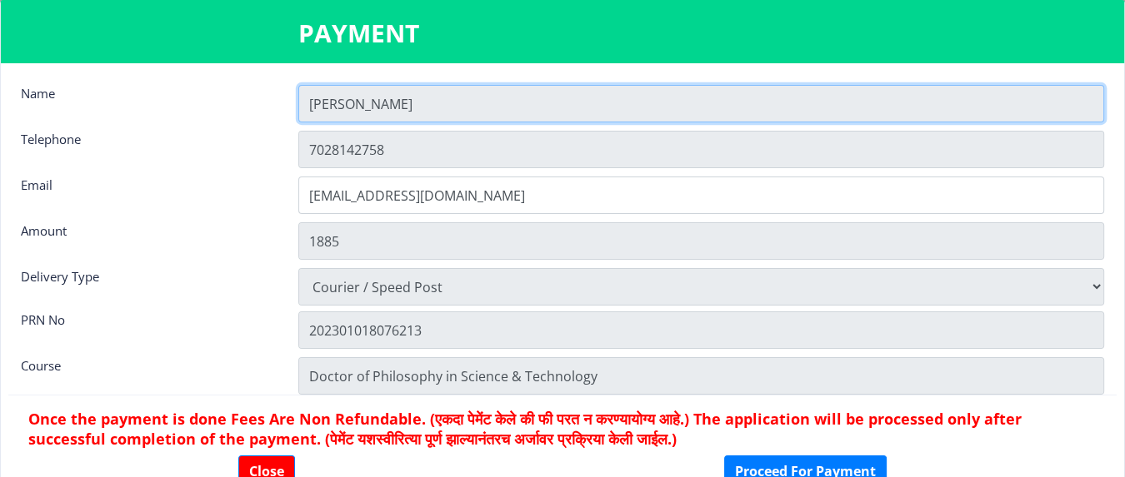
click at [307, 103] on input "[PERSON_NAME]" at bounding box center [701, 103] width 806 height 37
click at [310, 101] on input "[PERSON_NAME]" at bounding box center [701, 103] width 806 height 37
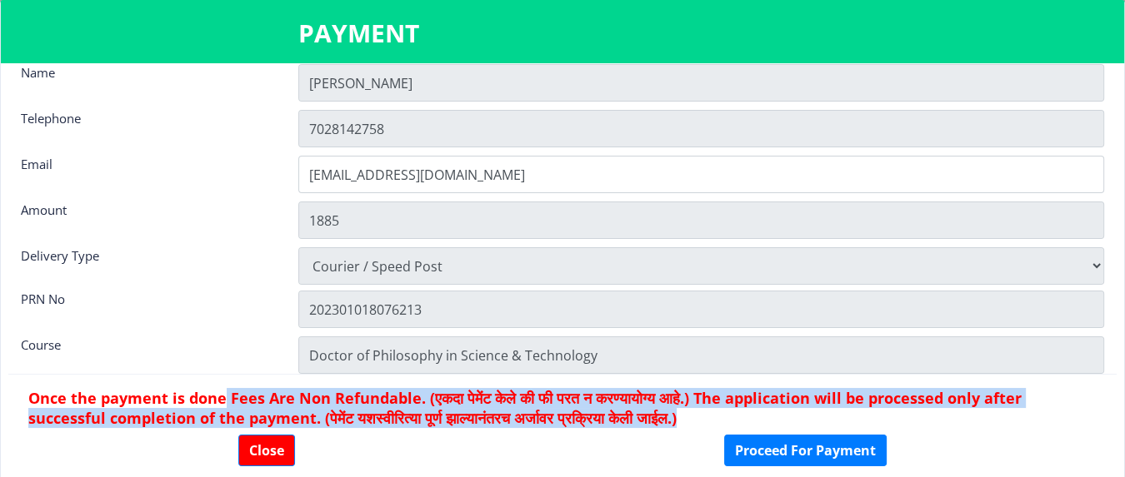
drag, startPoint x: 222, startPoint y: 392, endPoint x: 732, endPoint y: 410, distance: 510.1
click at [732, 357] on h6 "Once the payment is done Fees Are Non Refundable. (एकदा पेमेंट केले की फी परत न…" at bounding box center [562, 408] width 1068 height 40
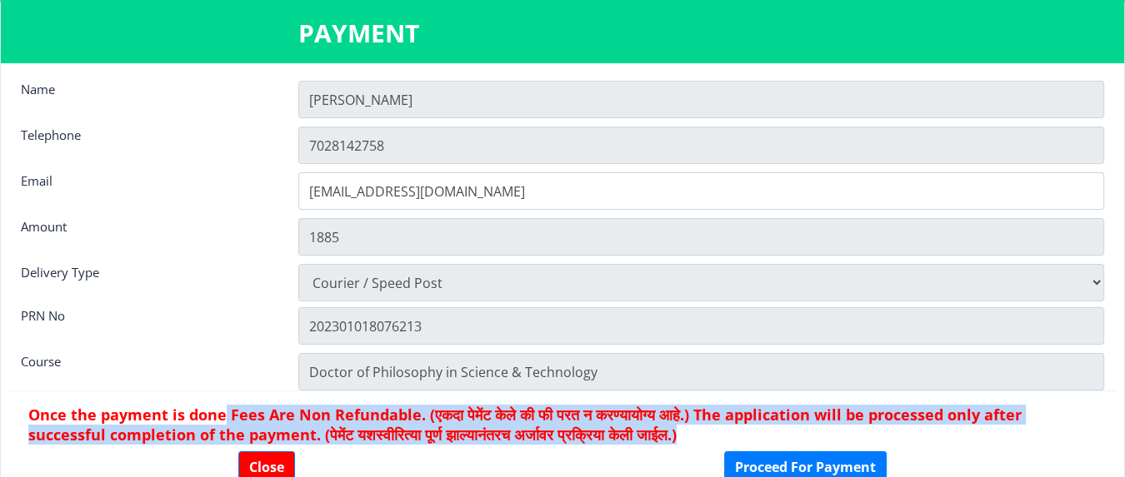
scroll to position [0, 0]
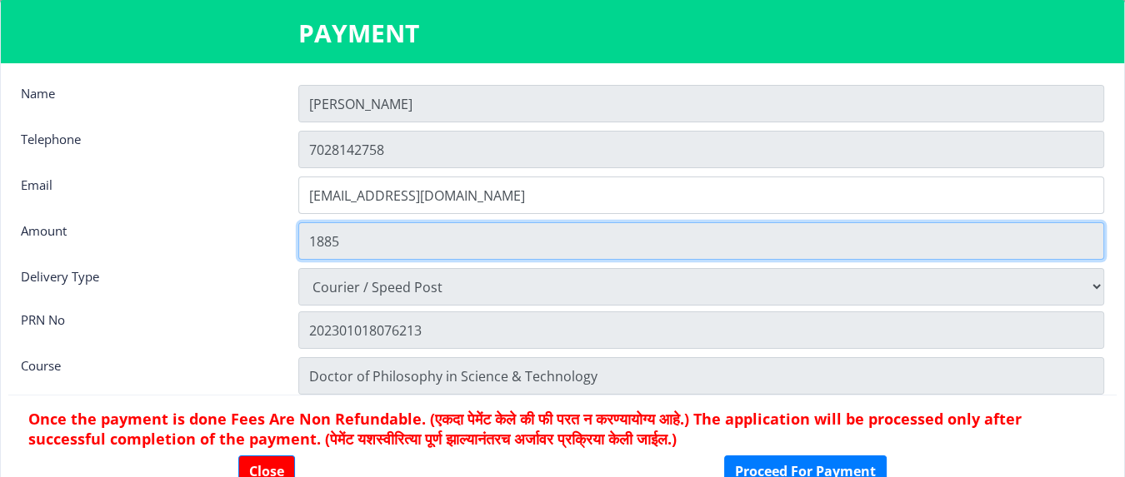
click at [357, 239] on input "1885" at bounding box center [701, 240] width 806 height 37
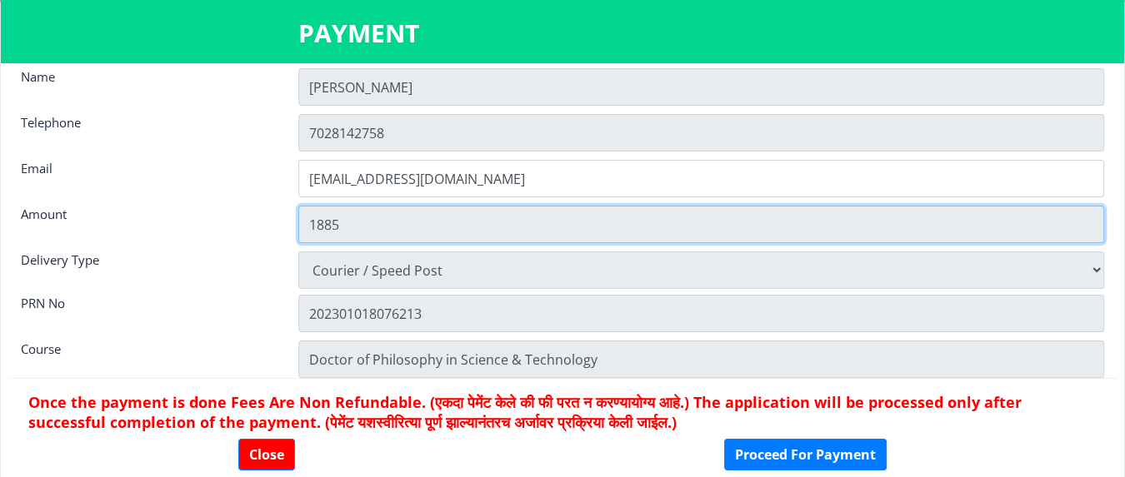
scroll to position [21, 0]
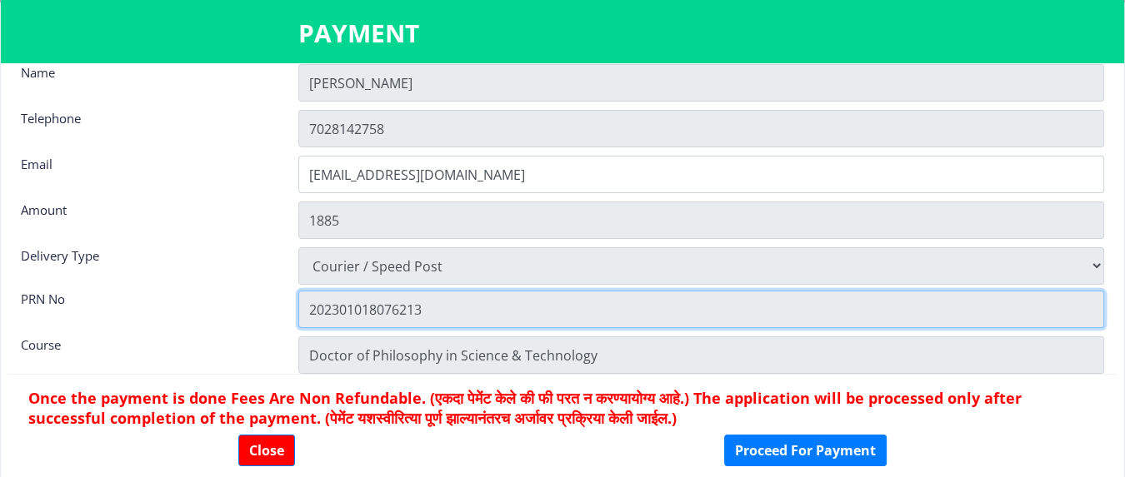
click at [451, 309] on input "202301018076213" at bounding box center [701, 309] width 806 height 37
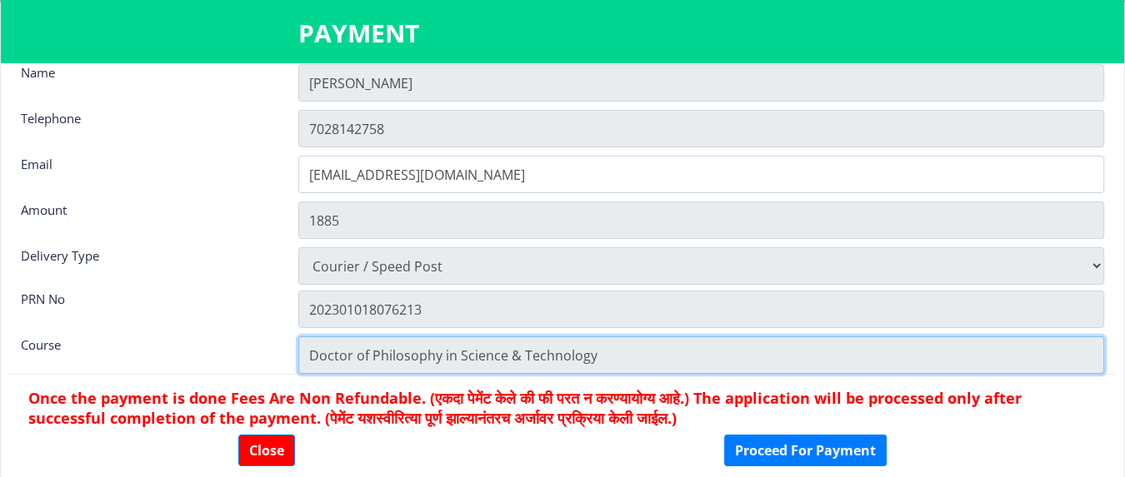
click at [603, 351] on input "Doctor of Philosophy in Science & Technology" at bounding box center [701, 355] width 806 height 37
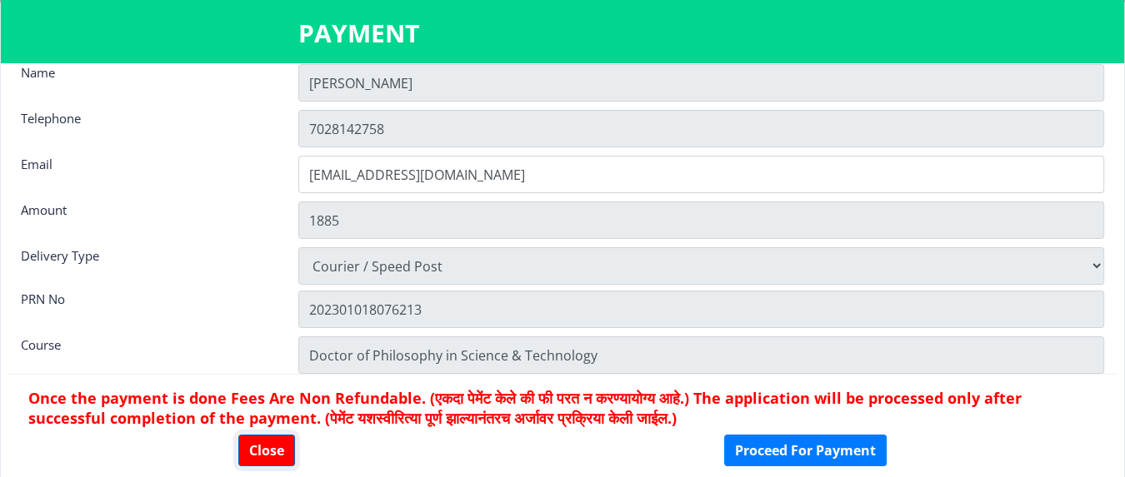
click at [265, 357] on button "Close" at bounding box center [266, 451] width 57 height 32
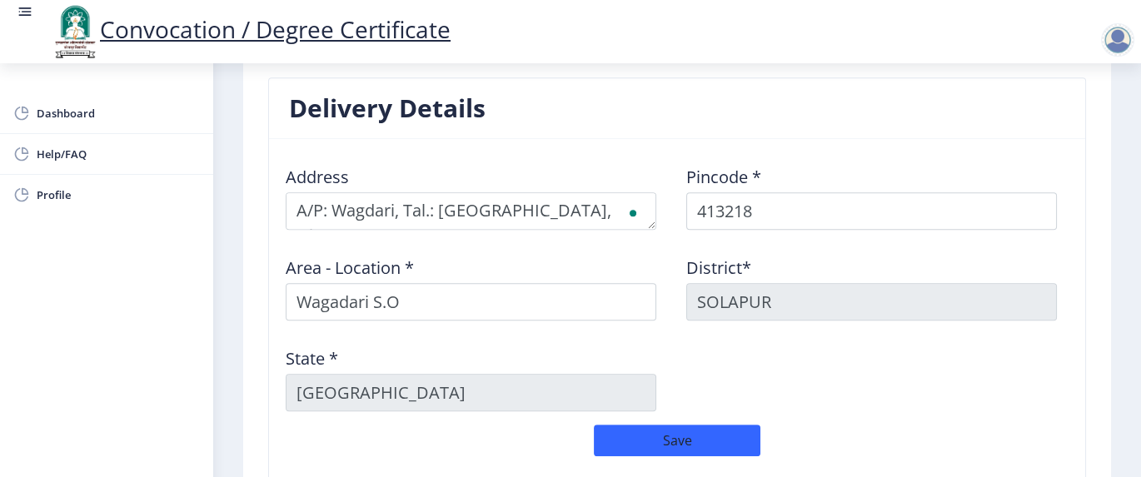
scroll to position [1525, 0]
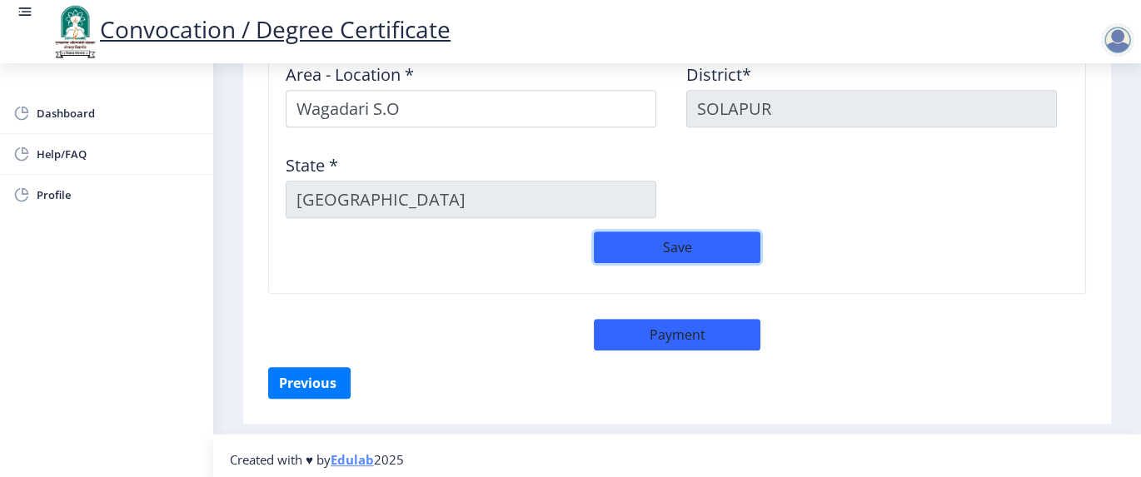
click at [686, 243] on button "Save" at bounding box center [677, 248] width 167 height 32
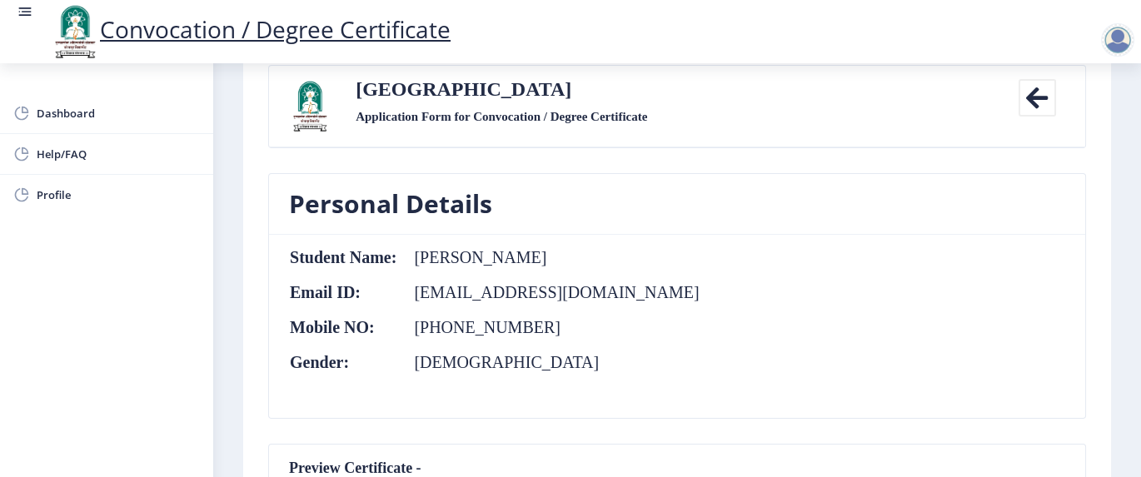
scroll to position [82, 0]
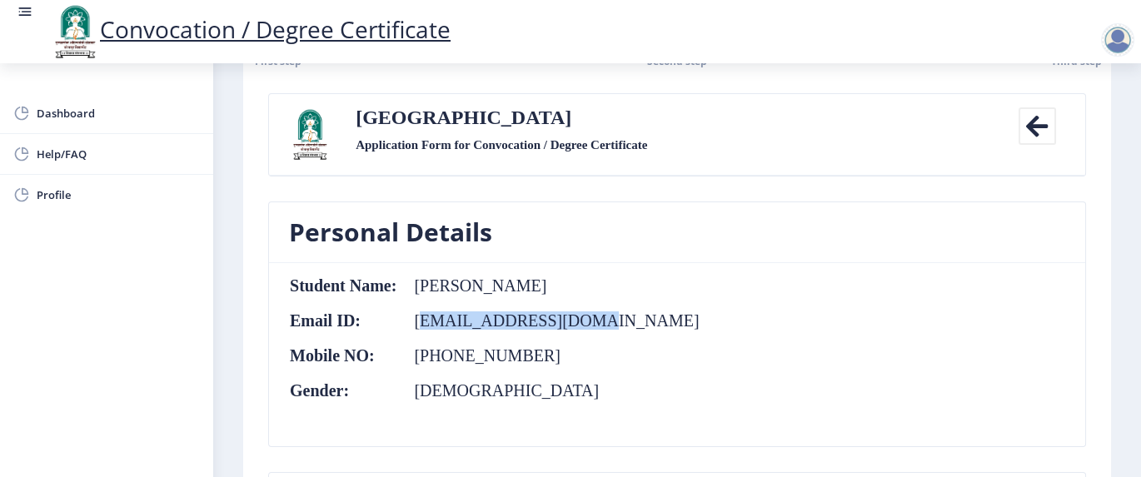
drag, startPoint x: 417, startPoint y: 318, endPoint x: 581, endPoint y: 324, distance: 163.4
click at [581, 324] on td "[EMAIL_ADDRESS][DOMAIN_NAME]" at bounding box center [548, 321] width 302 height 18
drag, startPoint x: 581, startPoint y: 324, endPoint x: 450, endPoint y: 148, distance: 219.1
click at [452, 148] on label "Application Form for Convocation / Degree Certificate" at bounding box center [502, 145] width 292 height 20
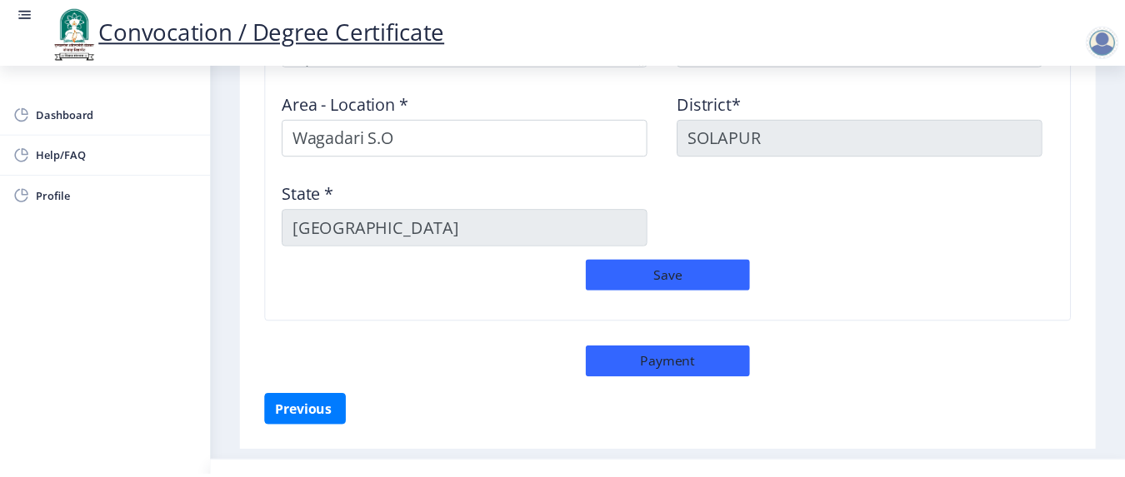
scroll to position [1525, 0]
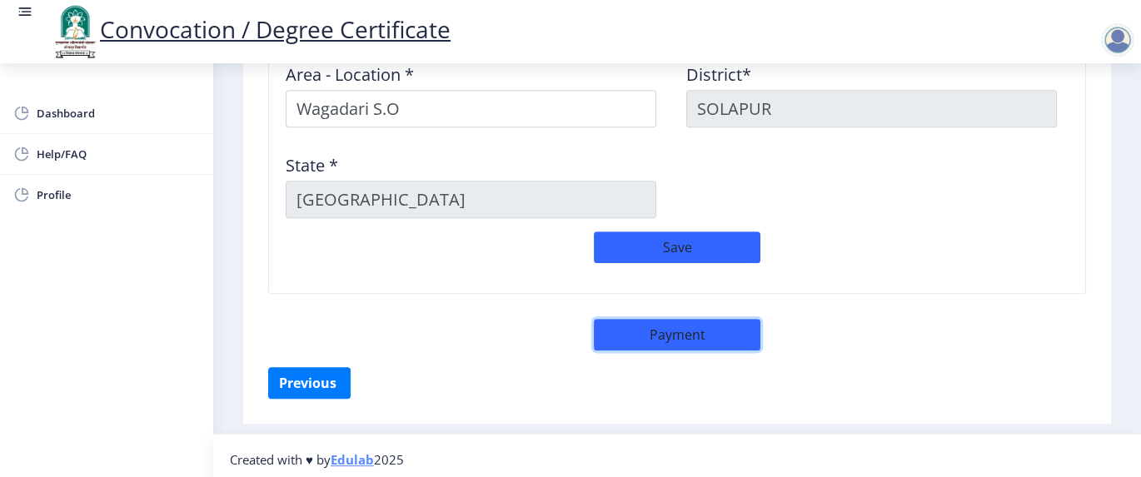
click at [682, 334] on button "Payment" at bounding box center [677, 335] width 167 height 32
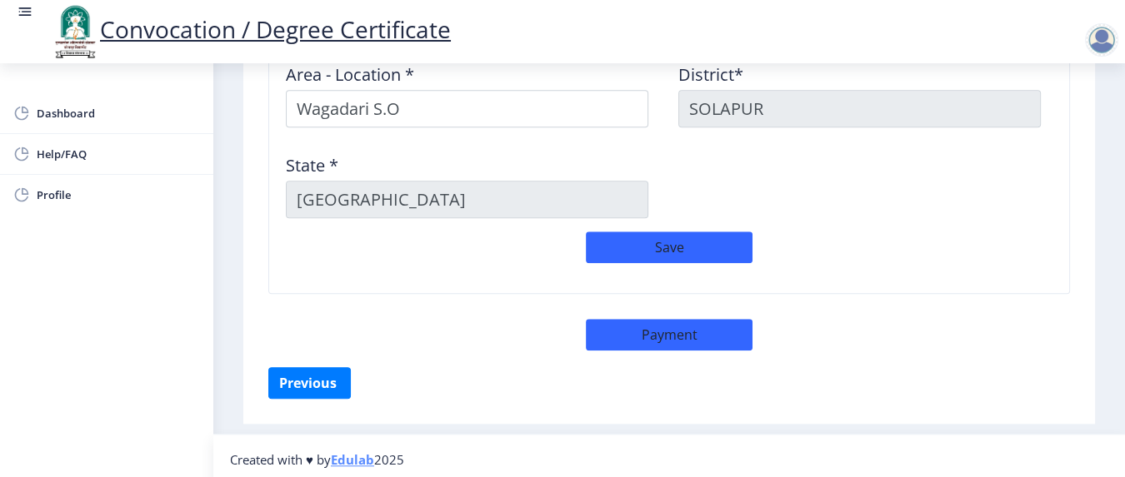
select select "sealed"
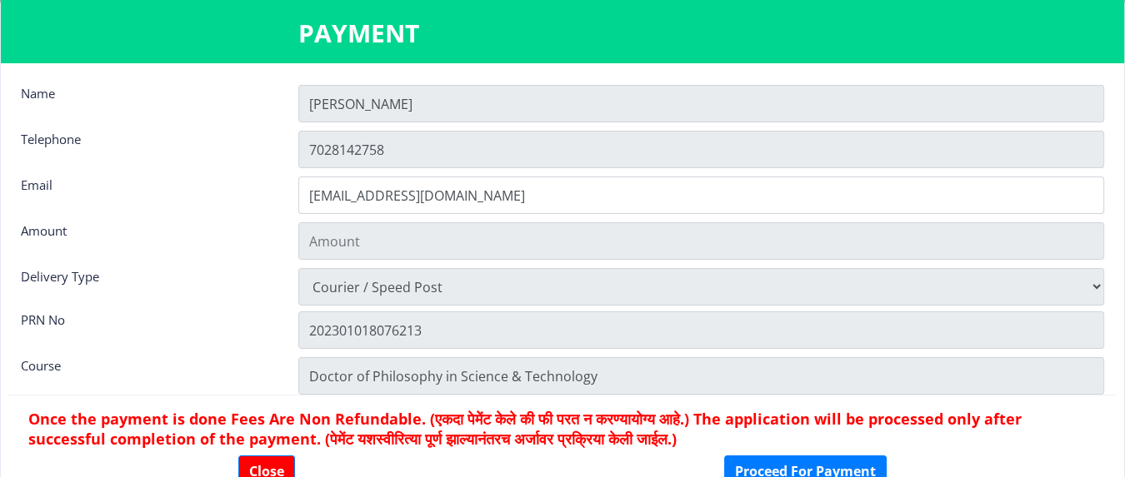
type input "1885"
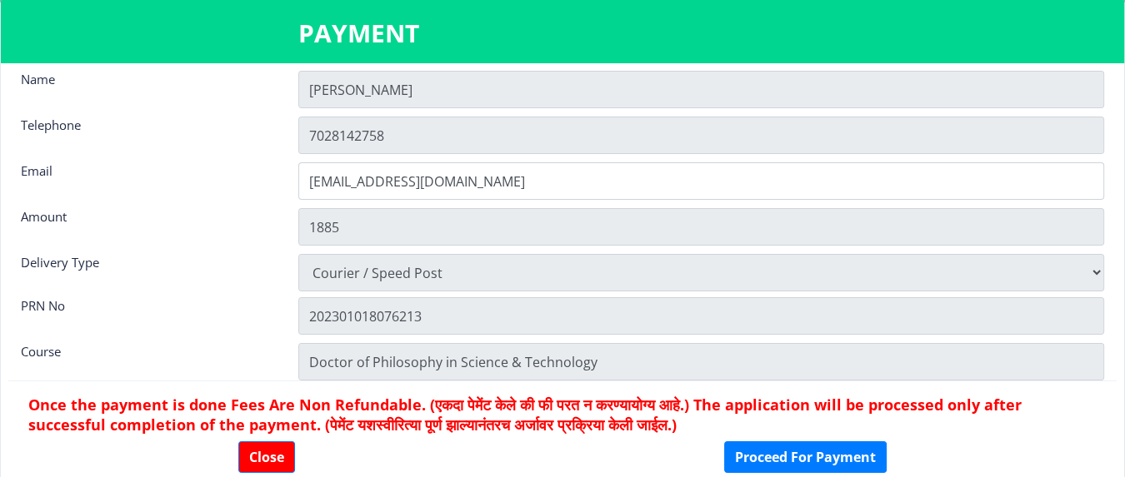
scroll to position [21, 0]
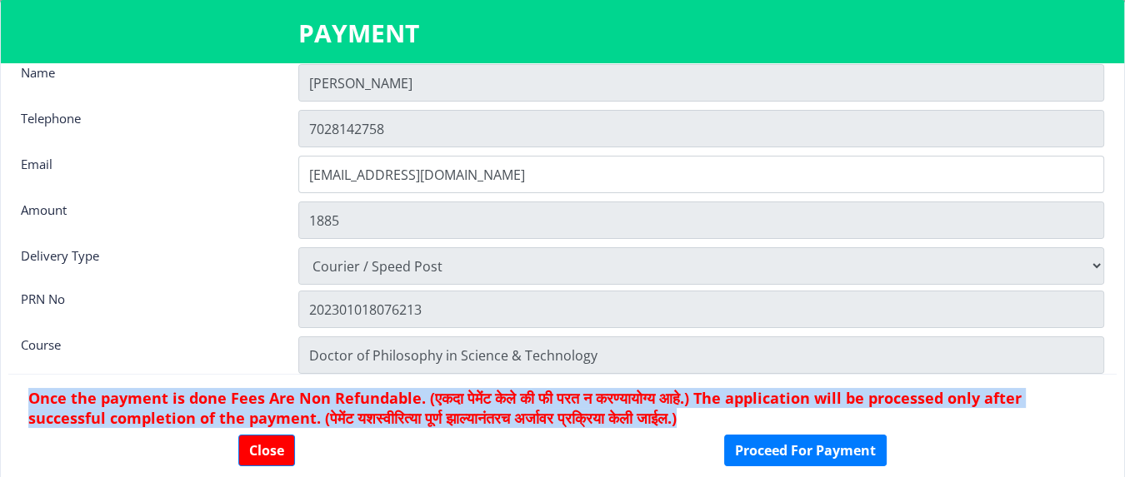
drag, startPoint x: 26, startPoint y: 392, endPoint x: 727, endPoint y: 415, distance: 701.8
click at [727, 357] on nb-card-footer "Once the payment is done Fees Are Non Refundable. (एकदा पेमेंट केले की फी परत न…" at bounding box center [562, 427] width 1108 height 106
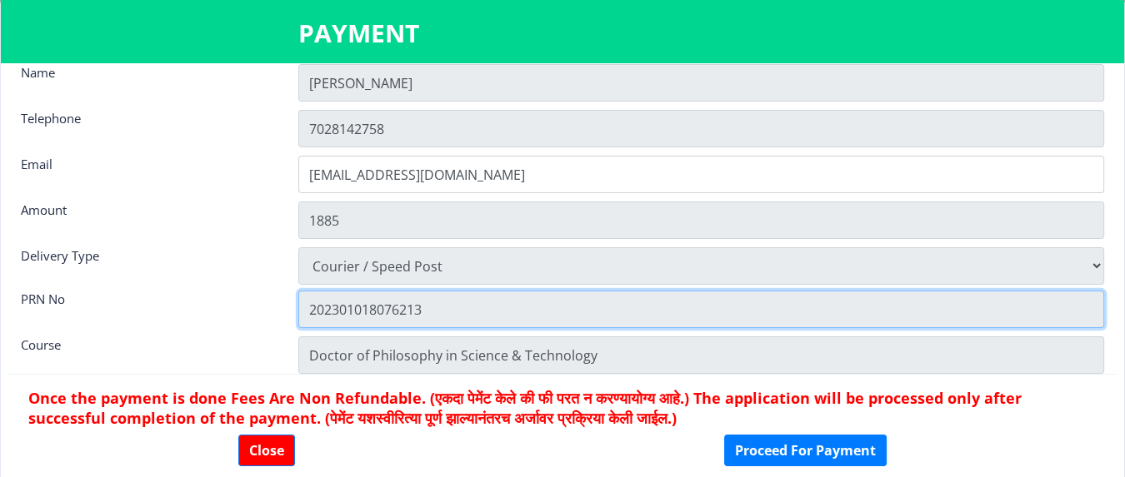
drag, startPoint x: 309, startPoint y: 302, endPoint x: 382, endPoint y: 302, distance: 73.3
click at [382, 302] on input "202301018076213" at bounding box center [701, 309] width 806 height 37
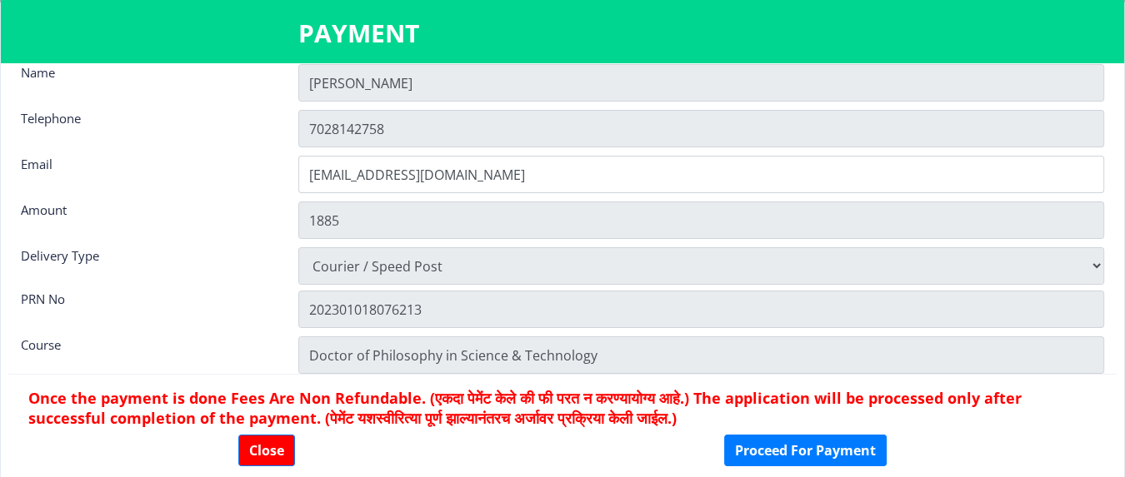
click at [182, 271] on div "Delivery Type" at bounding box center [146, 263] width 277 height 33
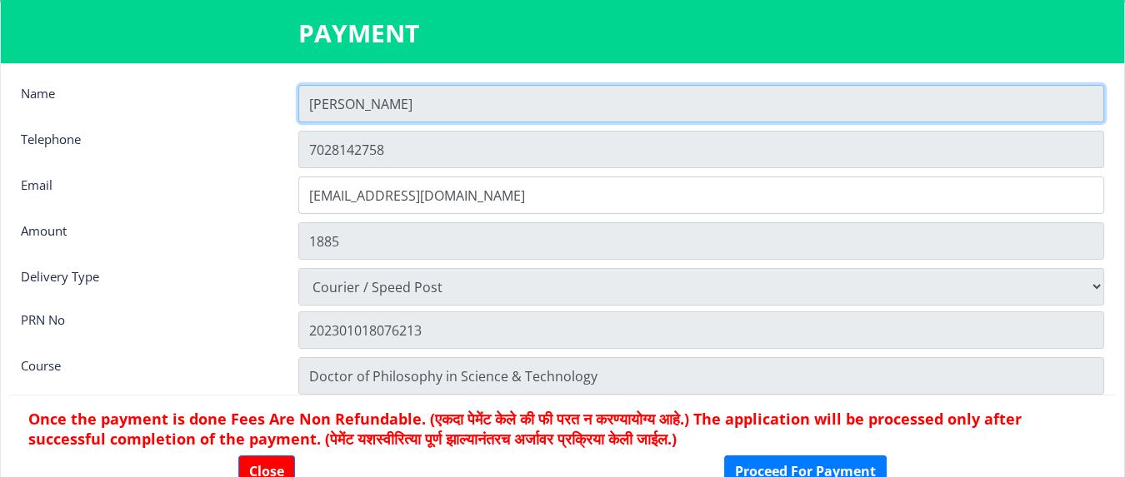
click at [413, 102] on input "[PERSON_NAME]" at bounding box center [701, 103] width 806 height 37
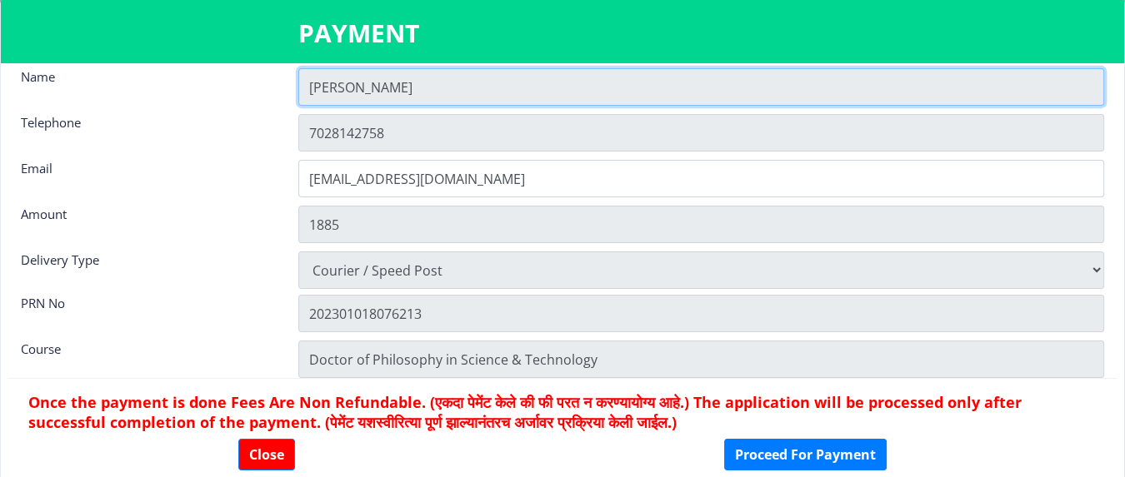
scroll to position [21, 0]
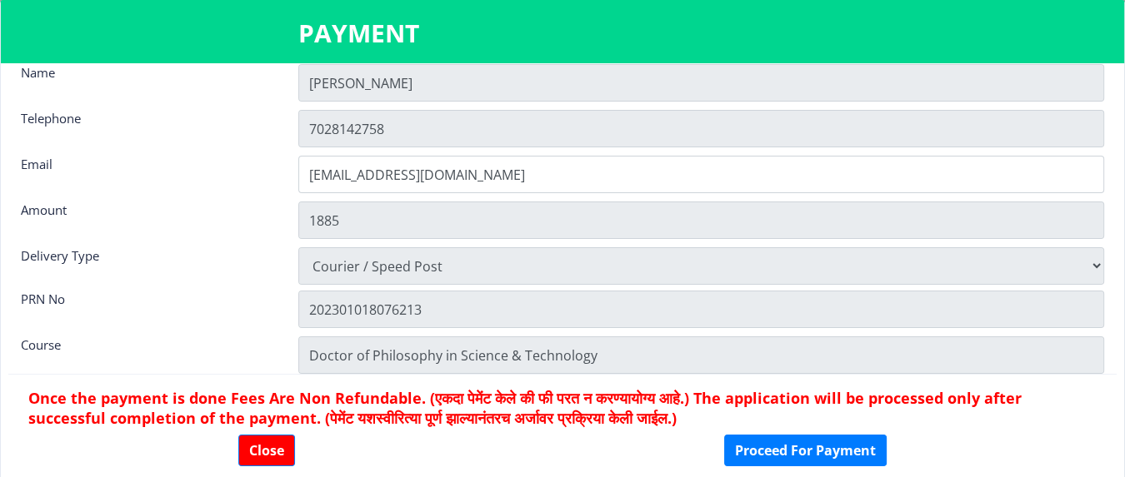
click at [204, 227] on div "Amount" at bounding box center [146, 218] width 277 height 33
click at [786, 357] on button "Proceed For Payment" at bounding box center [805, 451] width 162 height 32
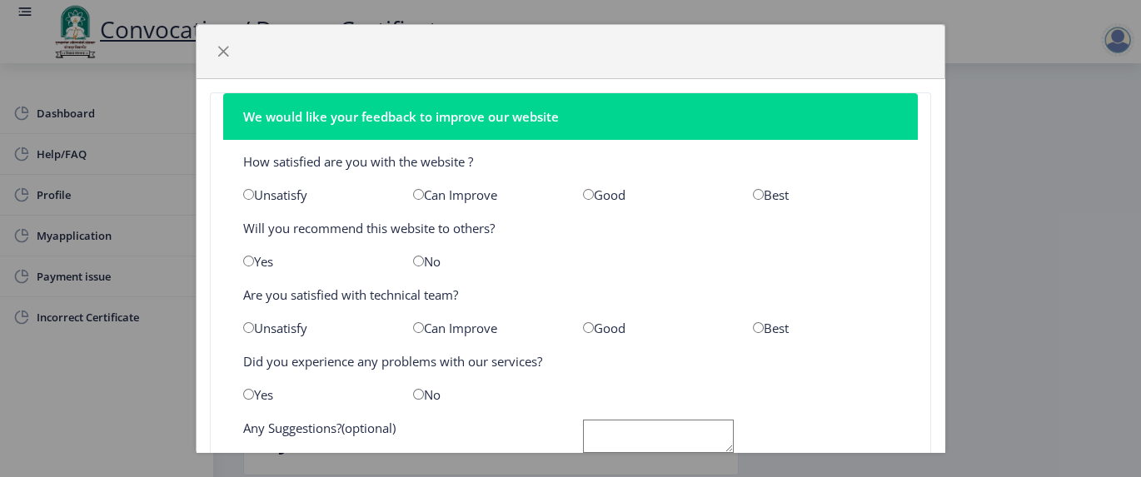
click at [583, 192] on input "radio" at bounding box center [588, 194] width 11 height 11
radio input "true"
click at [246, 260] on input "radio" at bounding box center [248, 261] width 11 height 11
radio input "true"
click at [583, 323] on input "radio" at bounding box center [588, 327] width 11 height 11
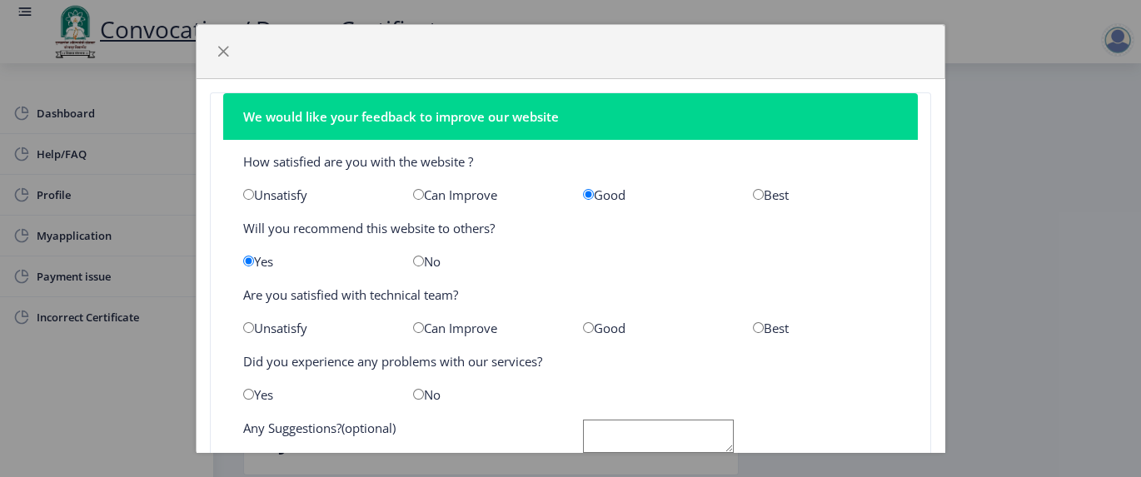
radio input "true"
click at [413, 389] on input "radio" at bounding box center [418, 394] width 11 height 11
radio input "true"
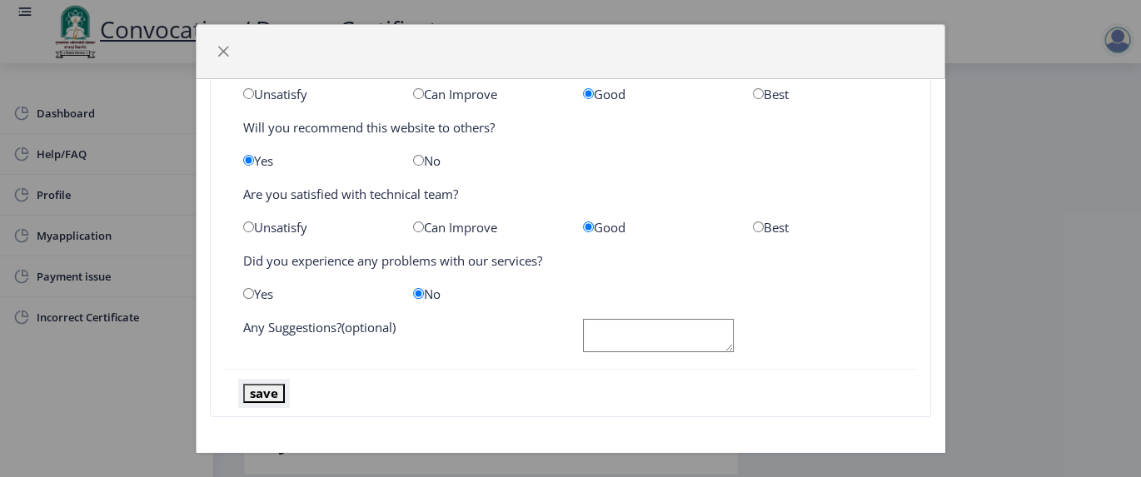
click at [271, 391] on button "save" at bounding box center [264, 393] width 42 height 19
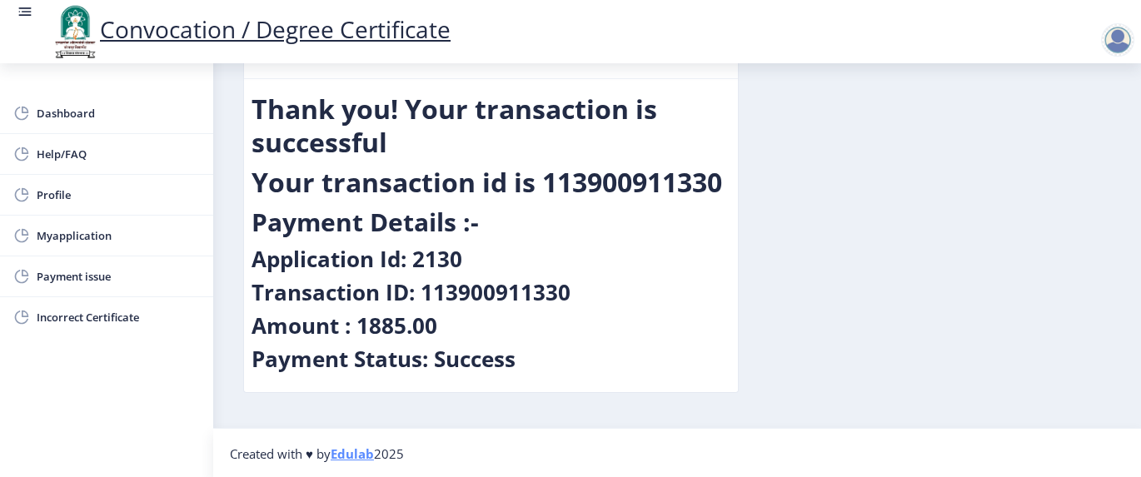
scroll to position [0, 0]
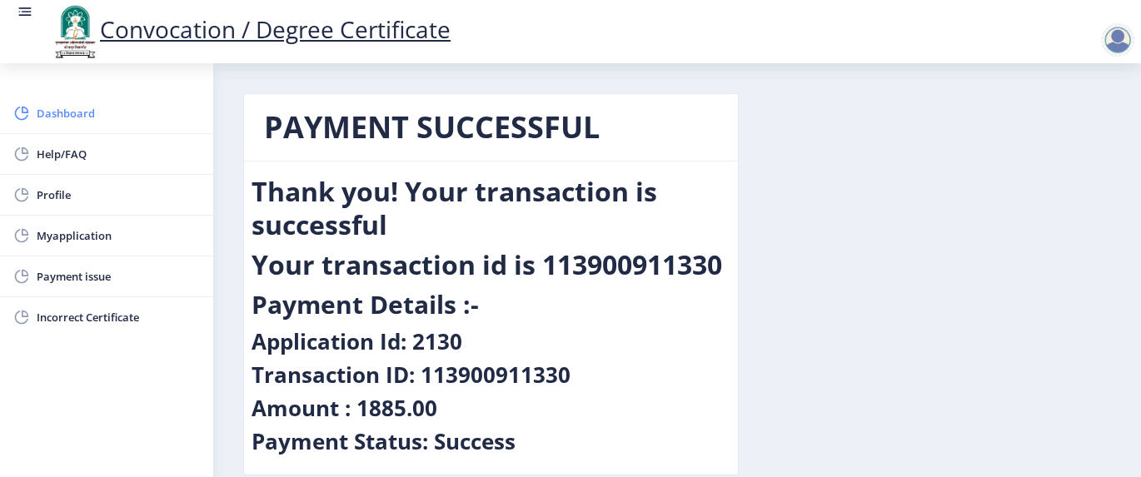
click at [63, 109] on span "Dashboard" at bounding box center [118, 113] width 163 height 20
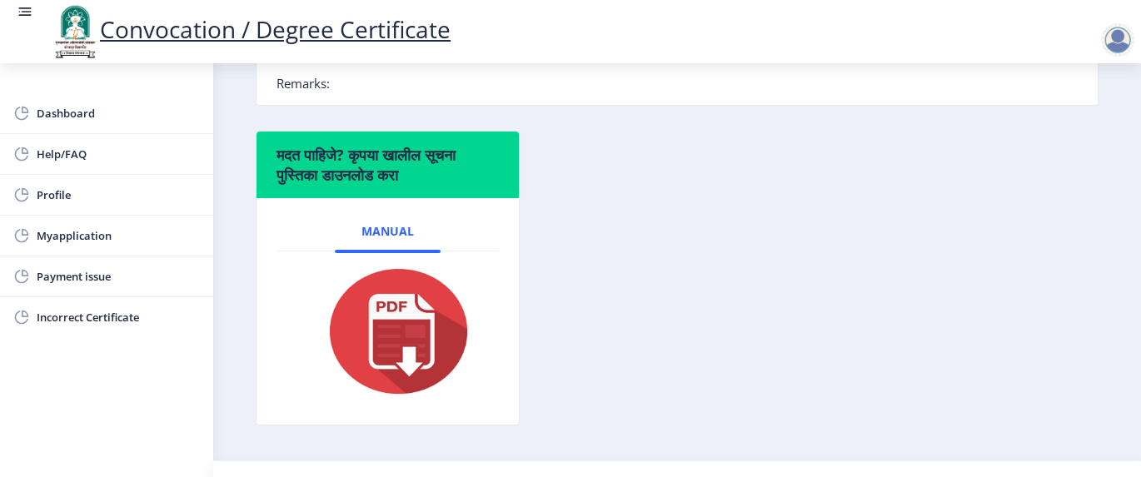
scroll to position [555, 0]
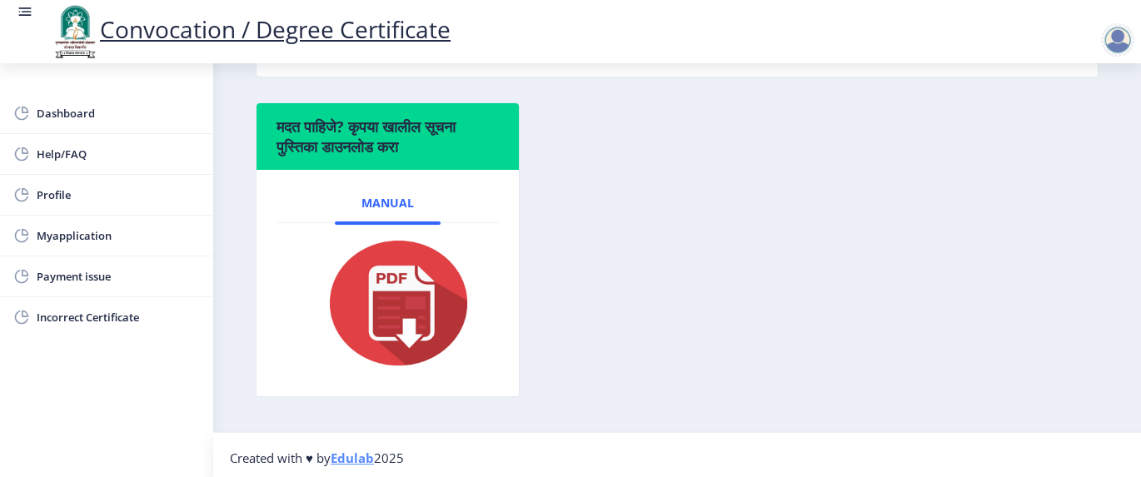
click at [425, 315] on img at bounding box center [388, 303] width 167 height 133
click at [409, 334] on img at bounding box center [388, 303] width 167 height 133
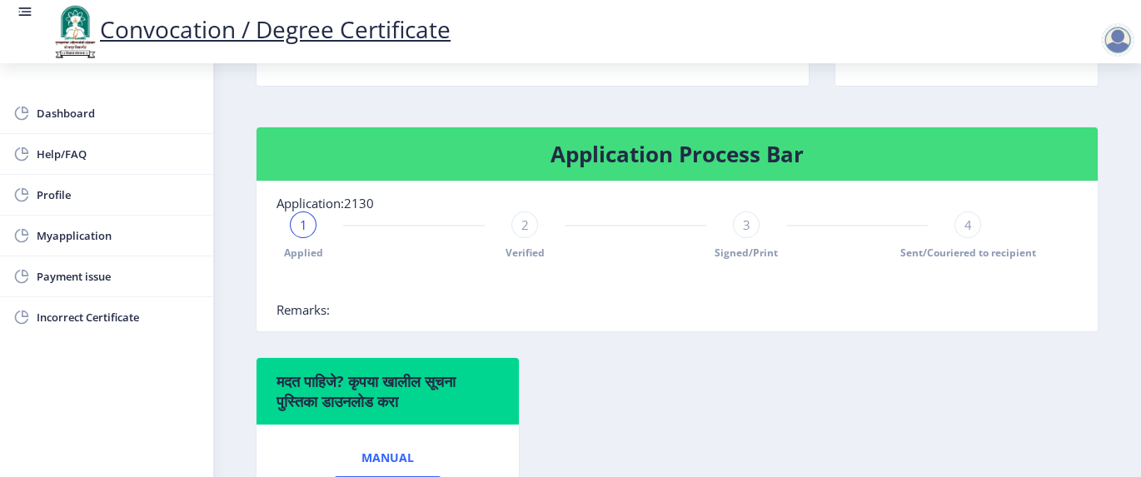
scroll to position [0, 0]
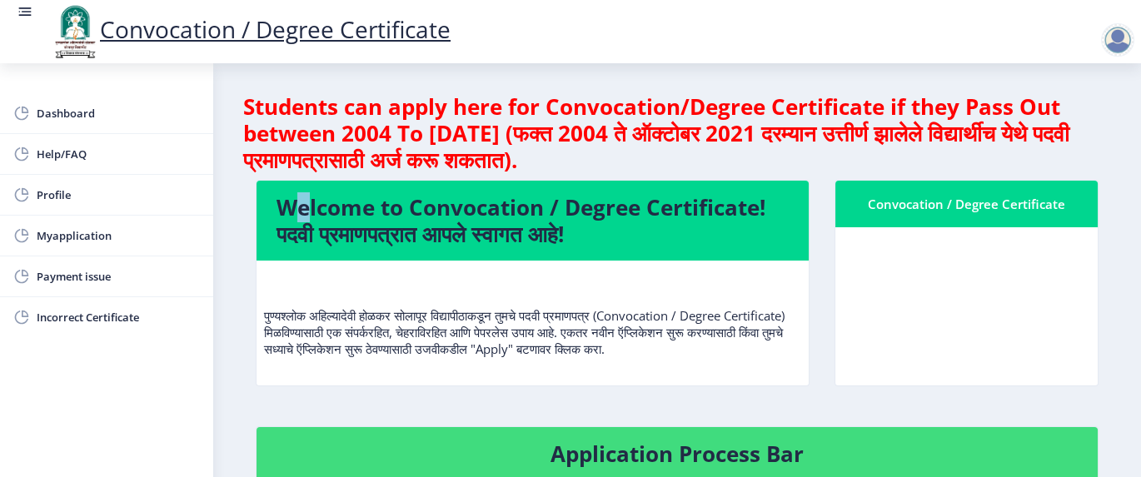
drag, startPoint x: 285, startPoint y: 200, endPoint x: 294, endPoint y: 200, distance: 9.2
click at [294, 200] on h4 "Welcome to Convocation / Degree Certificate! पदवी प्रमाणपत्रात आपले स्वागत आहे!" at bounding box center [533, 220] width 512 height 53
drag, startPoint x: 294, startPoint y: 200, endPoint x: 793, endPoint y: 366, distance: 525.8
click at [793, 366] on div "पुण्यश्लोक अहिल्यादेवी होळकर सोलापूर विद्यापीठाकडून तुमचे पदवी प्रमाणपत्र (Conv…" at bounding box center [532, 322] width 537 height 97
drag, startPoint x: 793, startPoint y: 366, endPoint x: 680, endPoint y: 352, distance: 114.1
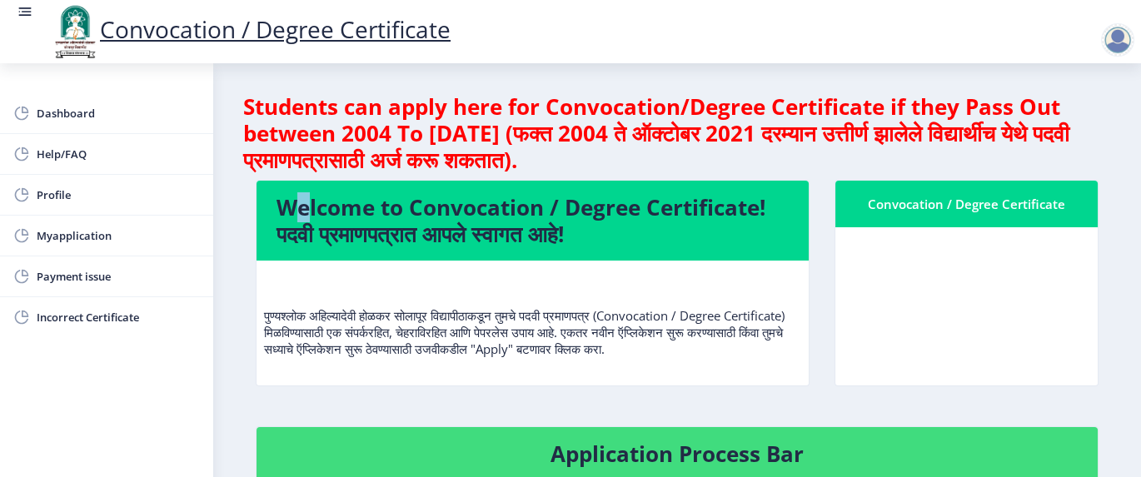
click at [680, 352] on p "पुण्यश्लोक अहिल्यादेवी होळकर सोलापूर विद्यापीठाकडून तुमचे पदवी प्रमाणपत्र (Conv…" at bounding box center [532, 315] width 537 height 83
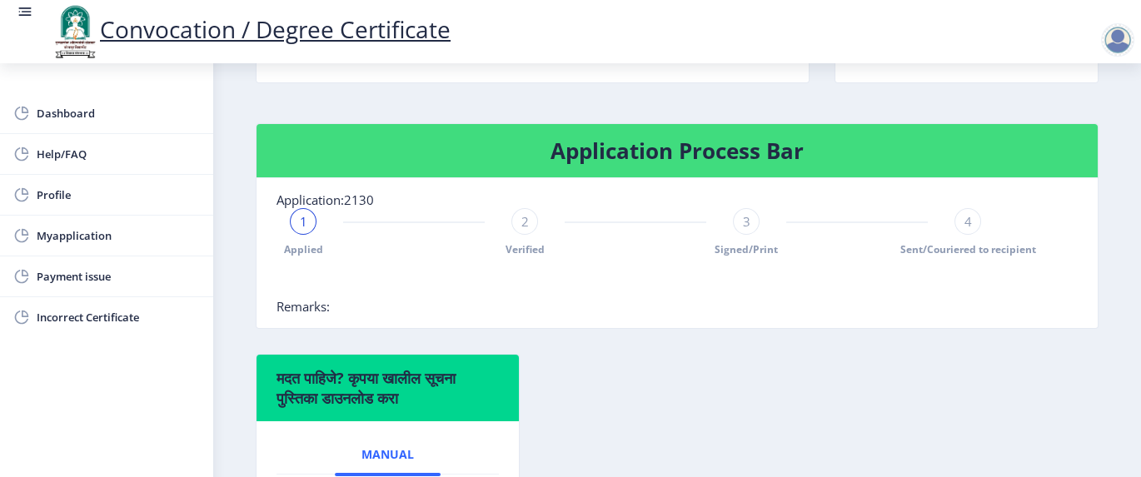
scroll to position [333, 0]
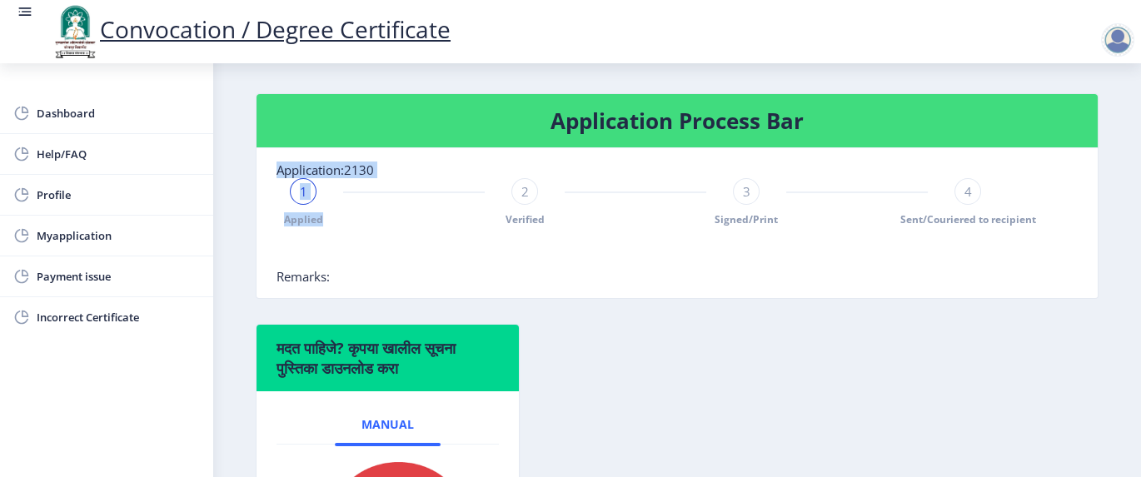
drag, startPoint x: 277, startPoint y: 165, endPoint x: 425, endPoint y: 180, distance: 148.2
click at [425, 180] on nb-card-body "Application:2130 1 Applied 2 Verified 3 Signed/Print 4 Sent/Couriered to recipi…" at bounding box center [677, 223] width 841 height 150
drag, startPoint x: 425, startPoint y: 180, endPoint x: 403, endPoint y: 239, distance: 63.0
click at [403, 239] on div at bounding box center [636, 251] width 718 height 33
click at [521, 201] on div "2" at bounding box center [524, 191] width 27 height 27
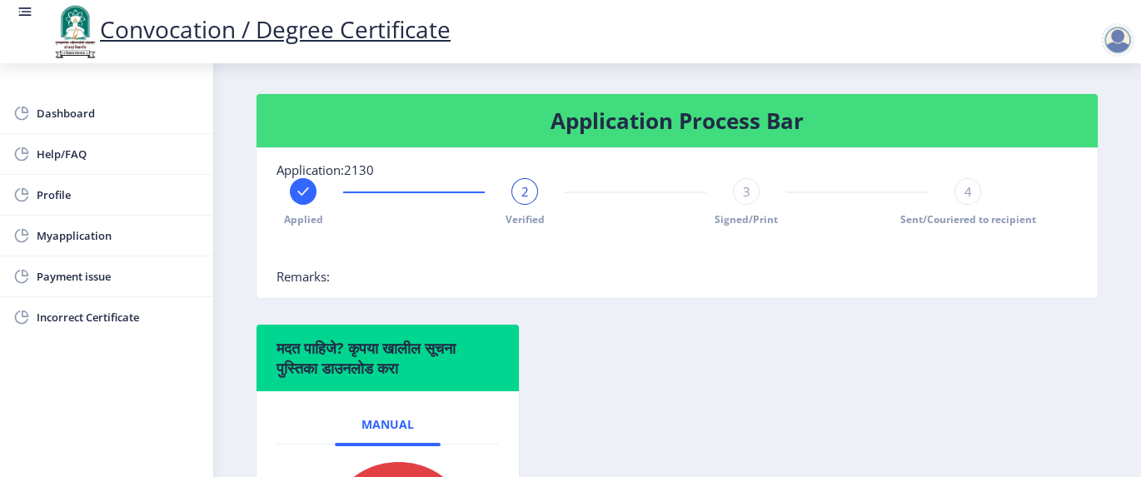
click at [601, 257] on div at bounding box center [636, 251] width 718 height 33
click at [749, 192] on div "3" at bounding box center [746, 191] width 27 height 27
click at [519, 184] on rect at bounding box center [524, 191] width 17 height 17
click at [751, 195] on rect at bounding box center [746, 191] width 17 height 17
click at [522, 191] on rect at bounding box center [524, 191] width 17 height 17
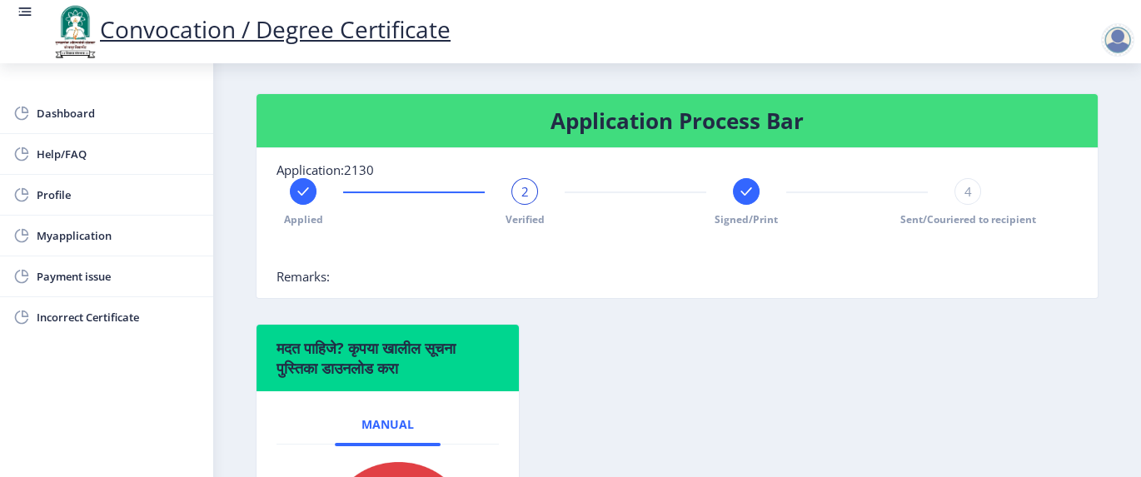
click at [298, 187] on rect at bounding box center [303, 191] width 17 height 17
click at [526, 195] on rect at bounding box center [524, 191] width 17 height 17
click at [738, 195] on rect at bounding box center [746, 191] width 17 height 17
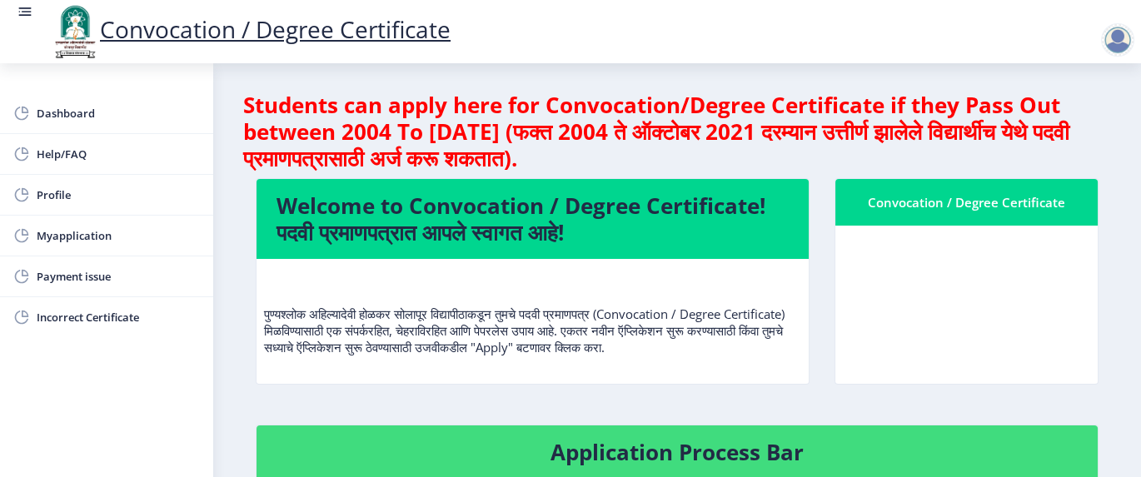
scroll to position [0, 0]
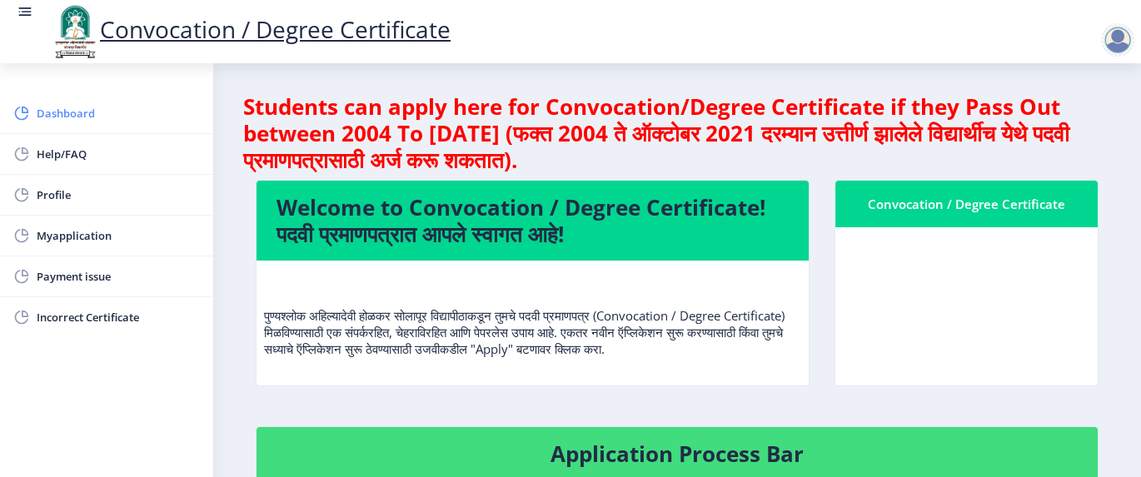
click at [56, 112] on span "Dashboard" at bounding box center [118, 113] width 163 height 20
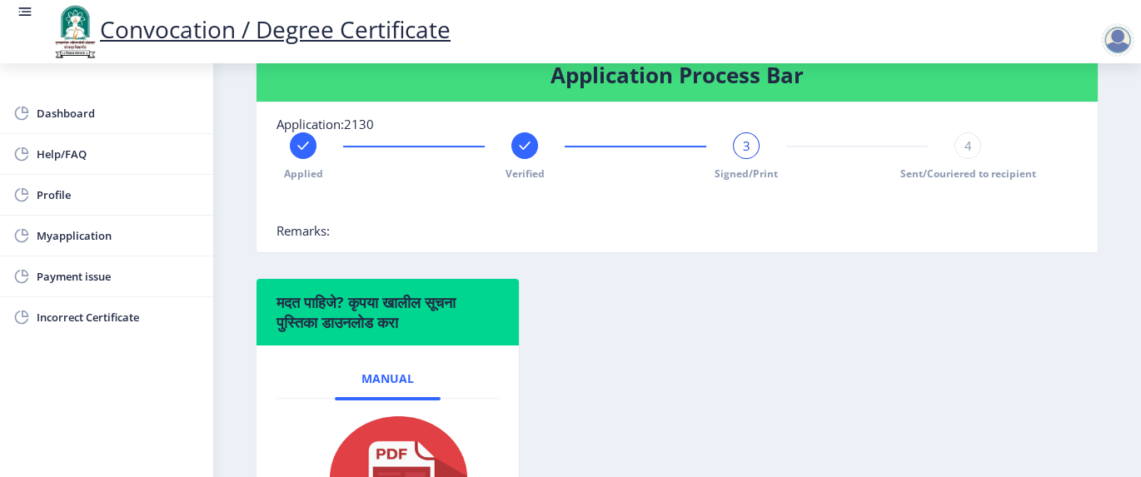
scroll to position [557, 0]
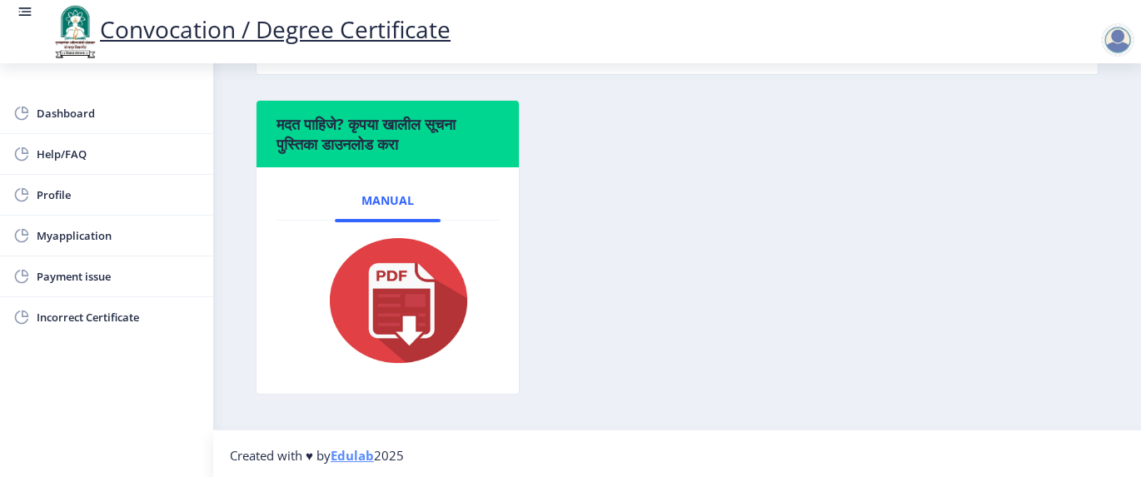
click at [1119, 39] on div at bounding box center [1117, 39] width 33 height 33
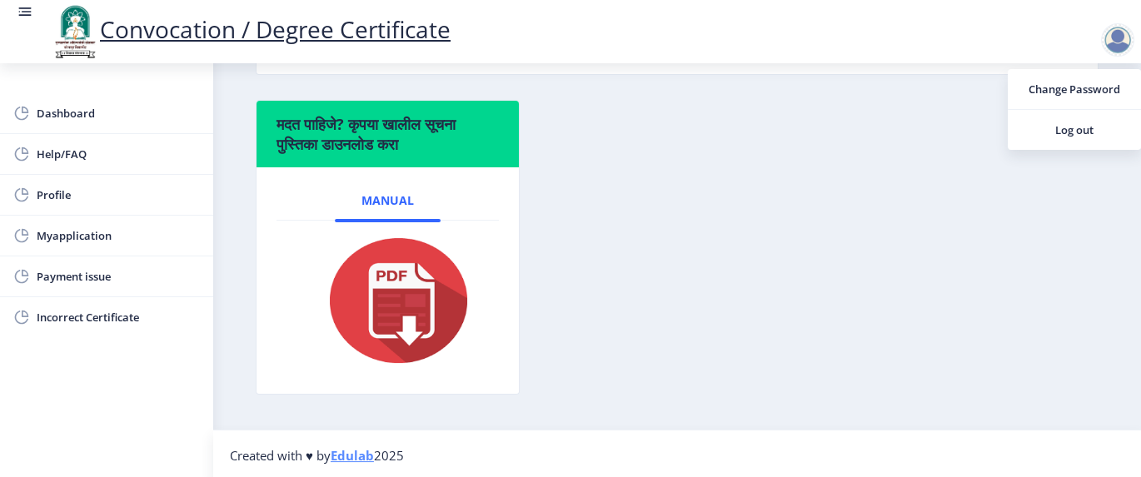
click at [768, 231] on div "मदत पाहिजे? कृपया खालील सूचना पुस्तिका डाउनलोड करा Manual" at bounding box center [677, 260] width 868 height 320
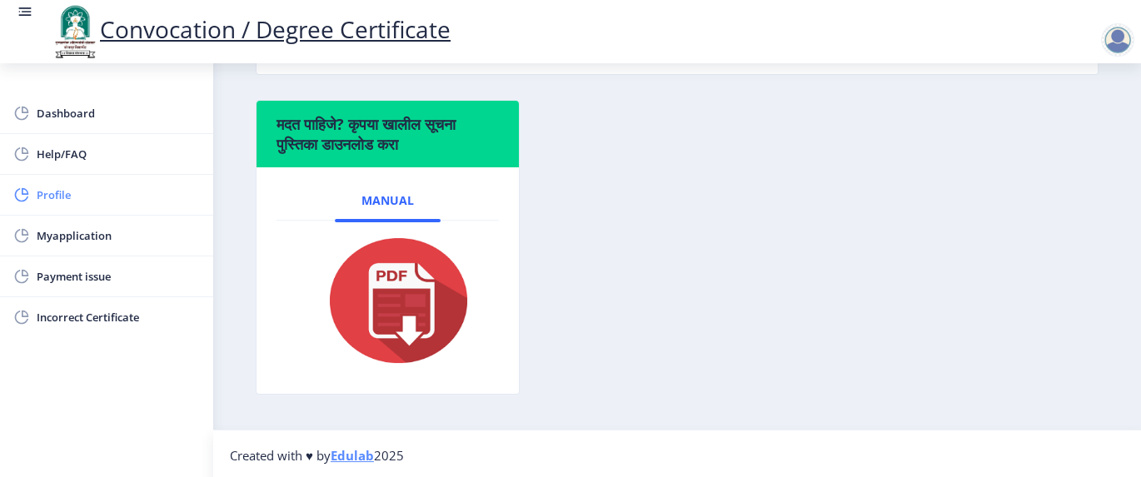
click at [57, 195] on span "Profile" at bounding box center [118, 195] width 163 height 20
select select
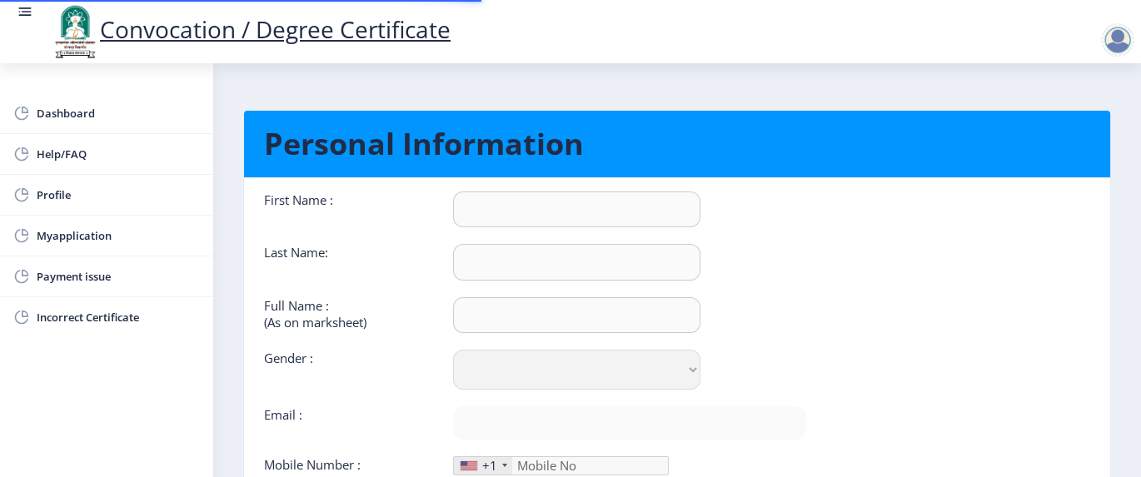
type input "[PERSON_NAME]"
select select "[DEMOGRAPHIC_DATA]"
type input "[EMAIL_ADDRESS][DOMAIN_NAME]"
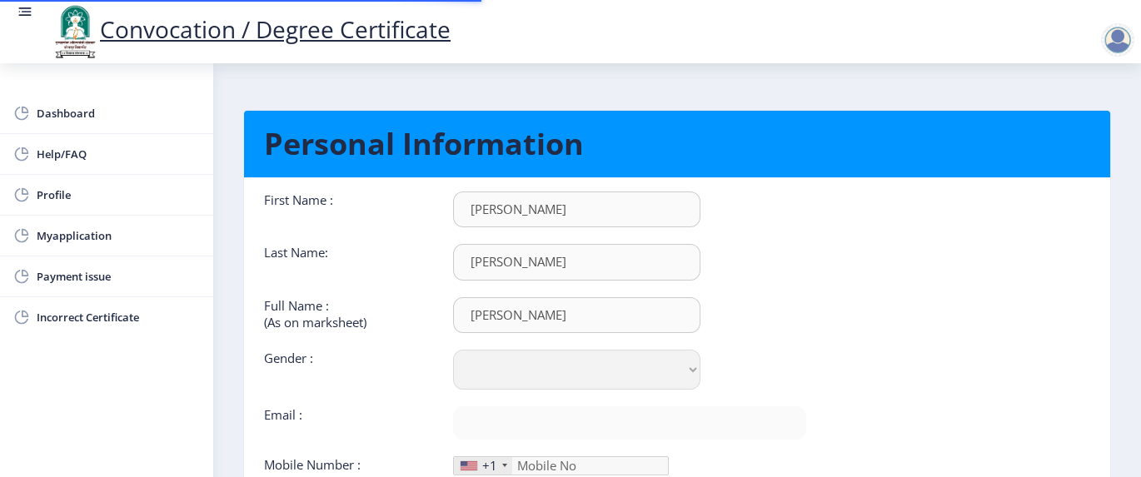
type input "7028142758"
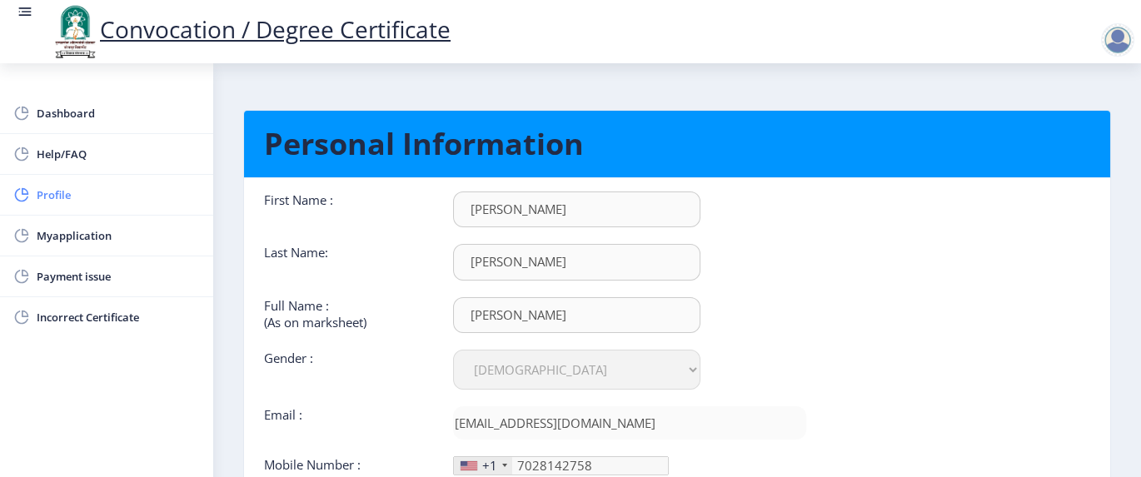
click at [56, 197] on span "Profile" at bounding box center [118, 195] width 163 height 20
click at [86, 236] on span "Myapplication" at bounding box center [118, 236] width 163 height 20
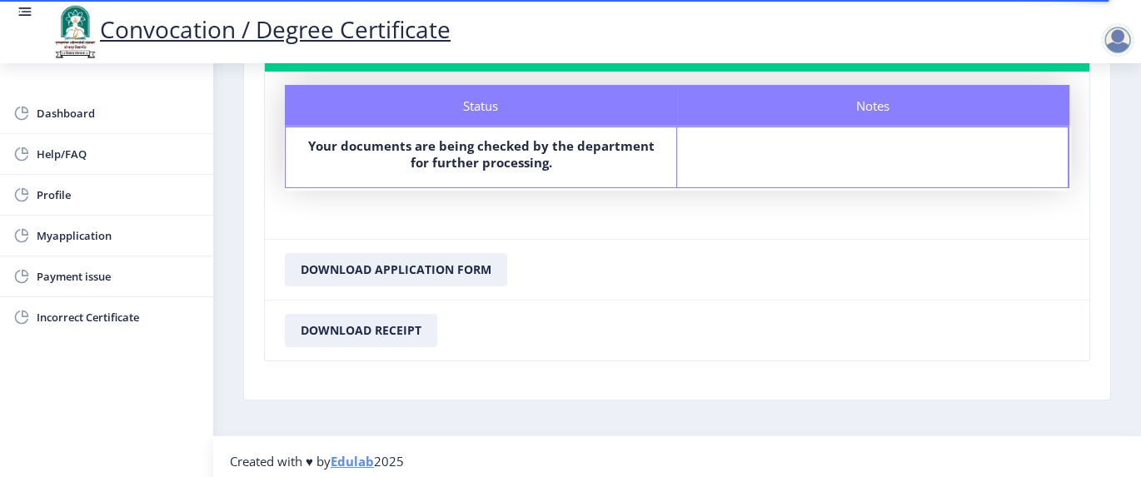
scroll to position [148, 0]
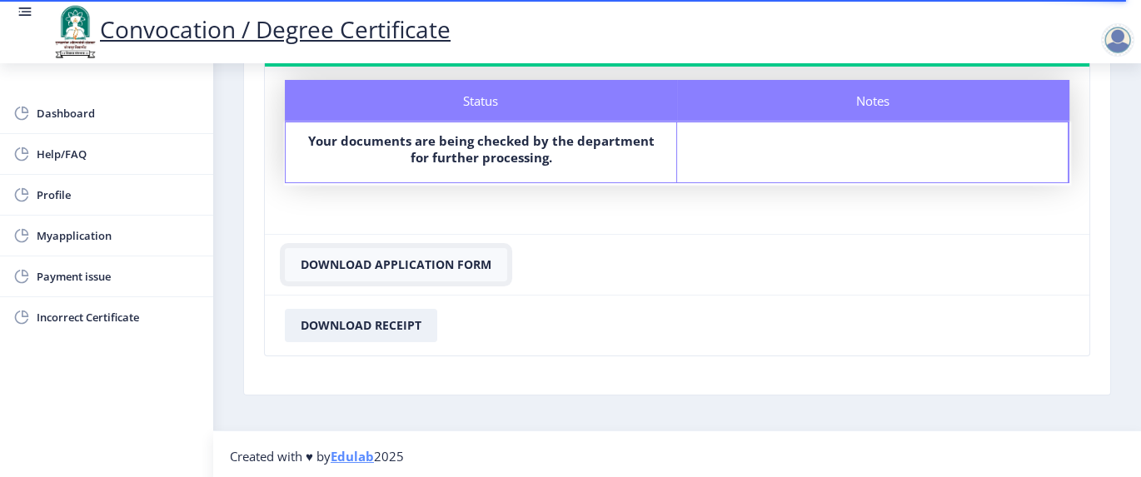
click at [408, 267] on button "Download Application Form" at bounding box center [396, 264] width 222 height 33
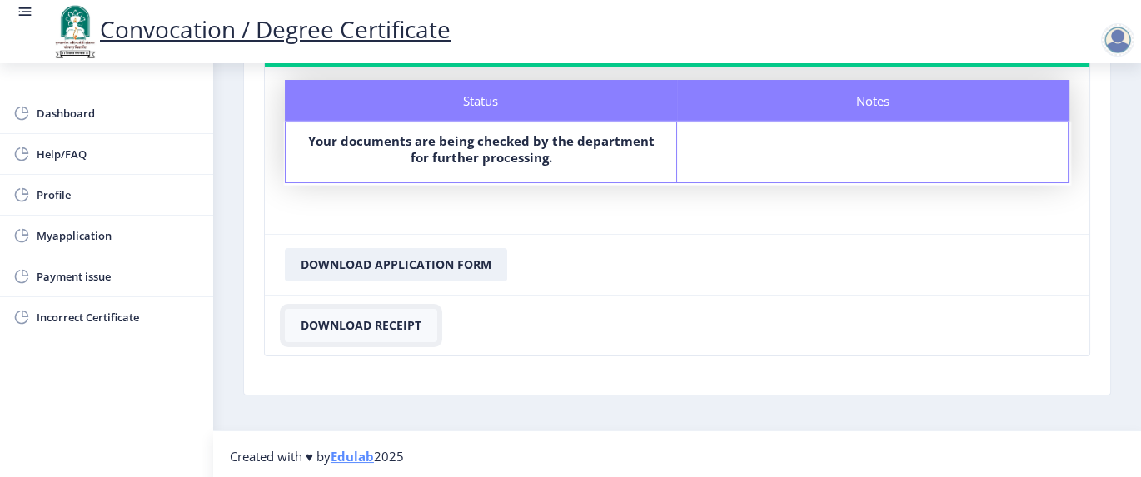
click at [345, 325] on button "Download Receipt" at bounding box center [361, 325] width 152 height 33
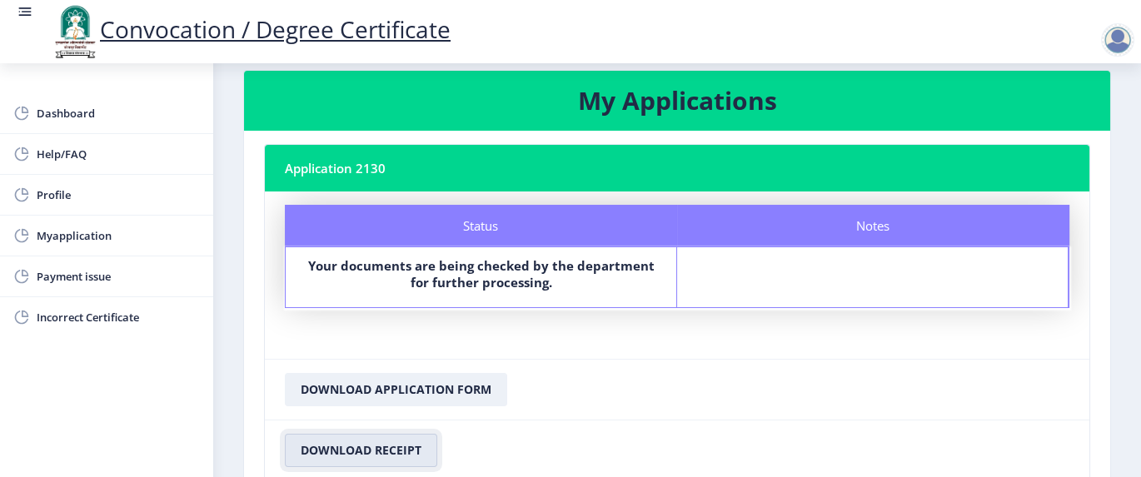
scroll to position [0, 0]
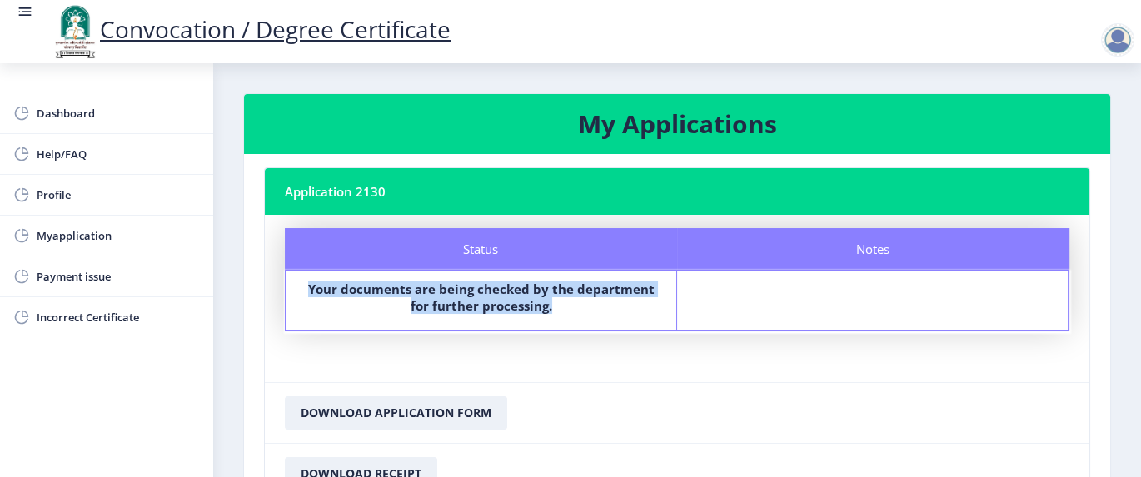
drag, startPoint x: 309, startPoint y: 283, endPoint x: 576, endPoint y: 304, distance: 267.4
click at [576, 304] on label "Your documents are being checked by the department for further processing." at bounding box center [481, 297] width 361 height 33
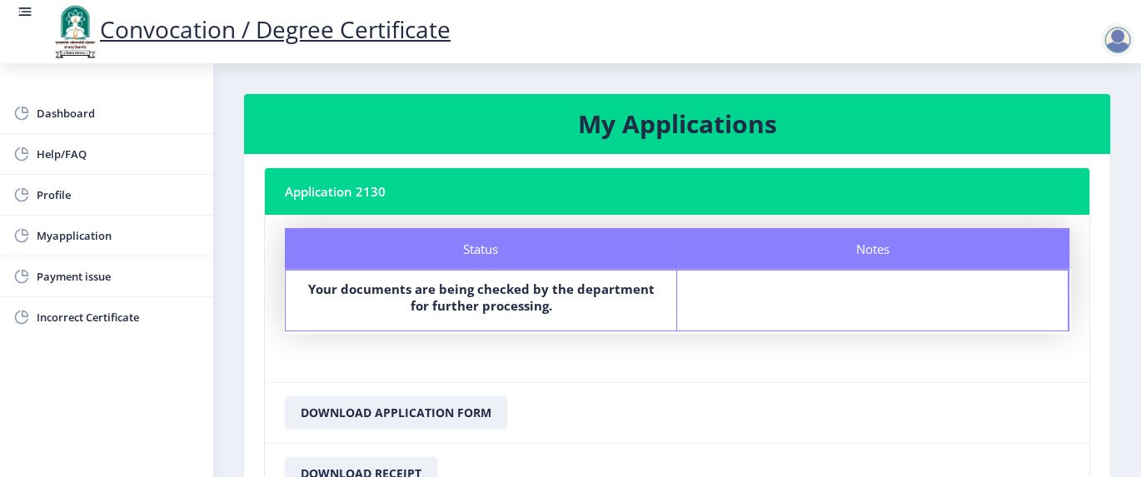
click at [640, 123] on h3 "My Applications" at bounding box center [677, 123] width 826 height 33
click at [57, 232] on span "Myapplication" at bounding box center [118, 236] width 163 height 20
click at [38, 192] on span "Profile" at bounding box center [118, 195] width 163 height 20
select select
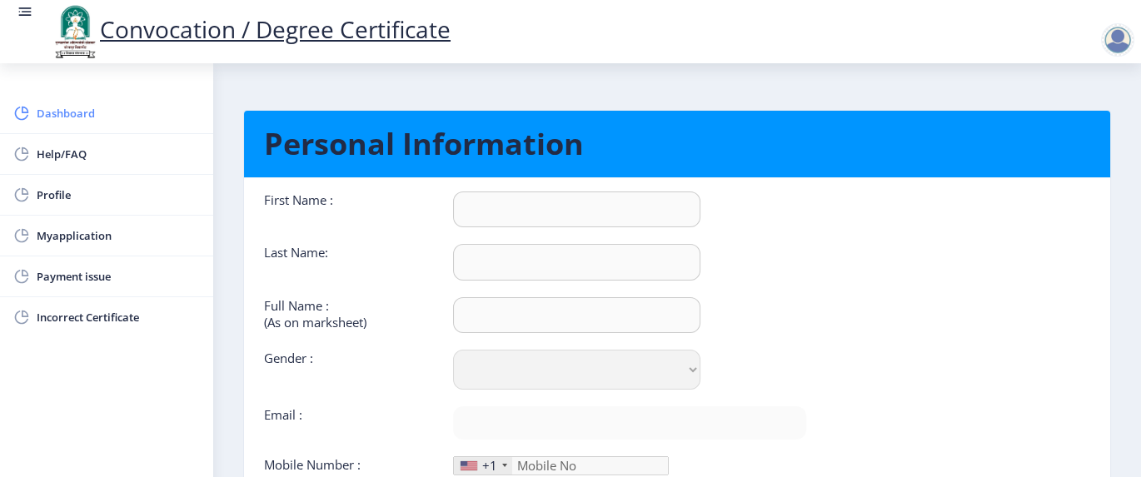
click at [61, 108] on span "Dashboard" at bounding box center [118, 113] width 163 height 20
